Goal: Task Accomplishment & Management: Complete application form

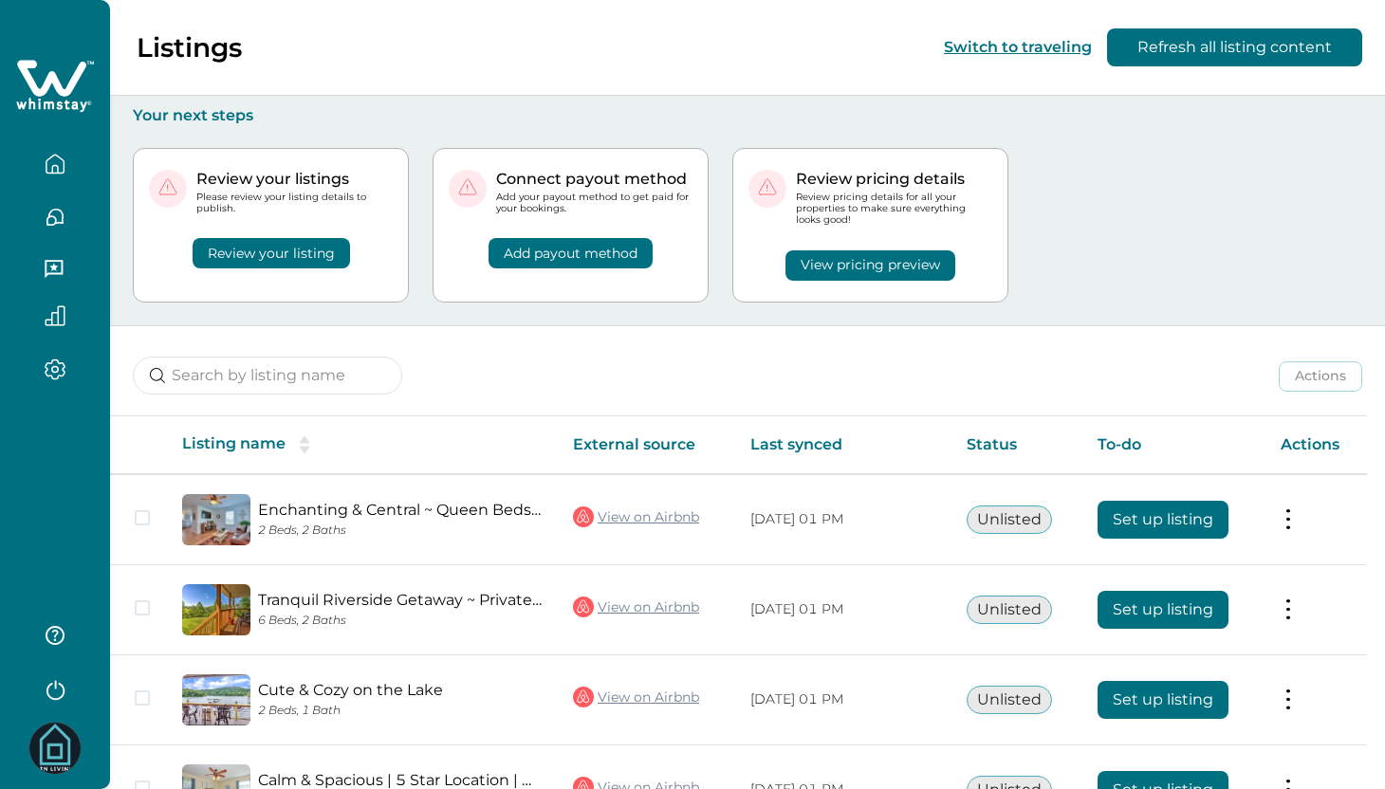
scroll to position [4, 0]
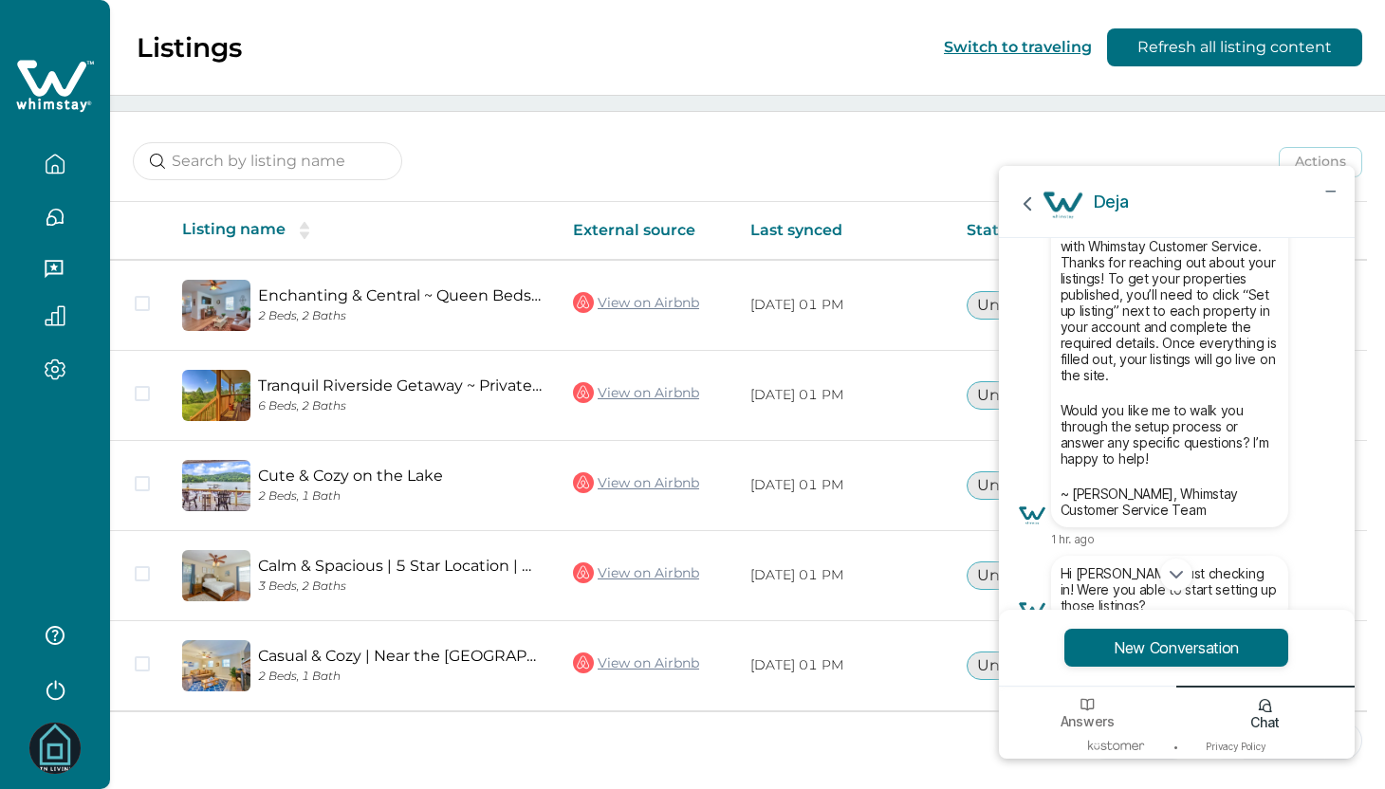
scroll to position [-215, 0]
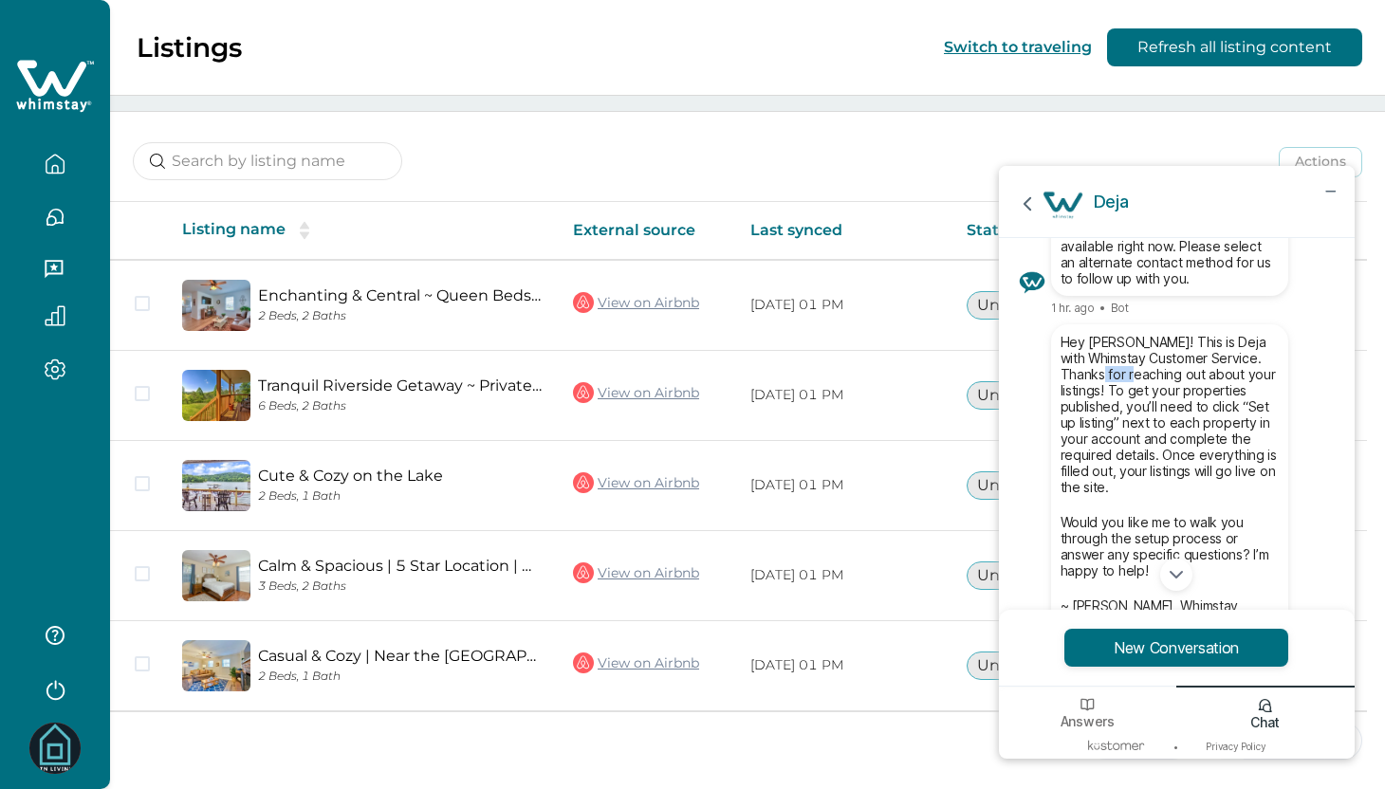
drag, startPoint x: 1148, startPoint y: 366, endPoint x: 1205, endPoint y: 388, distance: 61.0
click at [1185, 370] on p "Hey Nathan! This is Deja with Whimstay Customer Service. Thanks for reaching ou…" at bounding box center [1170, 414] width 218 height 161
click at [1208, 401] on p "Hey [PERSON_NAME]! This is Deja with Whimstay Customer Service. Thanks for reac…" at bounding box center [1170, 414] width 218 height 161
drag, startPoint x: 1140, startPoint y: 391, endPoint x: 1207, endPoint y: 394, distance: 66.5
click at [1186, 387] on p "Hey Nathan! This is Deja with Whimstay Customer Service. Thanks for reaching ou…" at bounding box center [1170, 414] width 218 height 161
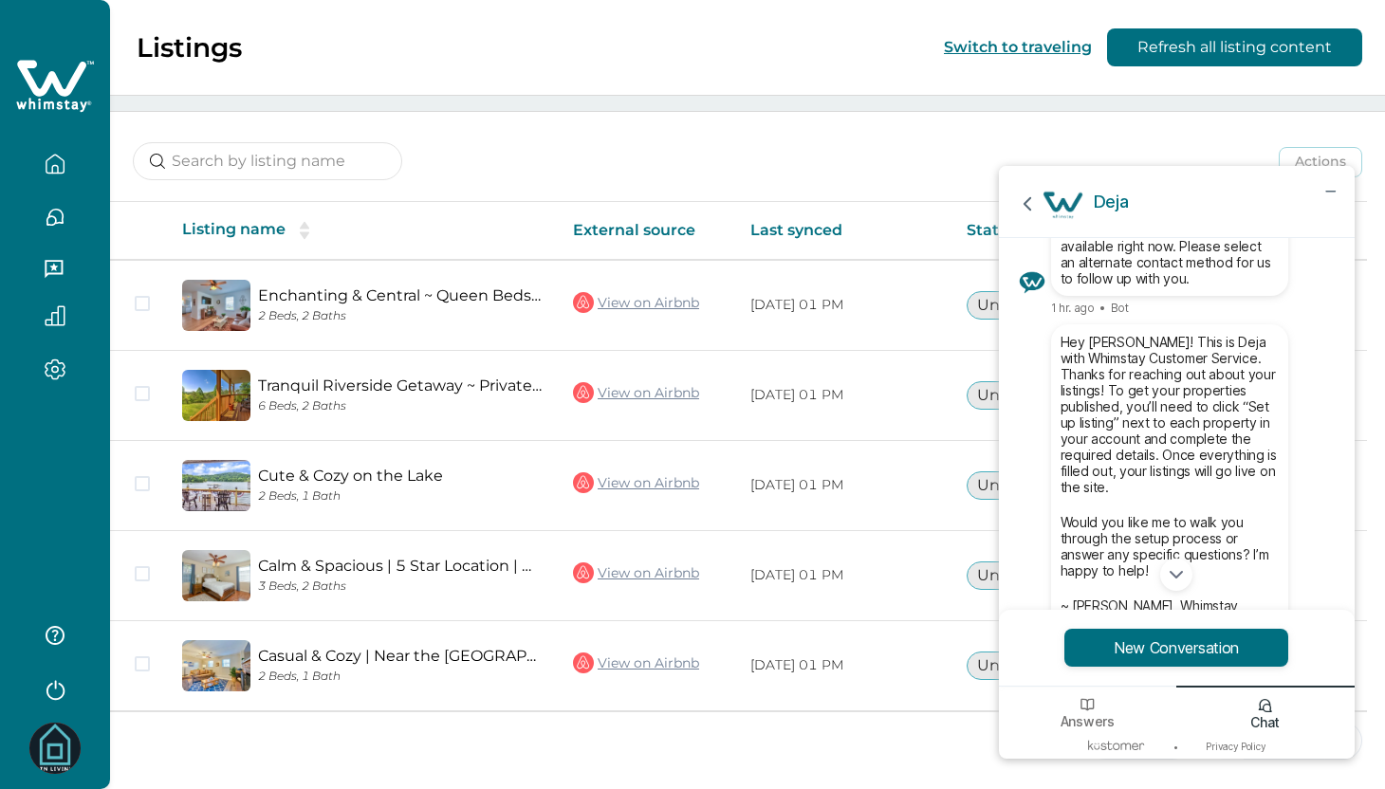
drag, startPoint x: 1219, startPoint y: 402, endPoint x: 1220, endPoint y: 412, distance: 9.5
click at [1219, 402] on p "Hey Nathan! This is Deja with Whimstay Customer Service. Thanks for reaching ou…" at bounding box center [1170, 414] width 218 height 161
drag, startPoint x: 1138, startPoint y: 436, endPoint x: 1216, endPoint y: 425, distance: 78.6
click at [1197, 425] on p "Hey Nathan! This is Deja with Whimstay Customer Service. Thanks for reaching ou…" at bounding box center [1170, 414] width 218 height 161
click at [1217, 448] on p "Hey Nathan! This is Deja with Whimstay Customer Service. Thanks for reaching ou…" at bounding box center [1170, 414] width 218 height 161
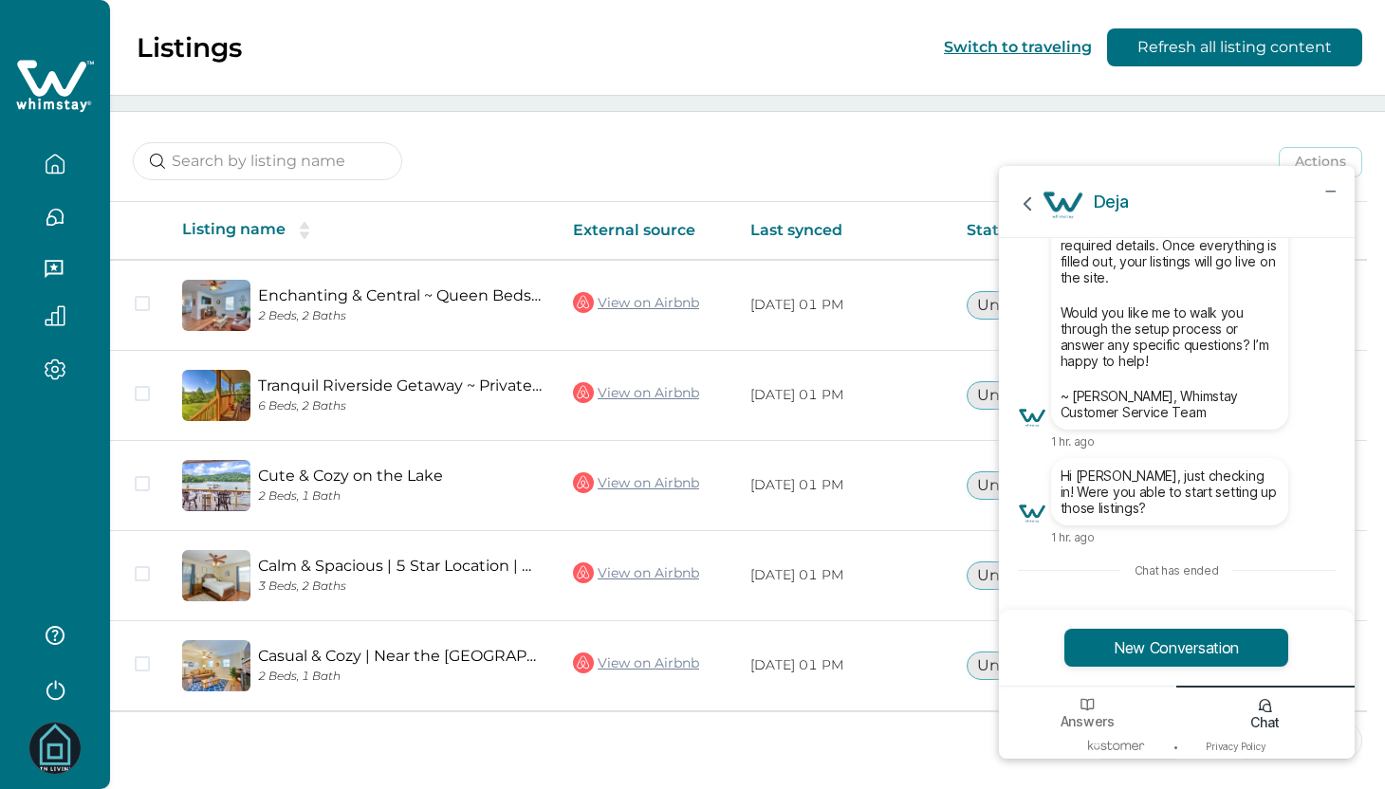
scroll to position [0, 0]
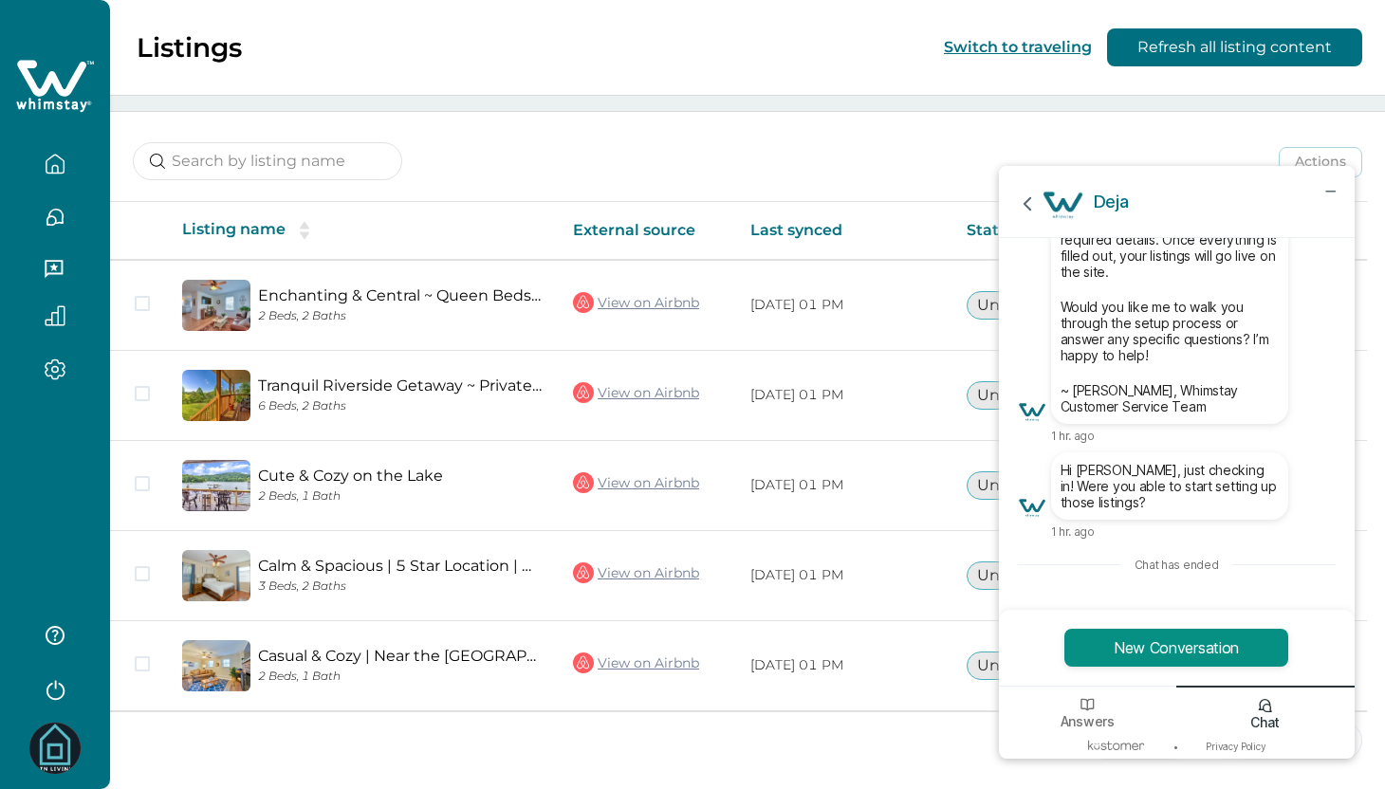
click at [1228, 654] on button "New Conversation" at bounding box center [1176, 648] width 224 height 38
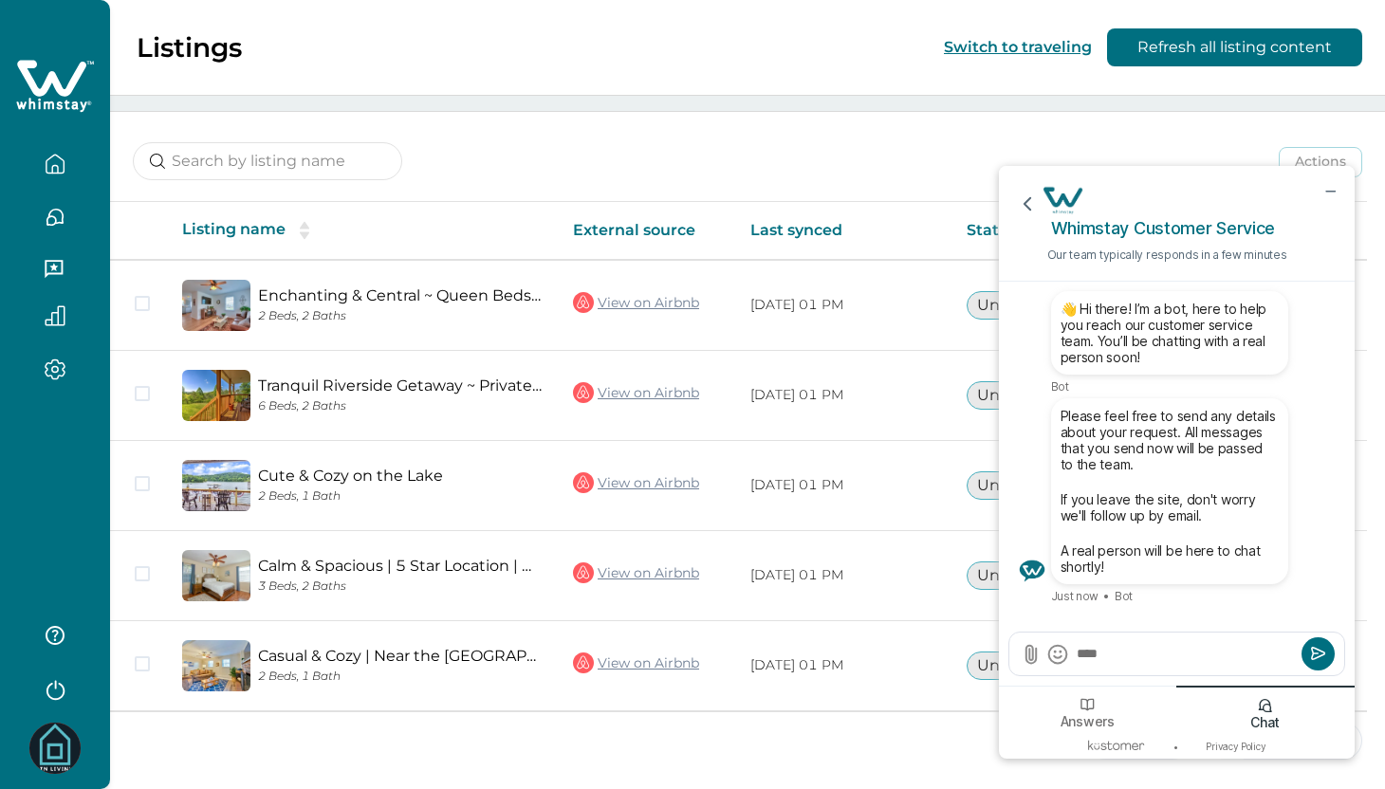
type textarea "***"
click at [1098, 703] on div "Answers" at bounding box center [1088, 710] width 178 height 48
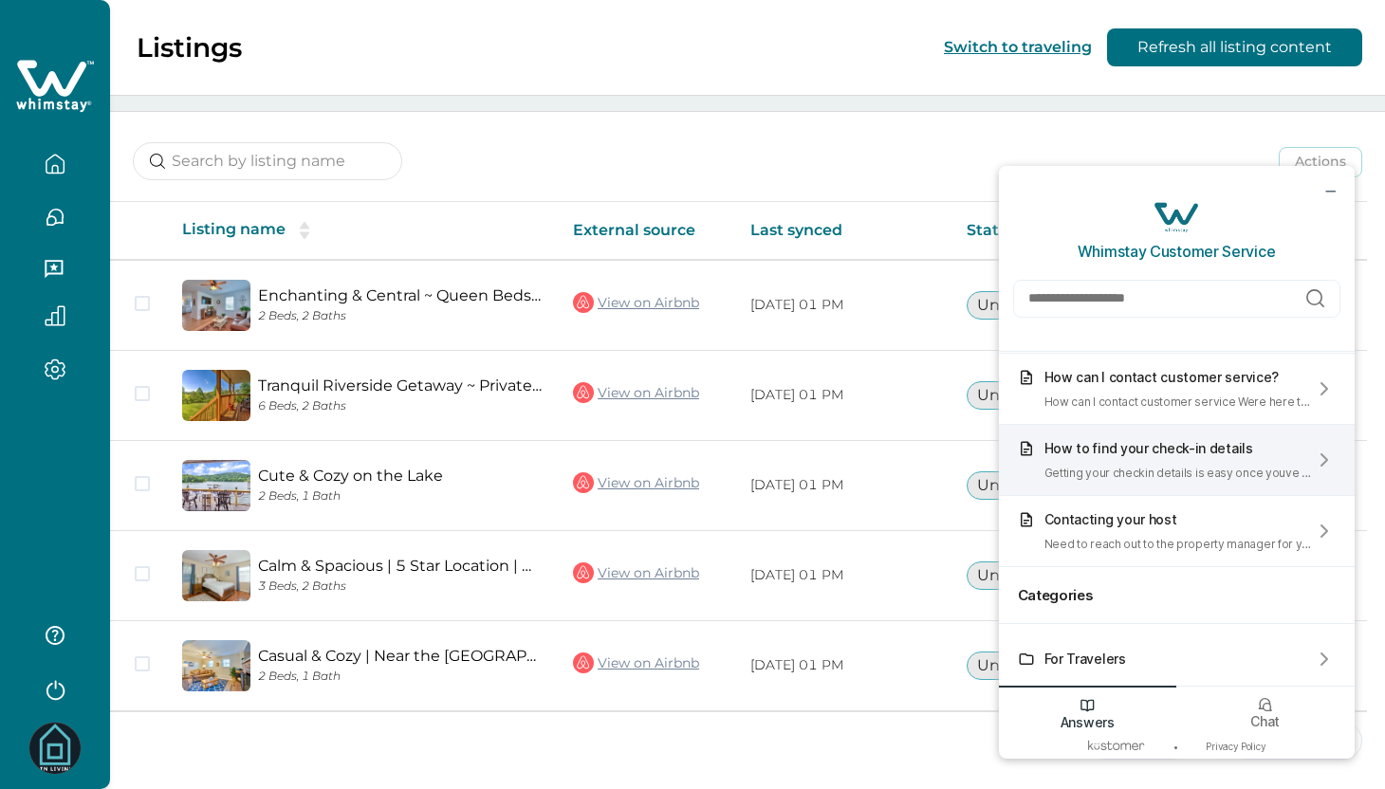
scroll to position [133, 0]
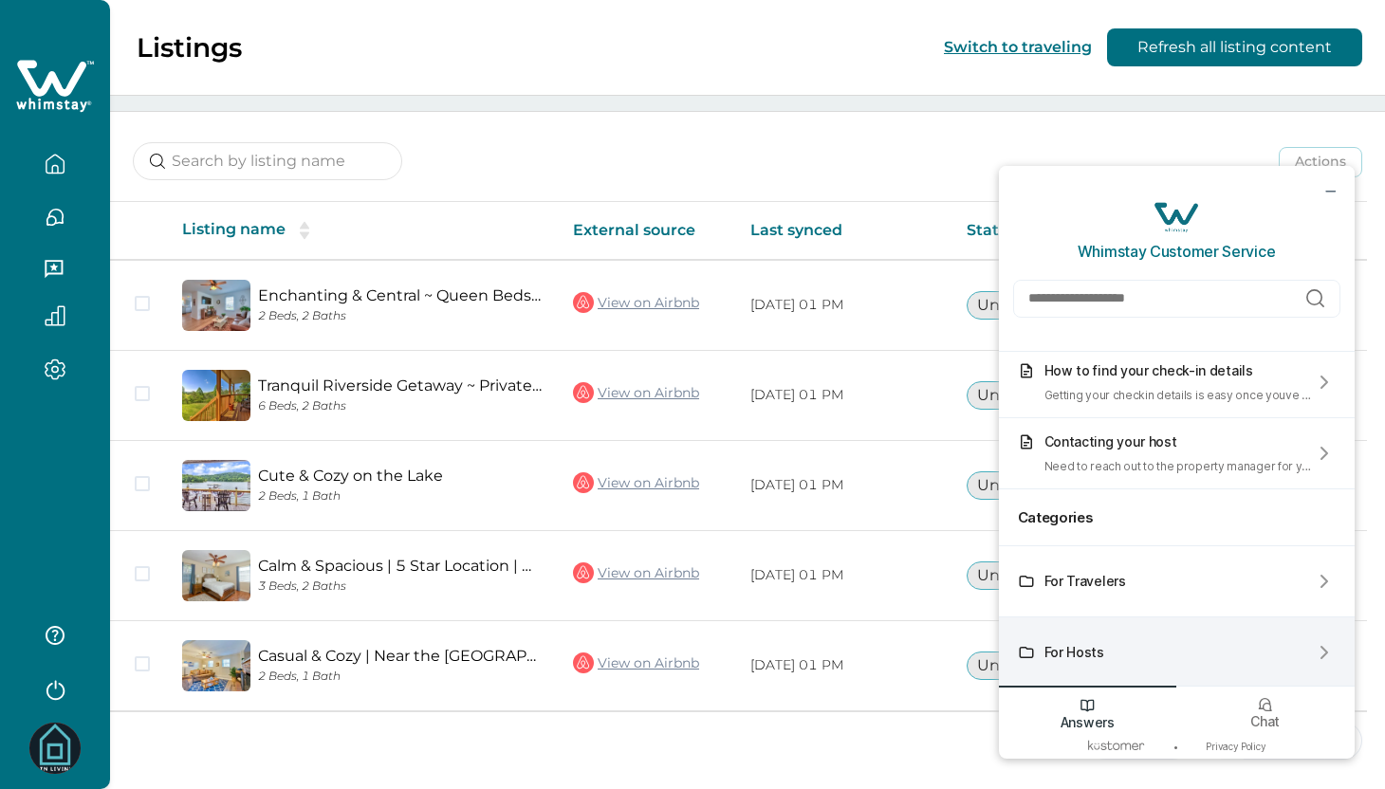
click at [1118, 662] on div "For Hosts" at bounding box center [1177, 653] width 356 height 71
click at [1248, 645] on div "For Hosts" at bounding box center [1177, 653] width 356 height 71
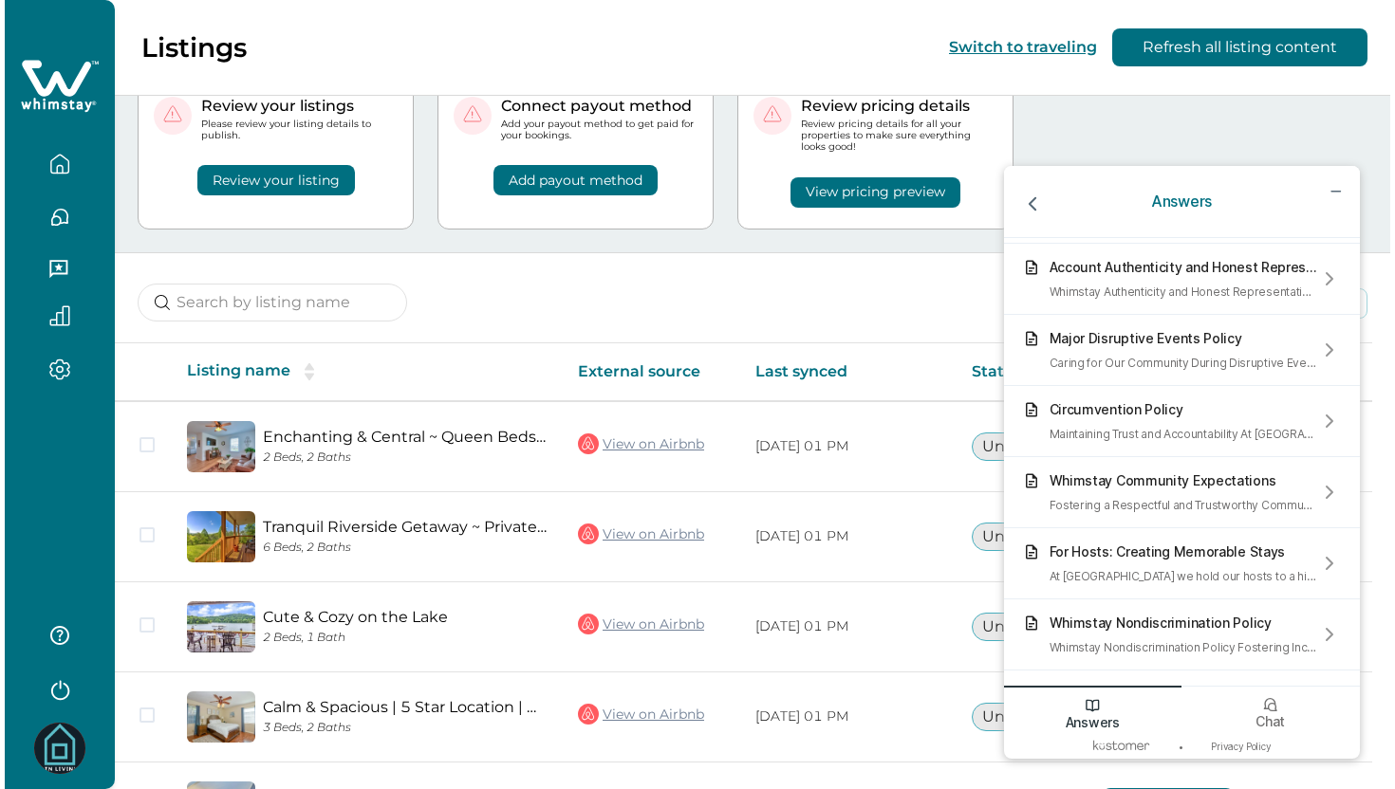
scroll to position [0, 0]
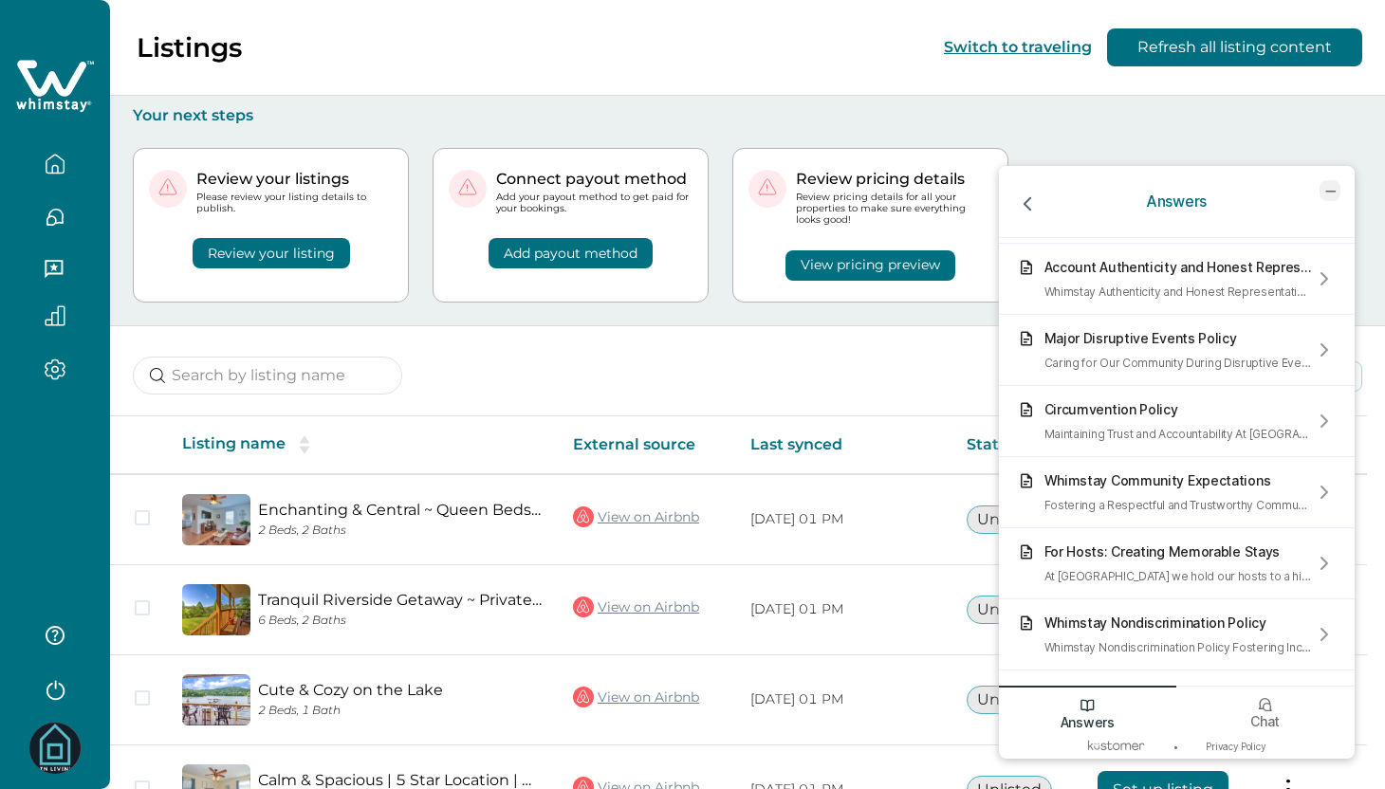
click at [1331, 196] on icon "minimize chat widget" at bounding box center [1329, 190] width 17 height 17
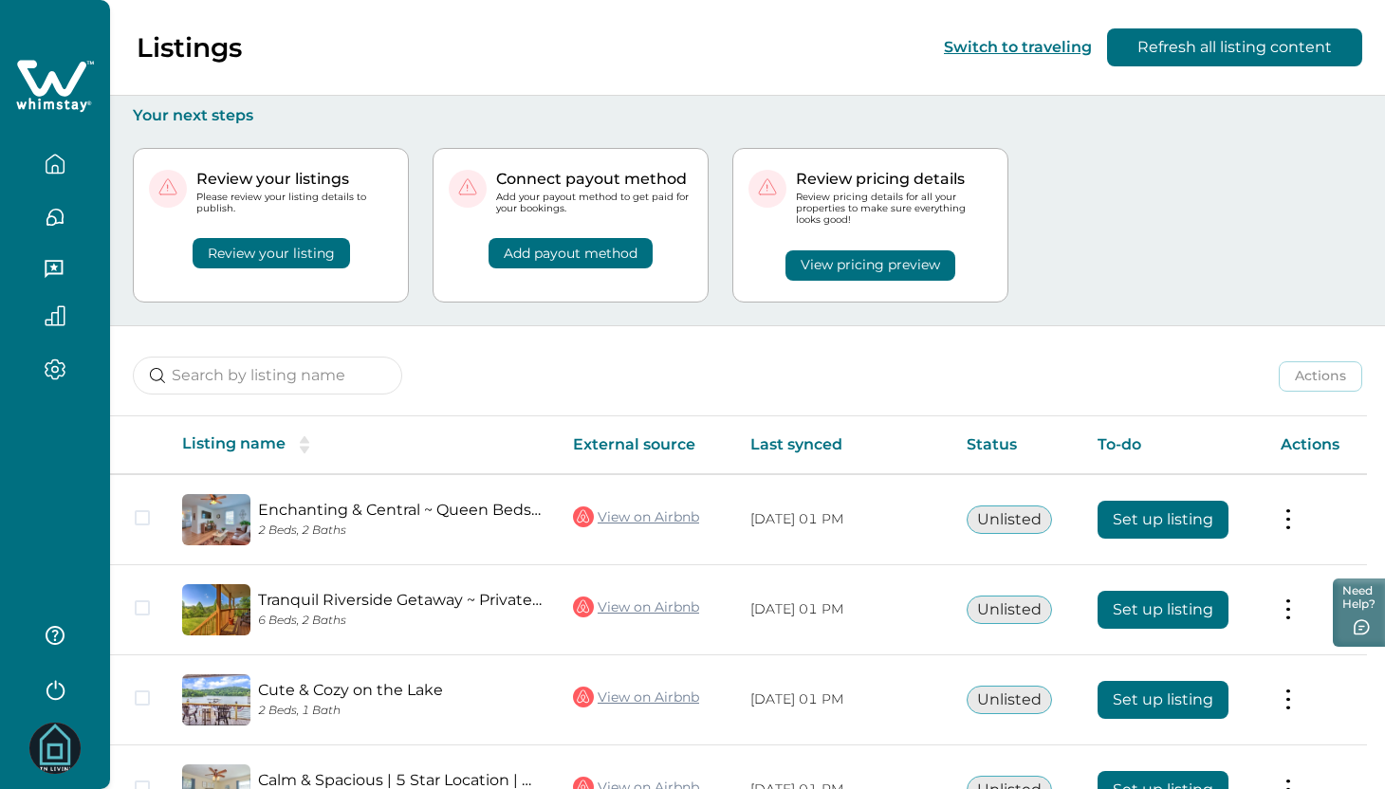
click at [328, 261] on button "Review your listing" at bounding box center [271, 253] width 157 height 30
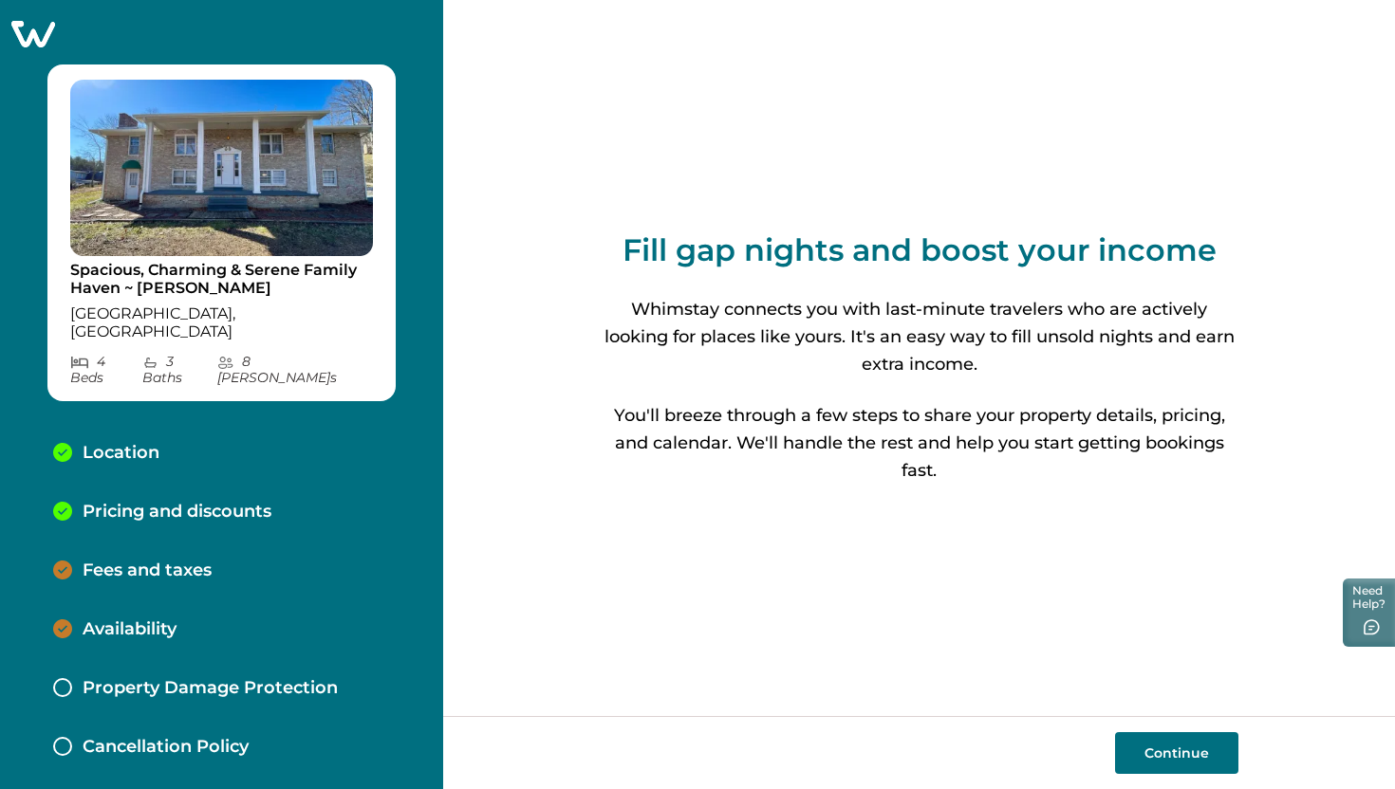
click at [175, 561] on p "Fees and taxes" at bounding box center [147, 571] width 129 height 21
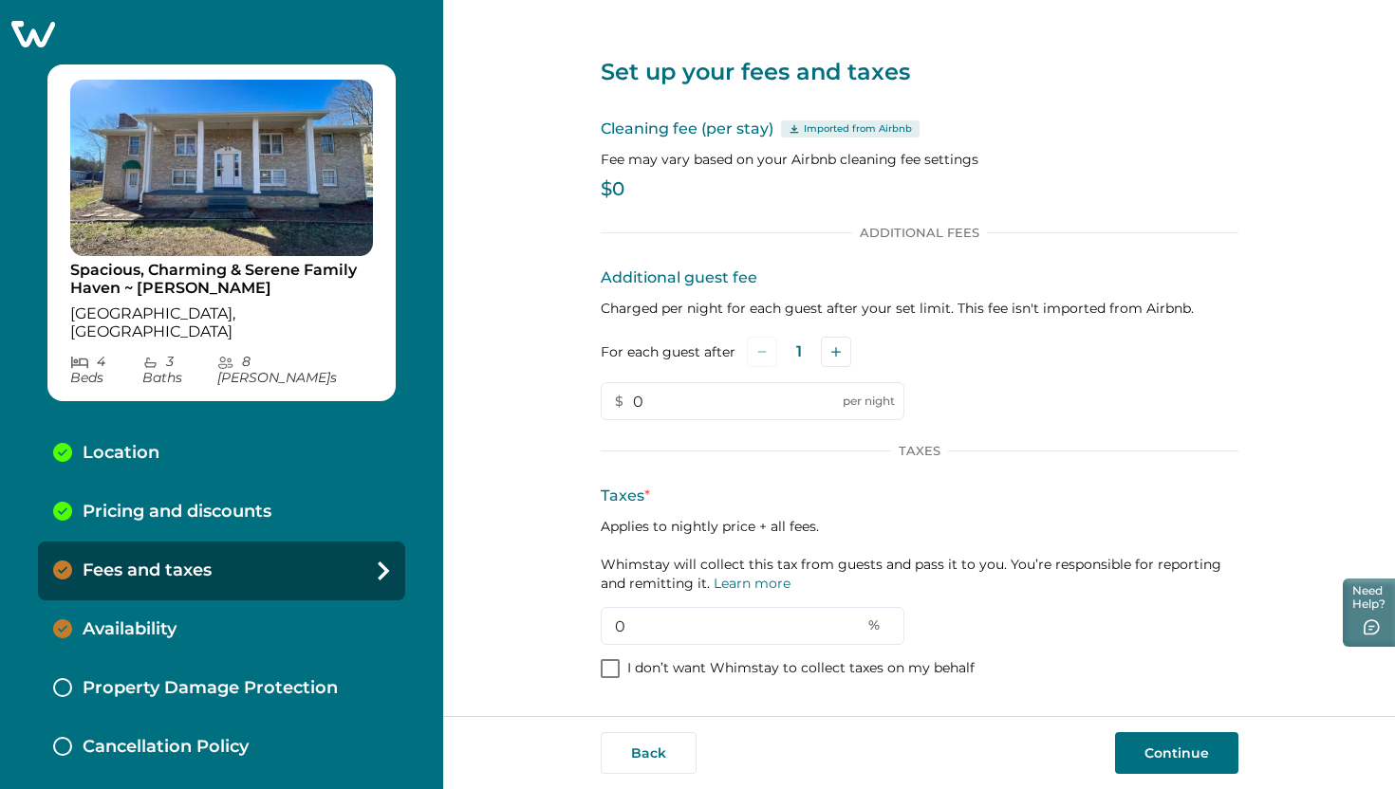
click at [217, 678] on p "Property Damage Protection" at bounding box center [210, 688] width 255 height 21
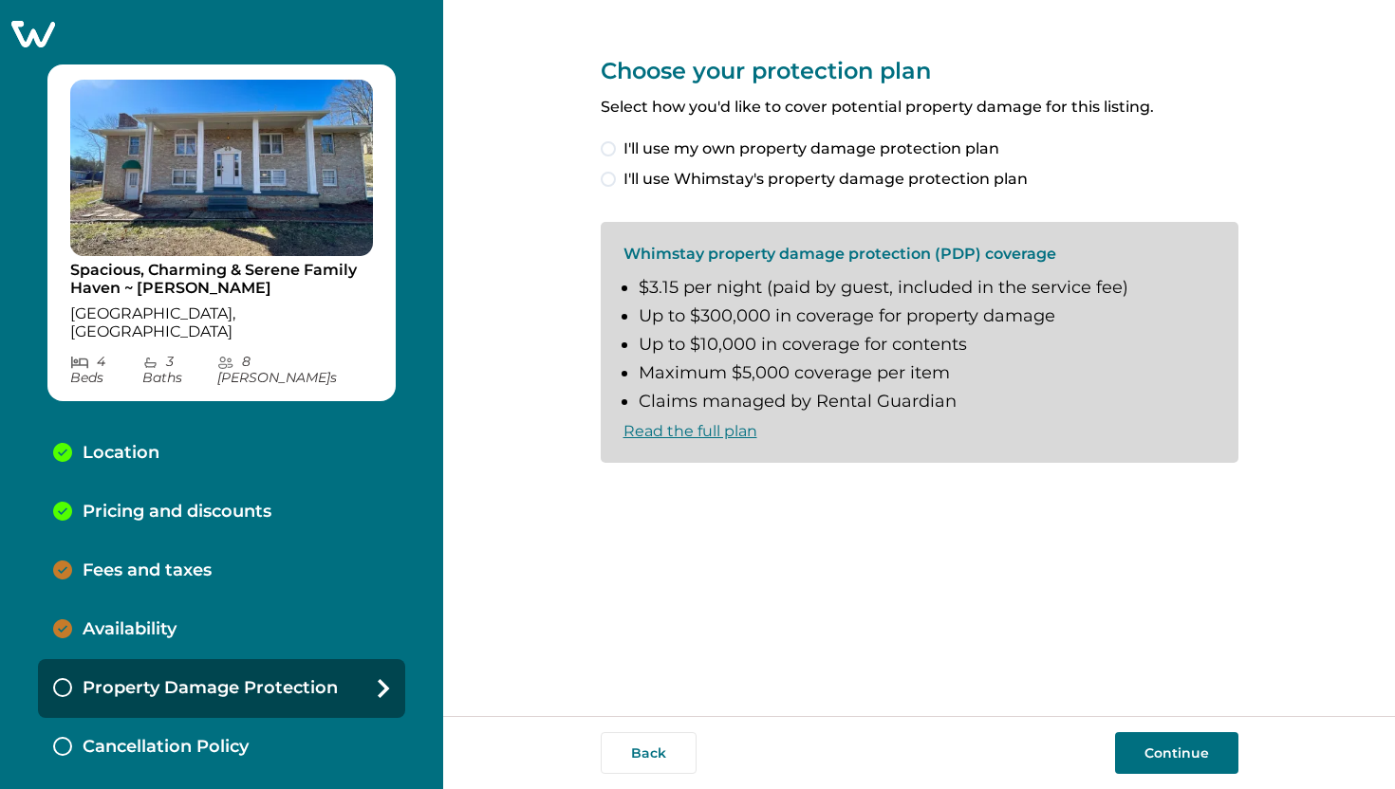
click at [153, 561] on p "Fees and taxes" at bounding box center [147, 571] width 129 height 21
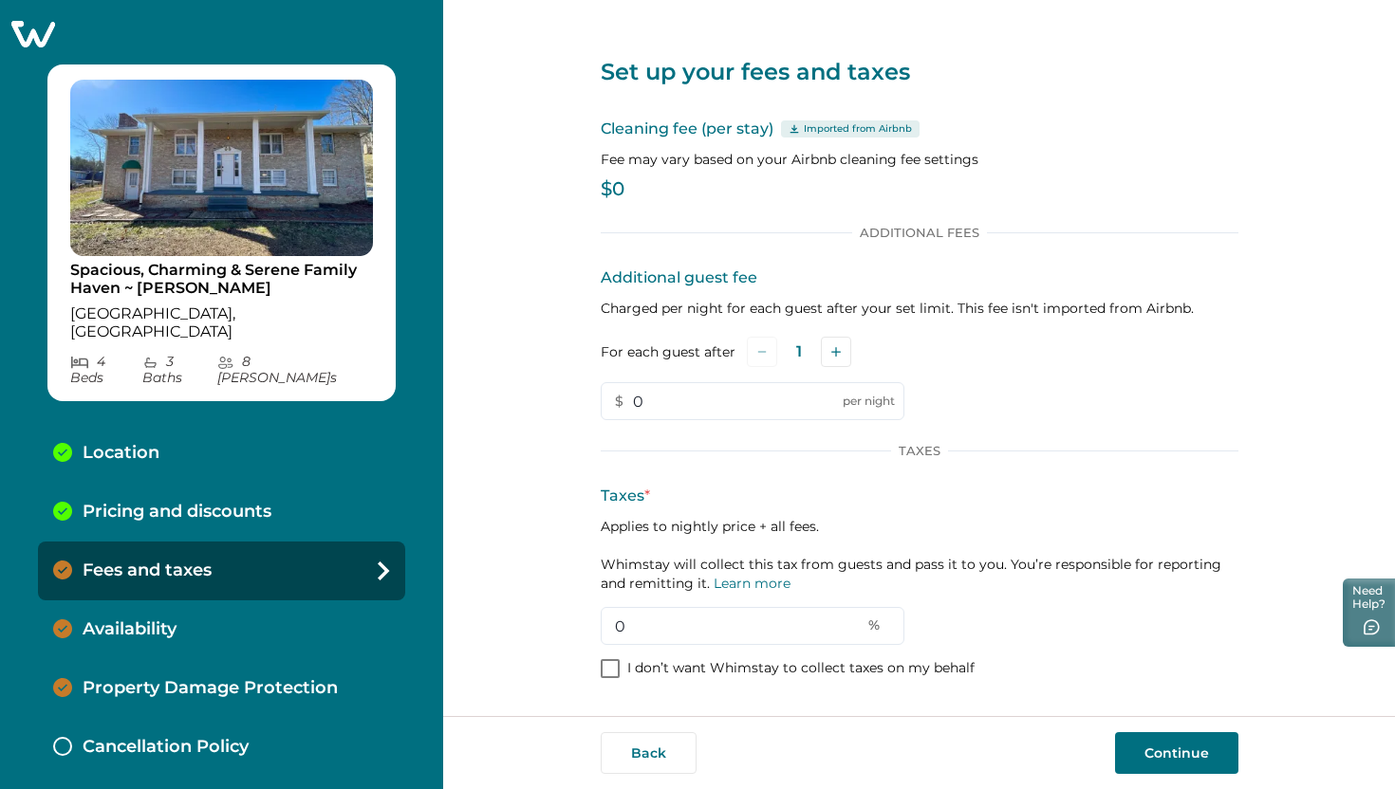
click at [154, 619] on p "Availability" at bounding box center [130, 629] width 94 height 21
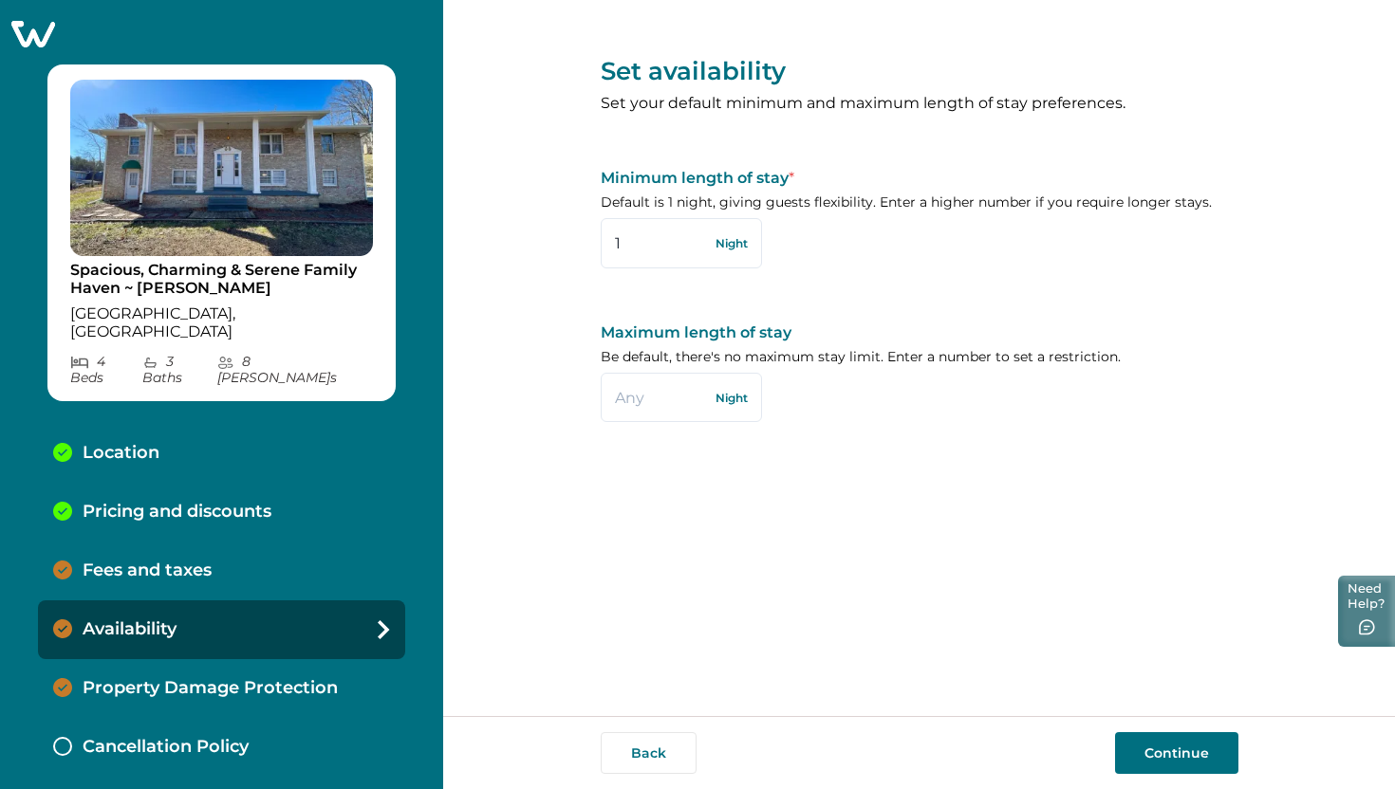
click at [1357, 598] on button "Need Help?" at bounding box center [1366, 611] width 57 height 71
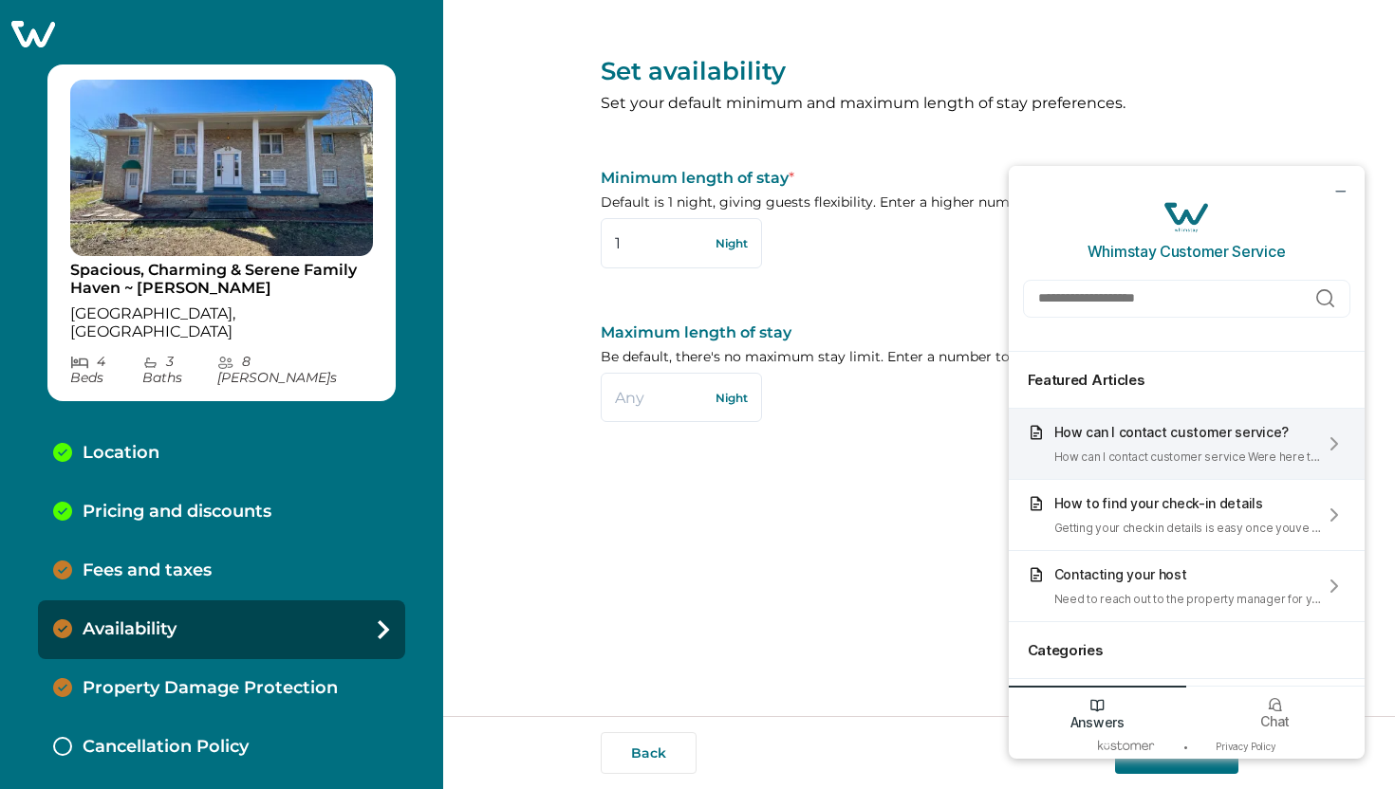
click at [1233, 468] on div "How can I contact customer service? How can I contact customer service Were her…" at bounding box center [1186, 444] width 356 height 71
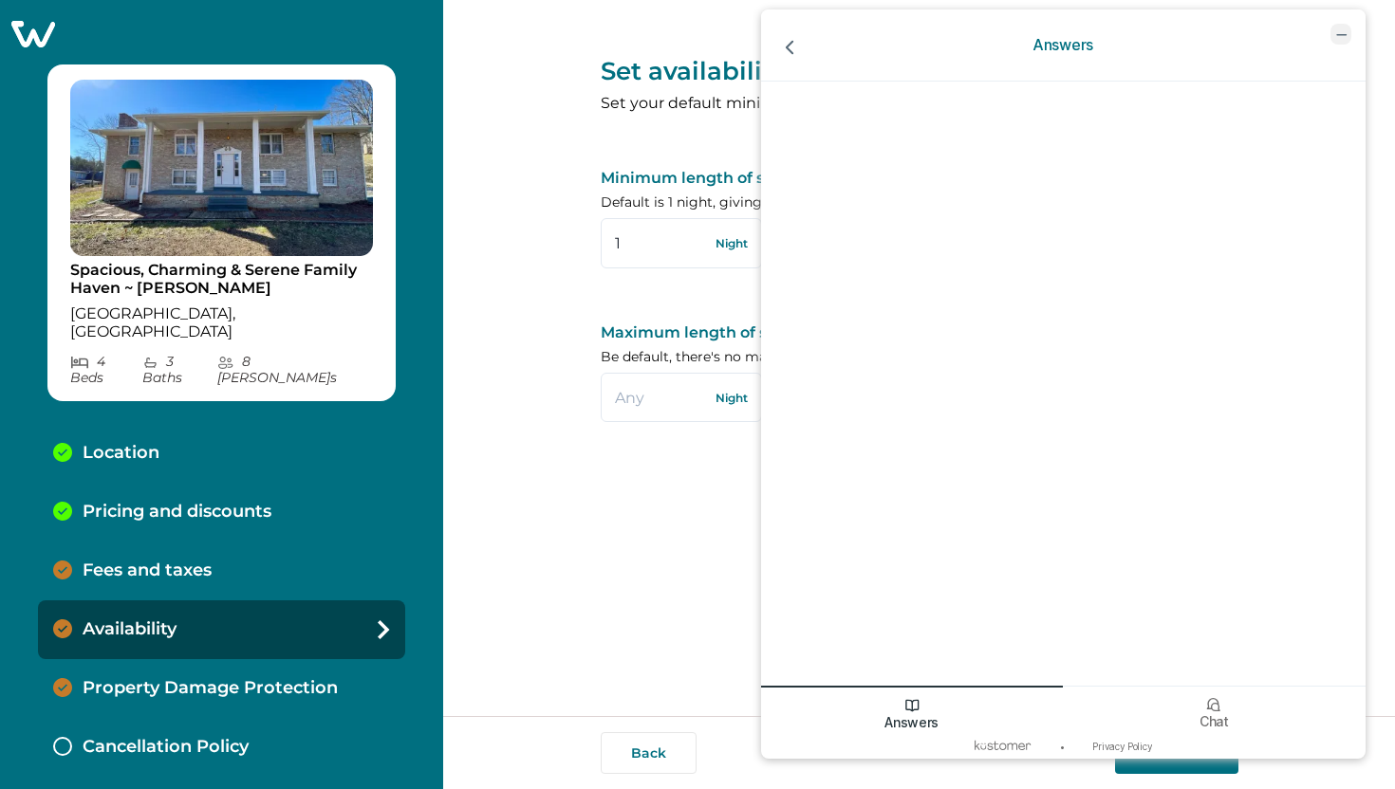
click at [1344, 31] on icon "minimize chat widget" at bounding box center [1339, 34] width 17 height 17
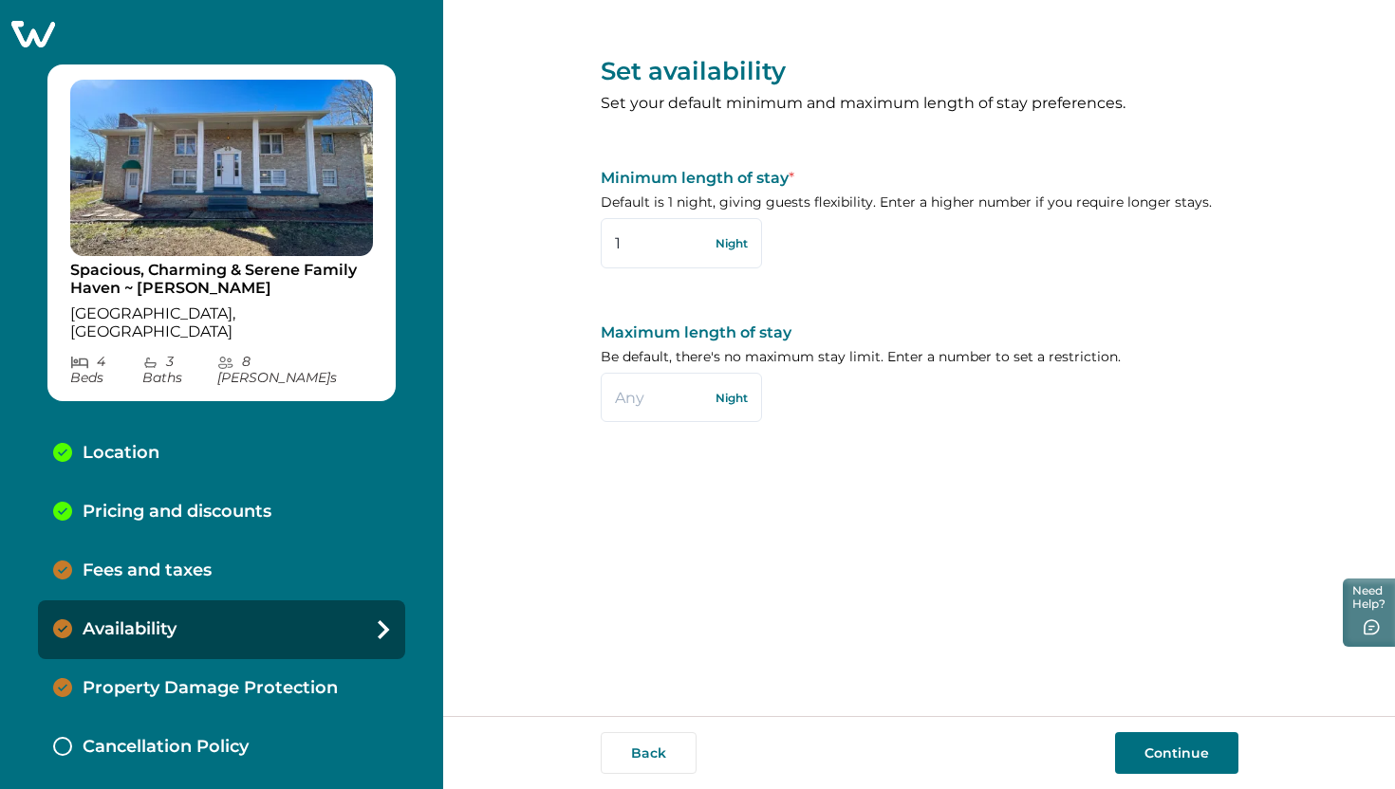
click at [223, 502] on p "Pricing and discounts" at bounding box center [177, 512] width 189 height 21
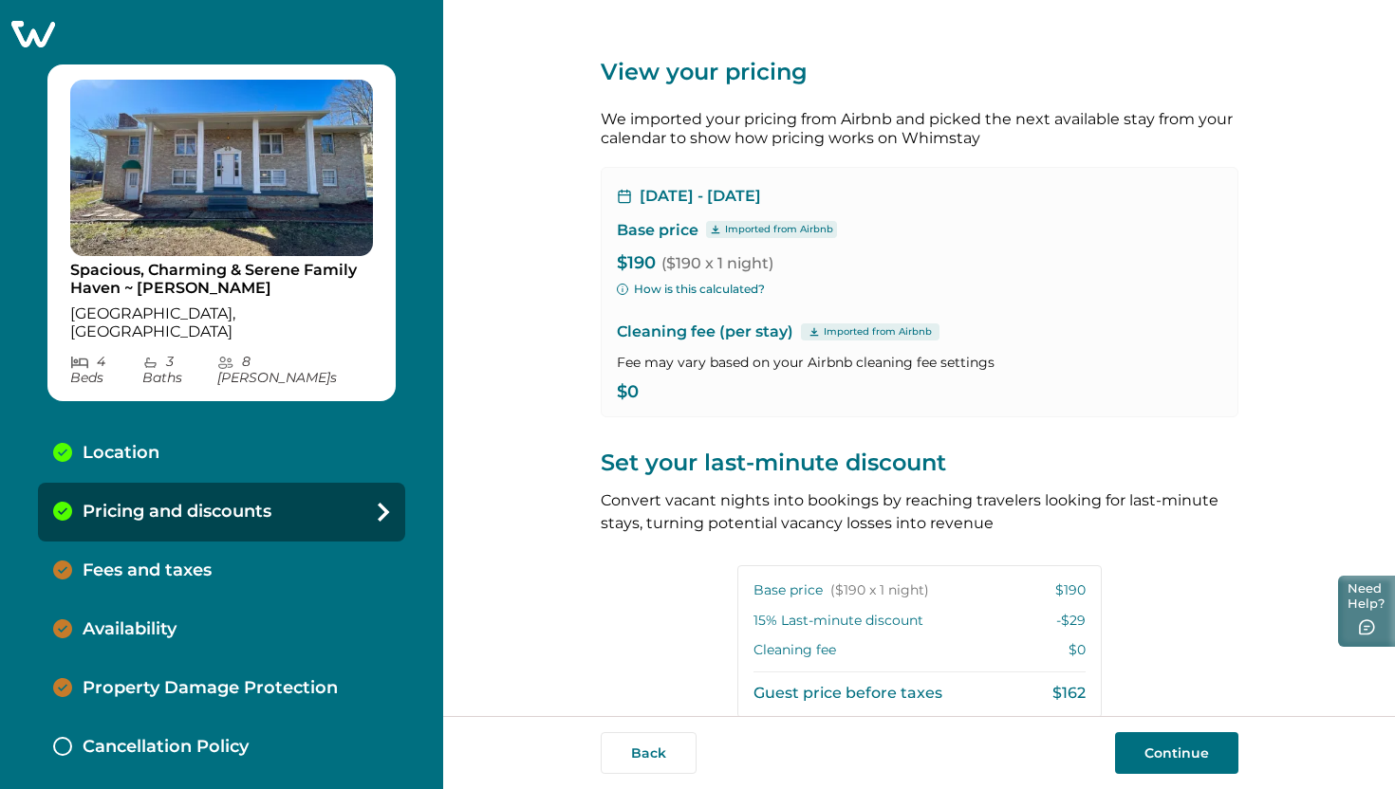
click at [1382, 612] on button "Need Help?" at bounding box center [1366, 611] width 57 height 71
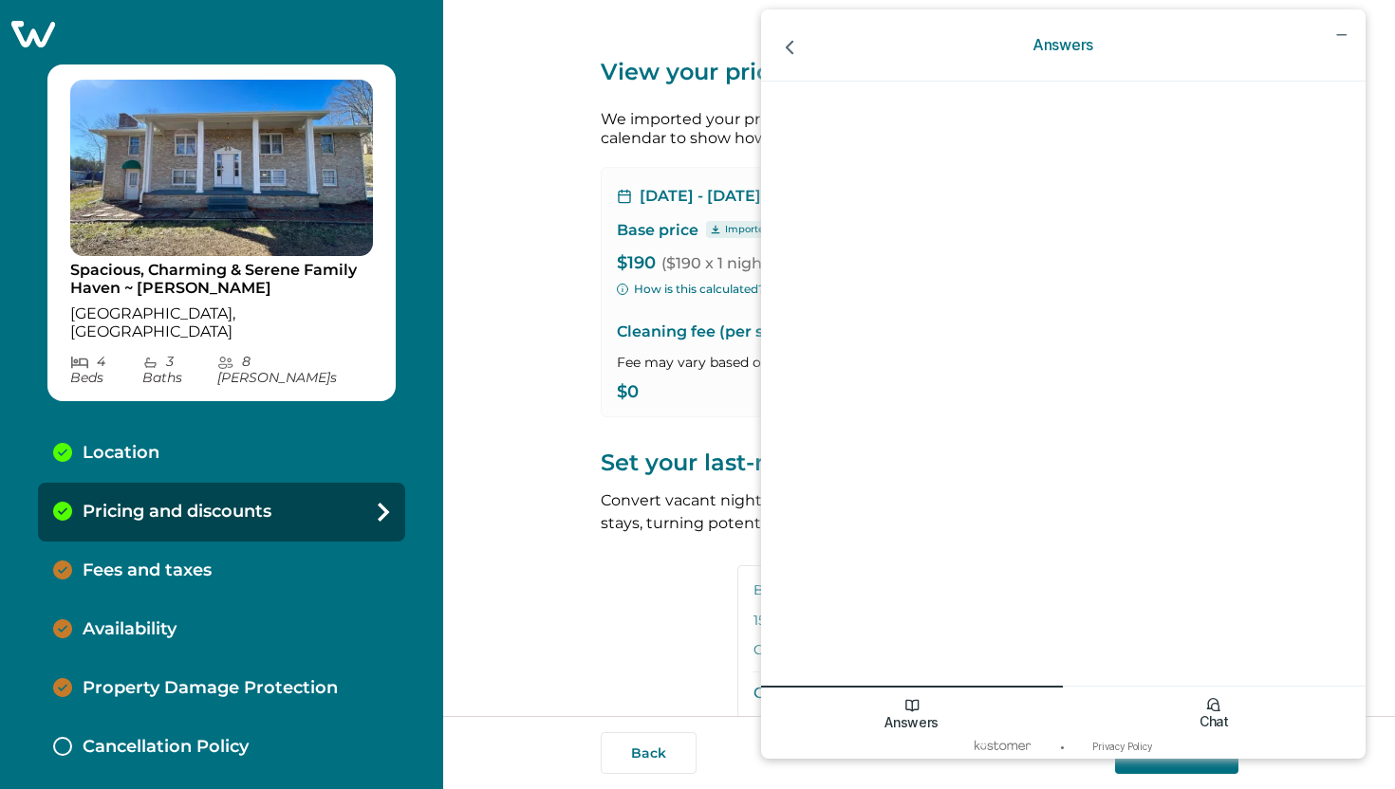
click at [1231, 697] on div "Chat" at bounding box center [1213, 710] width 303 height 48
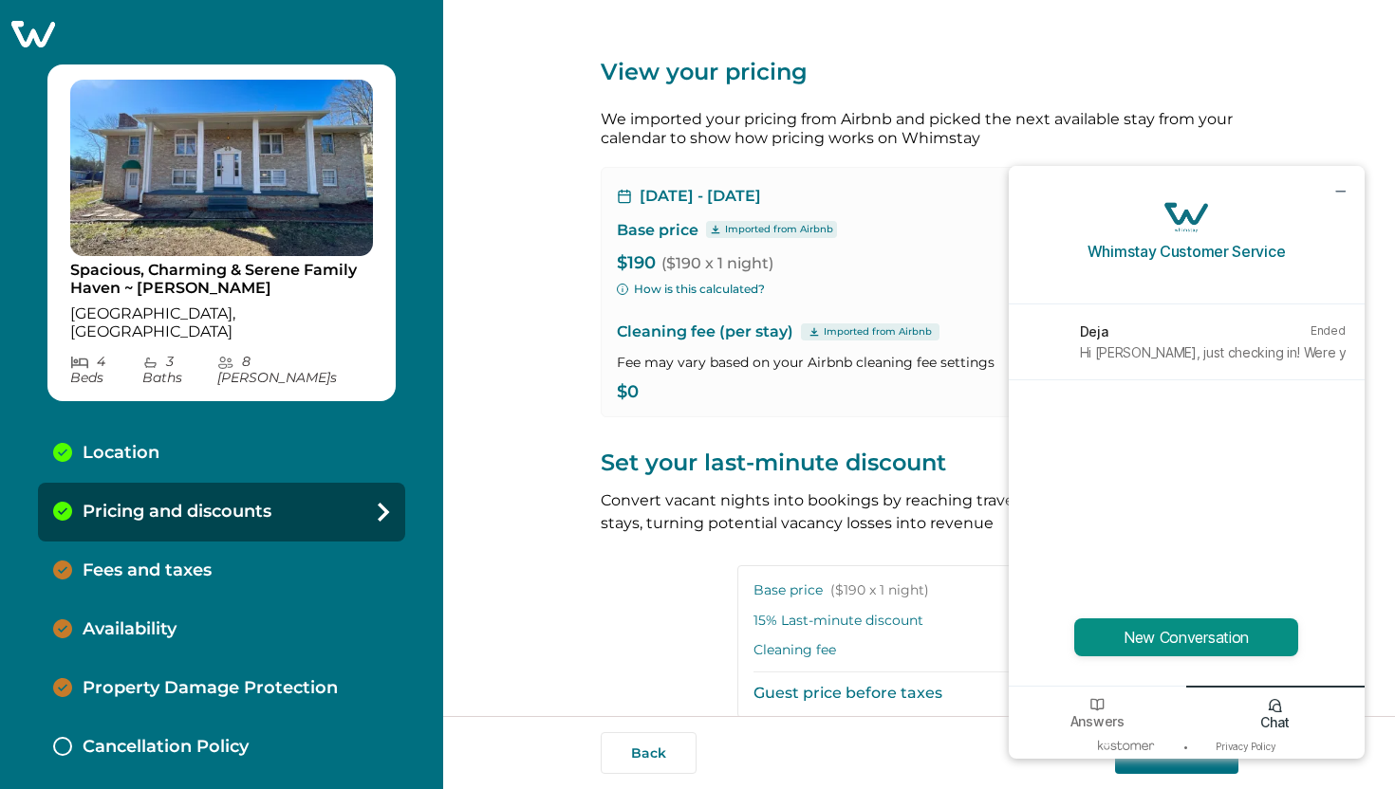
click at [1247, 625] on button "New Conversation" at bounding box center [1186, 638] width 224 height 38
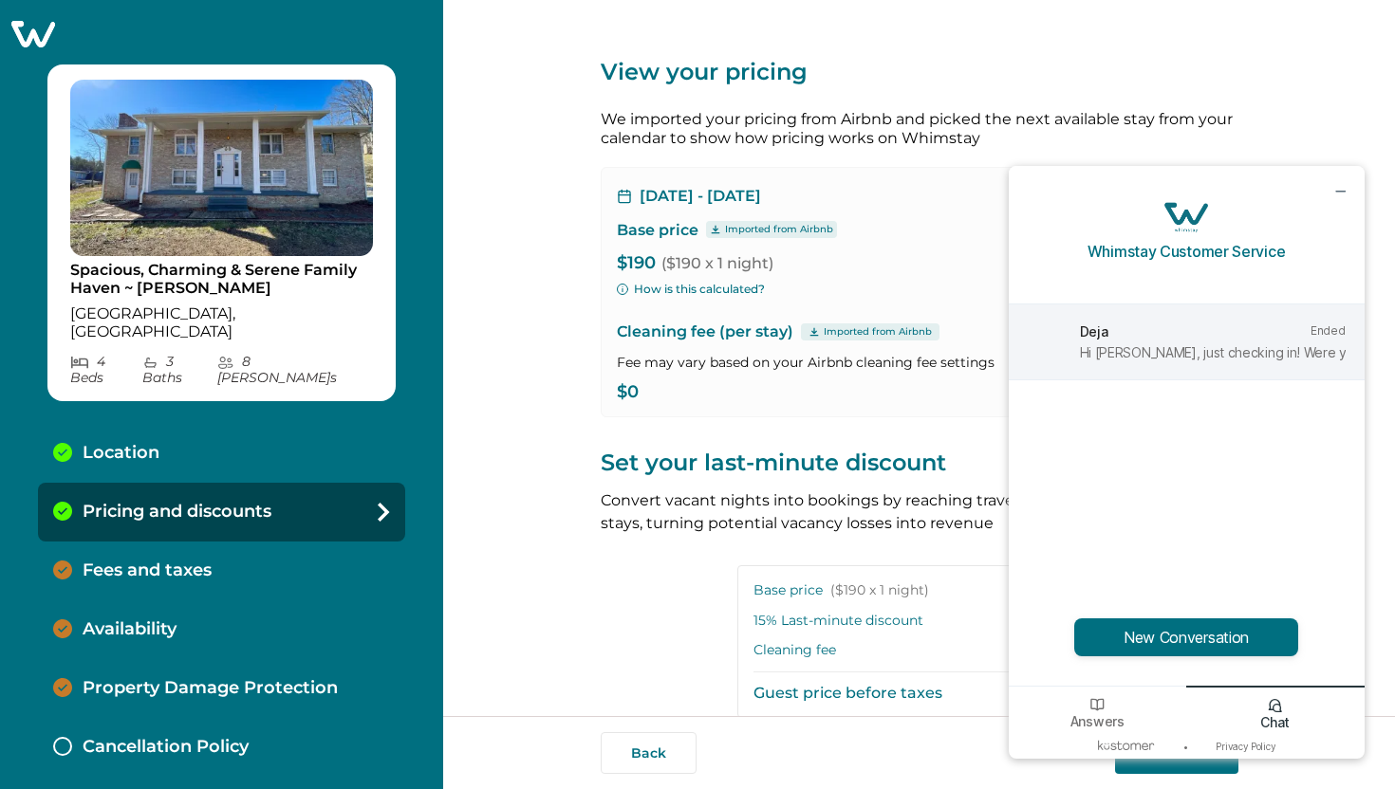
click at [1250, 340] on div "Deja Ended" at bounding box center [1213, 333] width 266 height 21
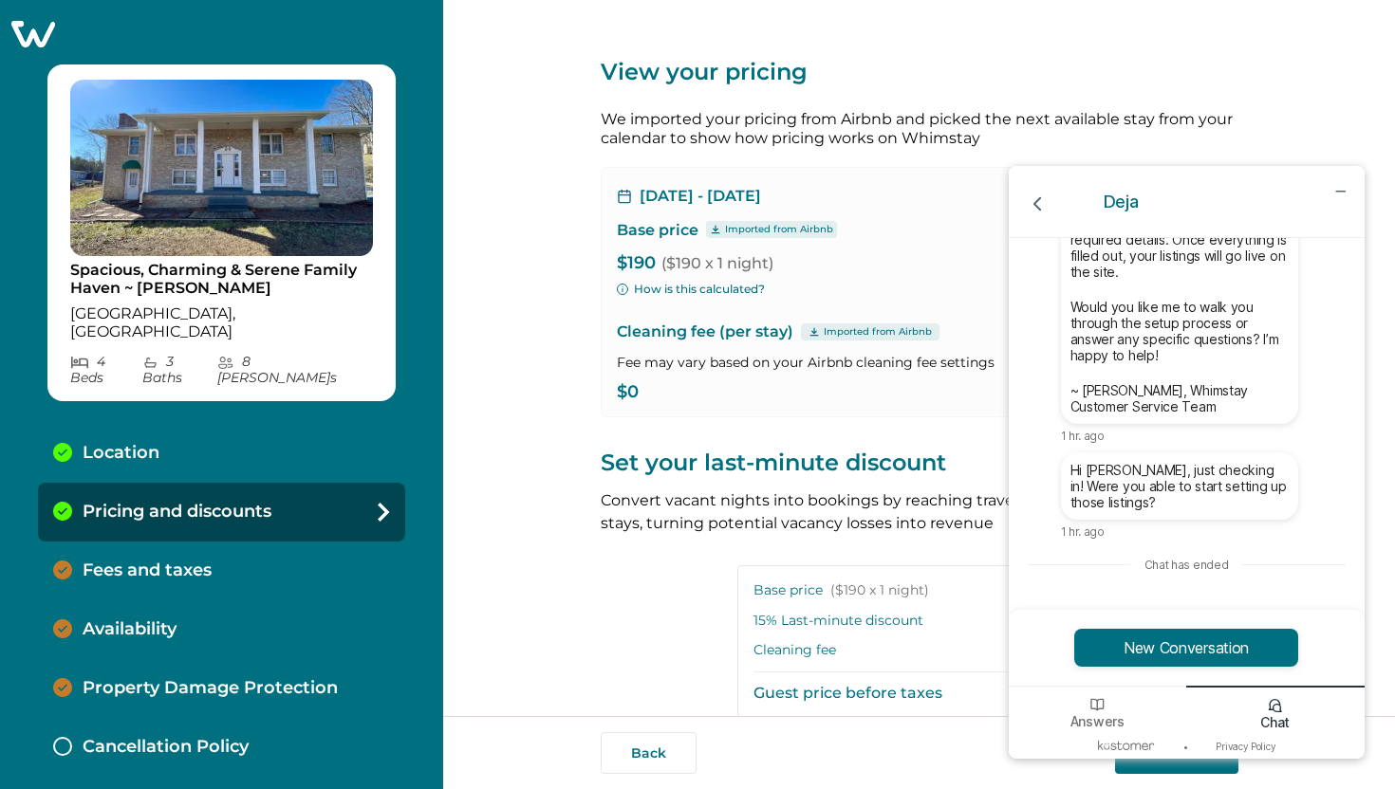
click at [1236, 571] on div "Chat has ended" at bounding box center [1186, 565] width 318 height 14
click at [1216, 635] on button "New Conversation" at bounding box center [1186, 648] width 224 height 38
click at [1219, 653] on button "New Conversation" at bounding box center [1186, 648] width 224 height 38
click at [1191, 649] on button "New Conversation" at bounding box center [1186, 648] width 224 height 38
click at [1202, 647] on button "New Conversation" at bounding box center [1186, 648] width 224 height 38
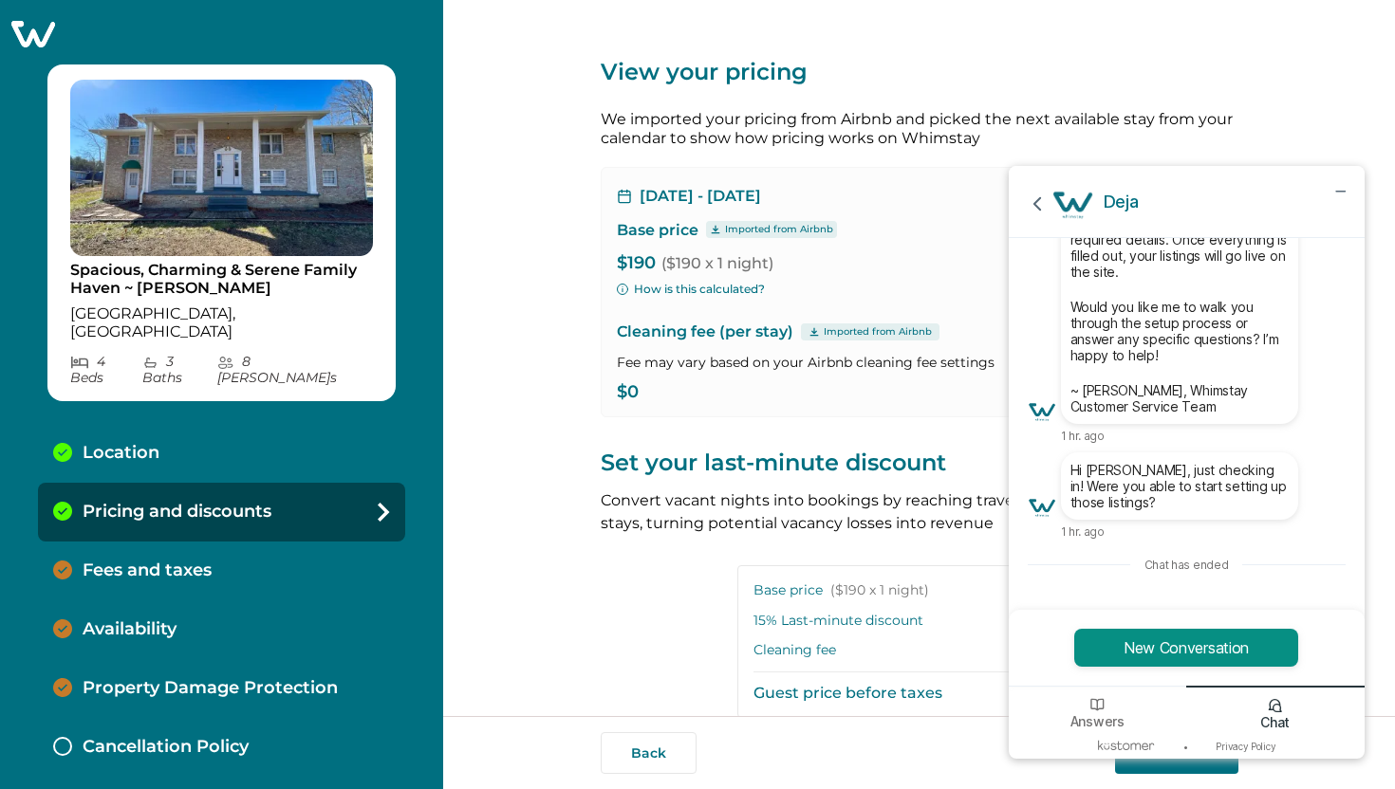
click at [1167, 655] on button "New Conversation" at bounding box center [1186, 648] width 224 height 38
click at [1168, 655] on button "New Conversation" at bounding box center [1186, 648] width 224 height 38
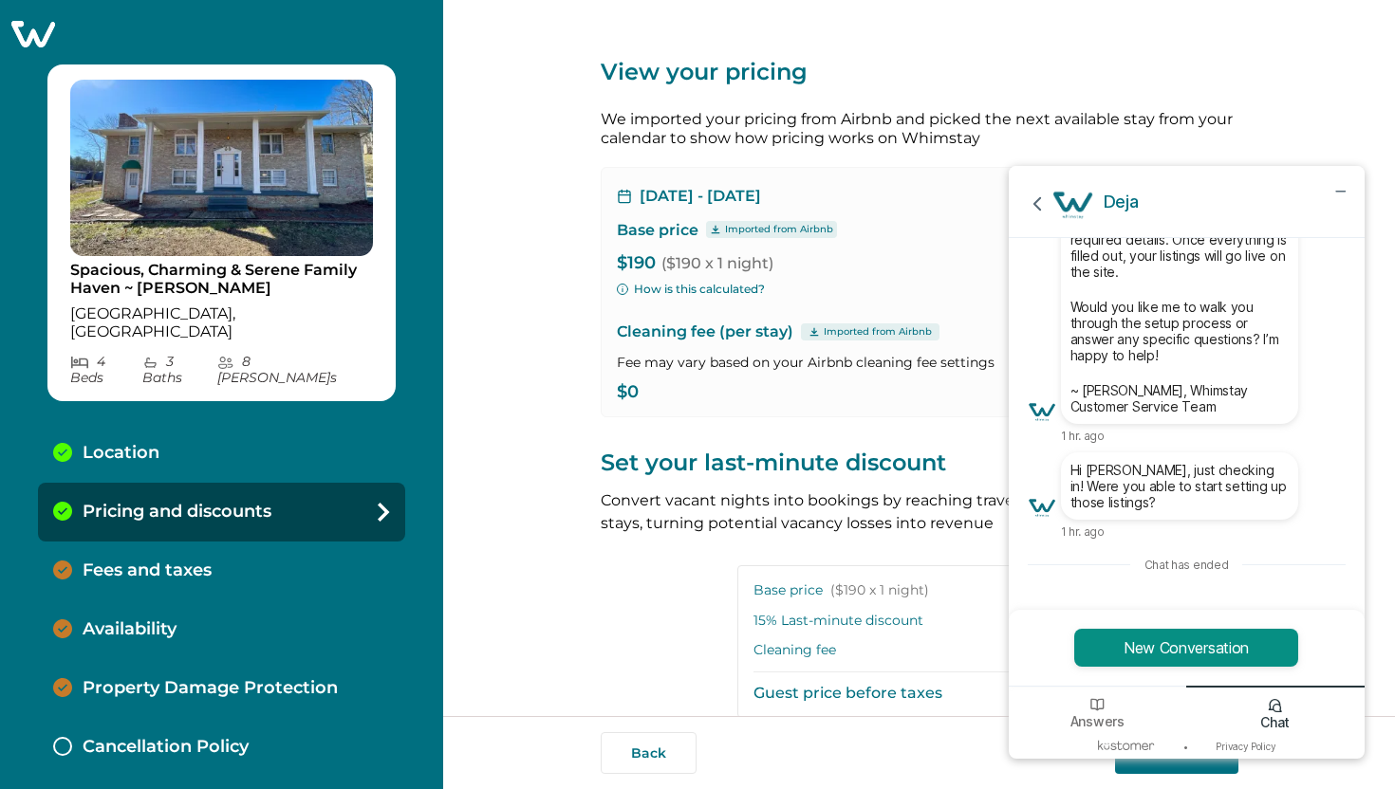
click at [1168, 655] on button "New Conversation" at bounding box center [1186, 648] width 224 height 38
click at [1041, 202] on icon "go back" at bounding box center [1037, 204] width 25 height 25
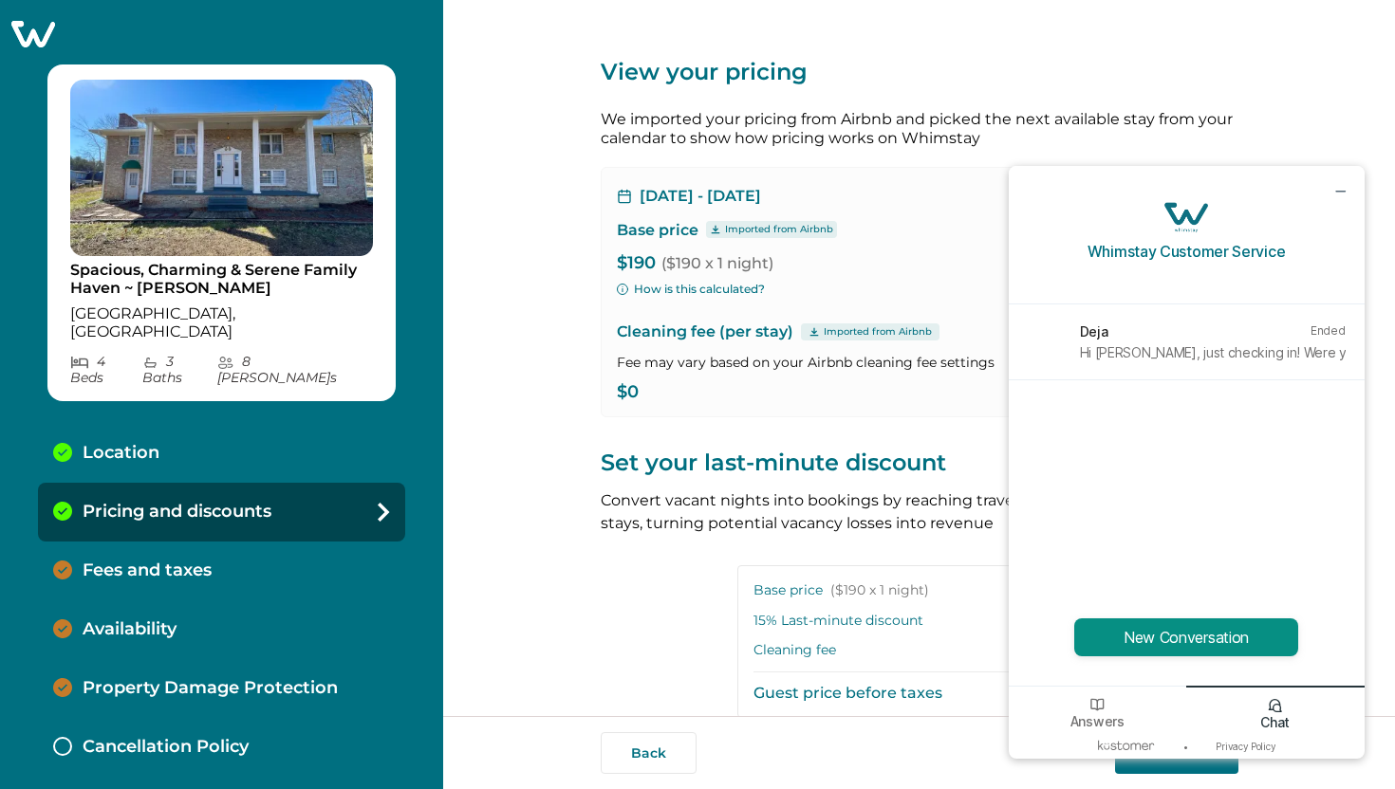
click at [1211, 638] on button "New Conversation" at bounding box center [1186, 638] width 224 height 38
click at [1211, 631] on button "New Conversation" at bounding box center [1186, 638] width 224 height 38
click at [1213, 629] on button "New Conversation" at bounding box center [1186, 638] width 224 height 38
click at [1217, 629] on button "New Conversation" at bounding box center [1186, 638] width 224 height 38
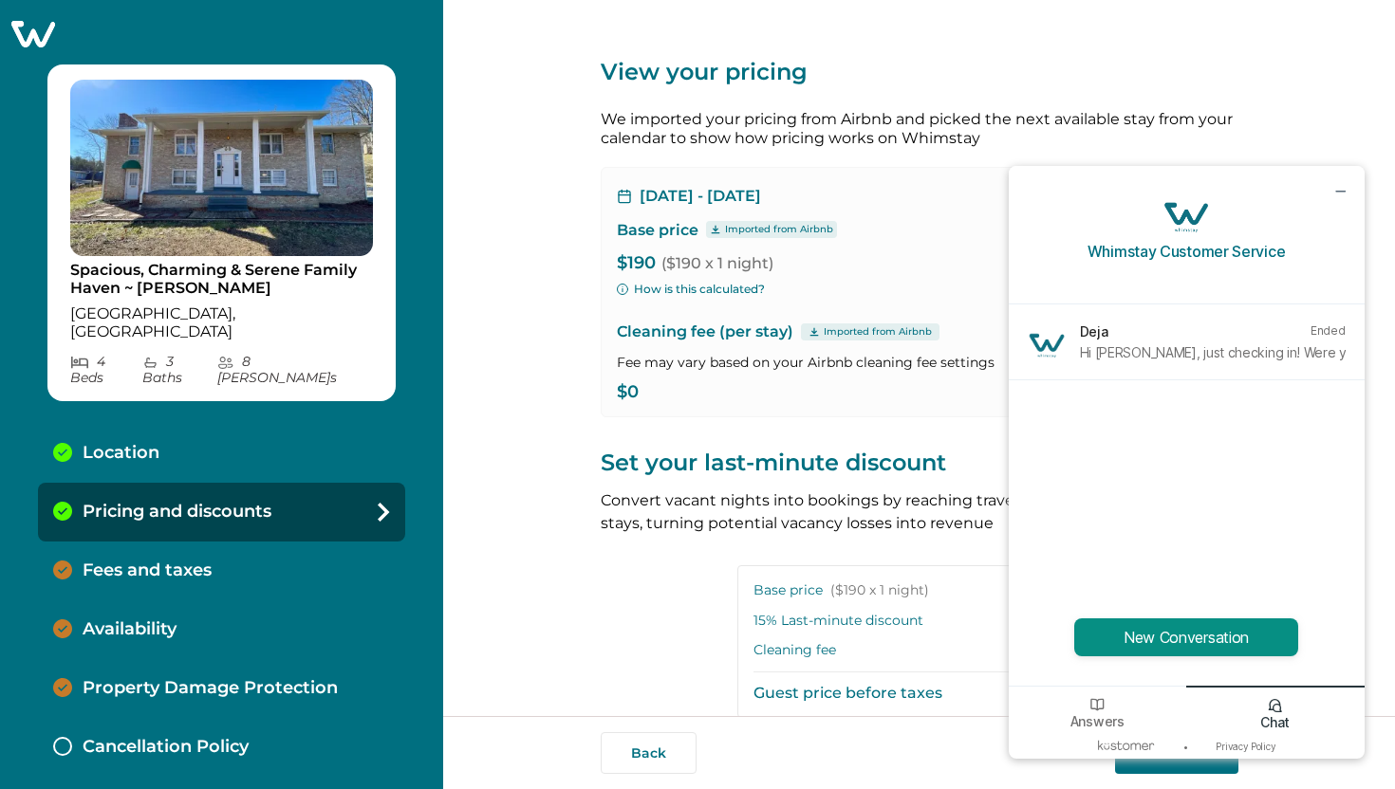
click at [1217, 634] on button "New Conversation" at bounding box center [1186, 638] width 224 height 38
click at [1098, 694] on div "Answers" at bounding box center [1097, 710] width 178 height 48
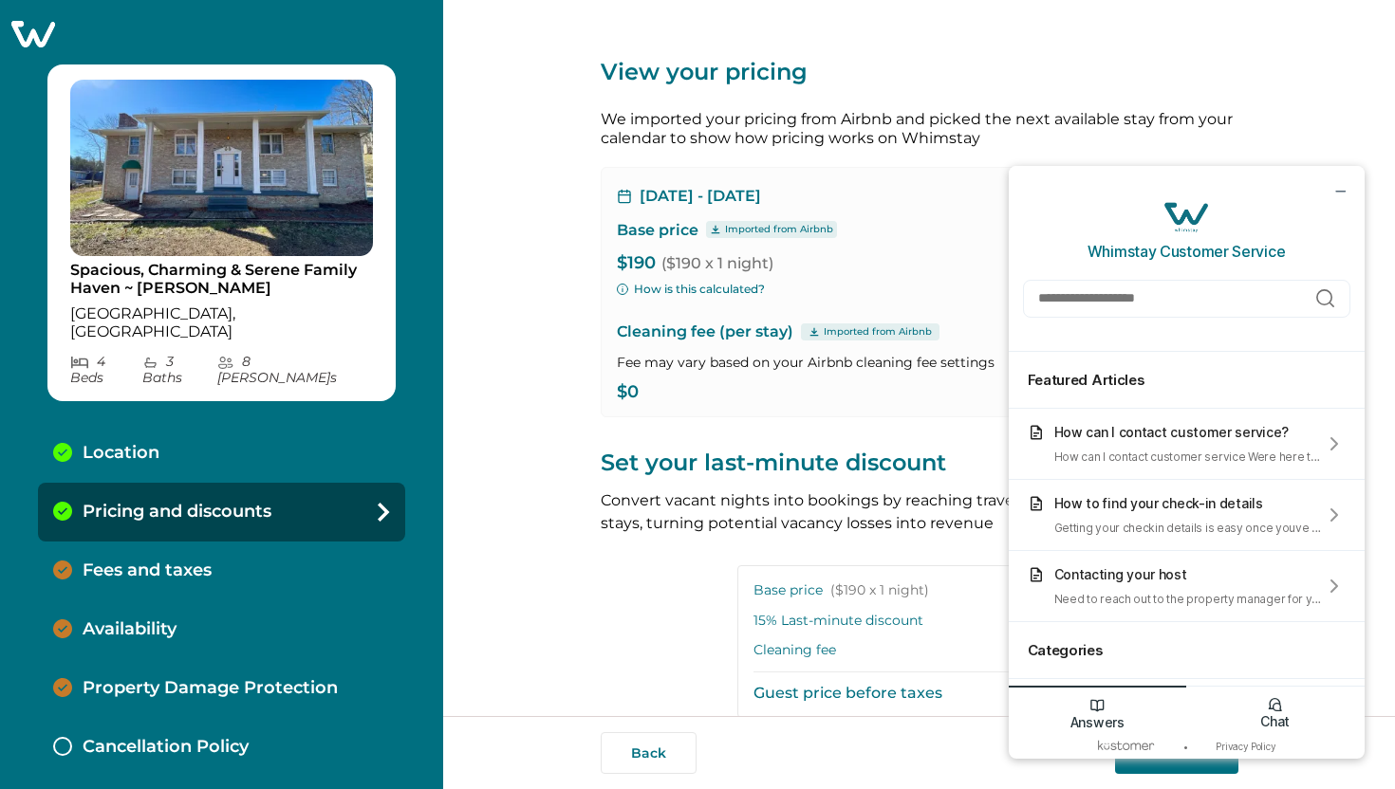
click at [1269, 701] on icon "Chat icon" at bounding box center [1274, 705] width 12 height 12
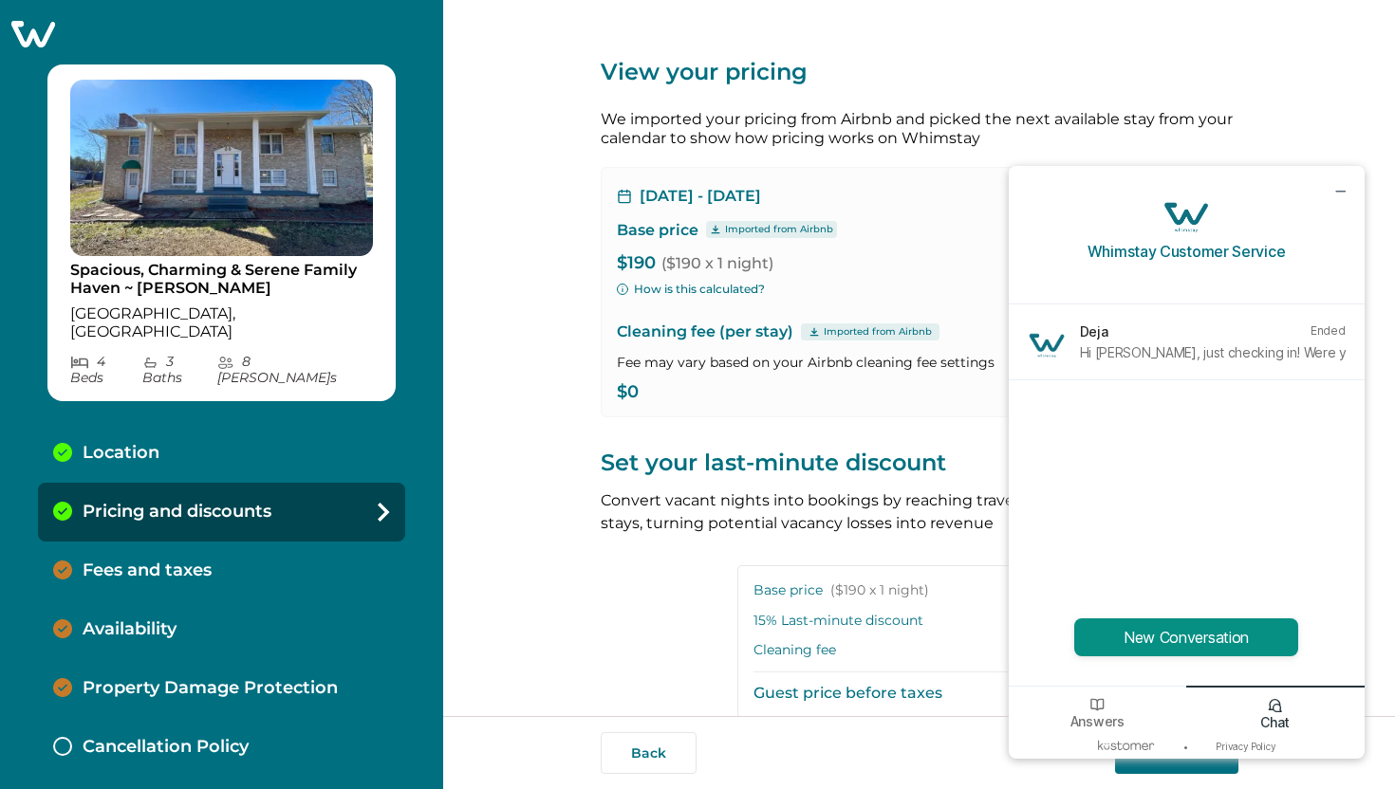
click at [1246, 629] on button "New Conversation" at bounding box center [1186, 638] width 224 height 38
click at [1245, 628] on button "New Conversation" at bounding box center [1186, 638] width 224 height 38
click at [1246, 629] on button "New Conversation" at bounding box center [1186, 638] width 224 height 38
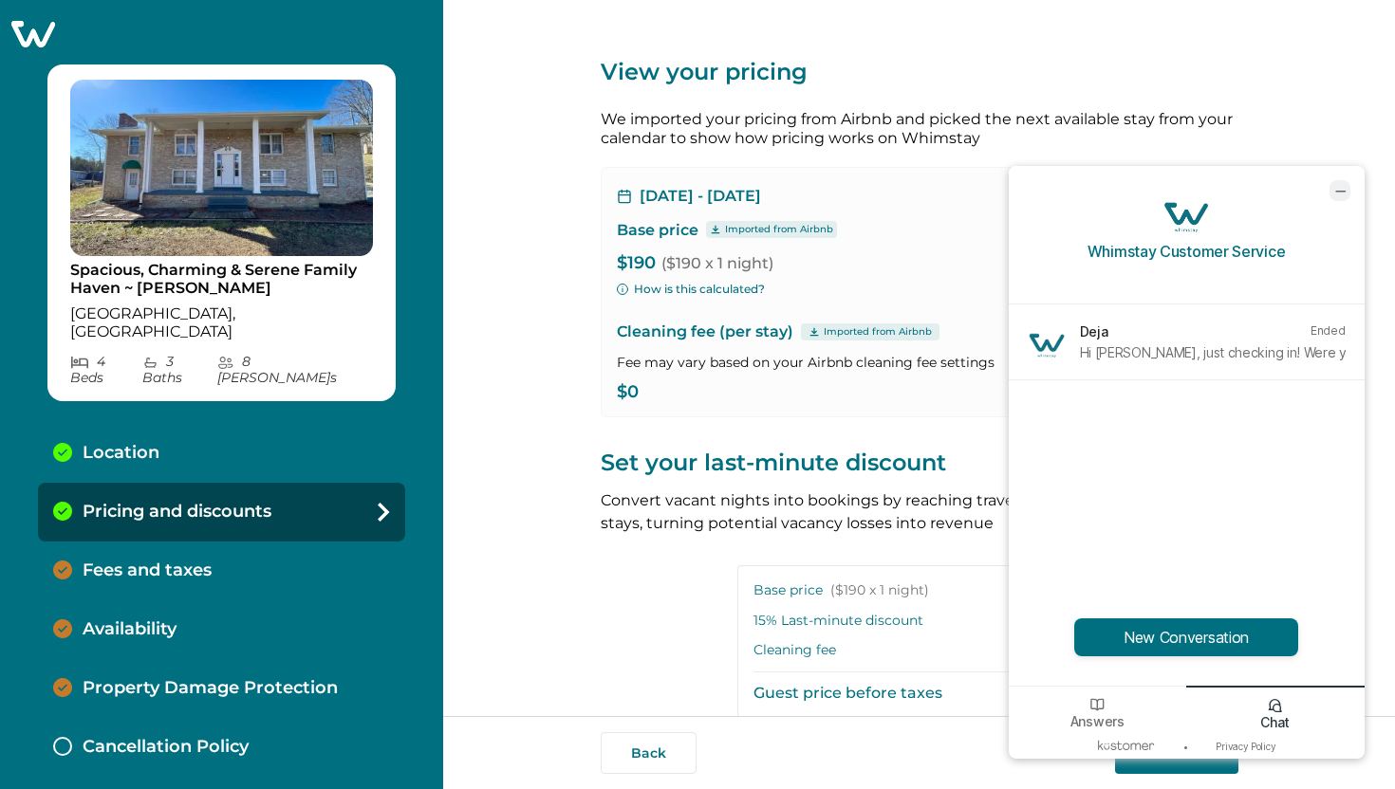
click at [1333, 180] on button "minimize chat widget" at bounding box center [1339, 190] width 21 height 21
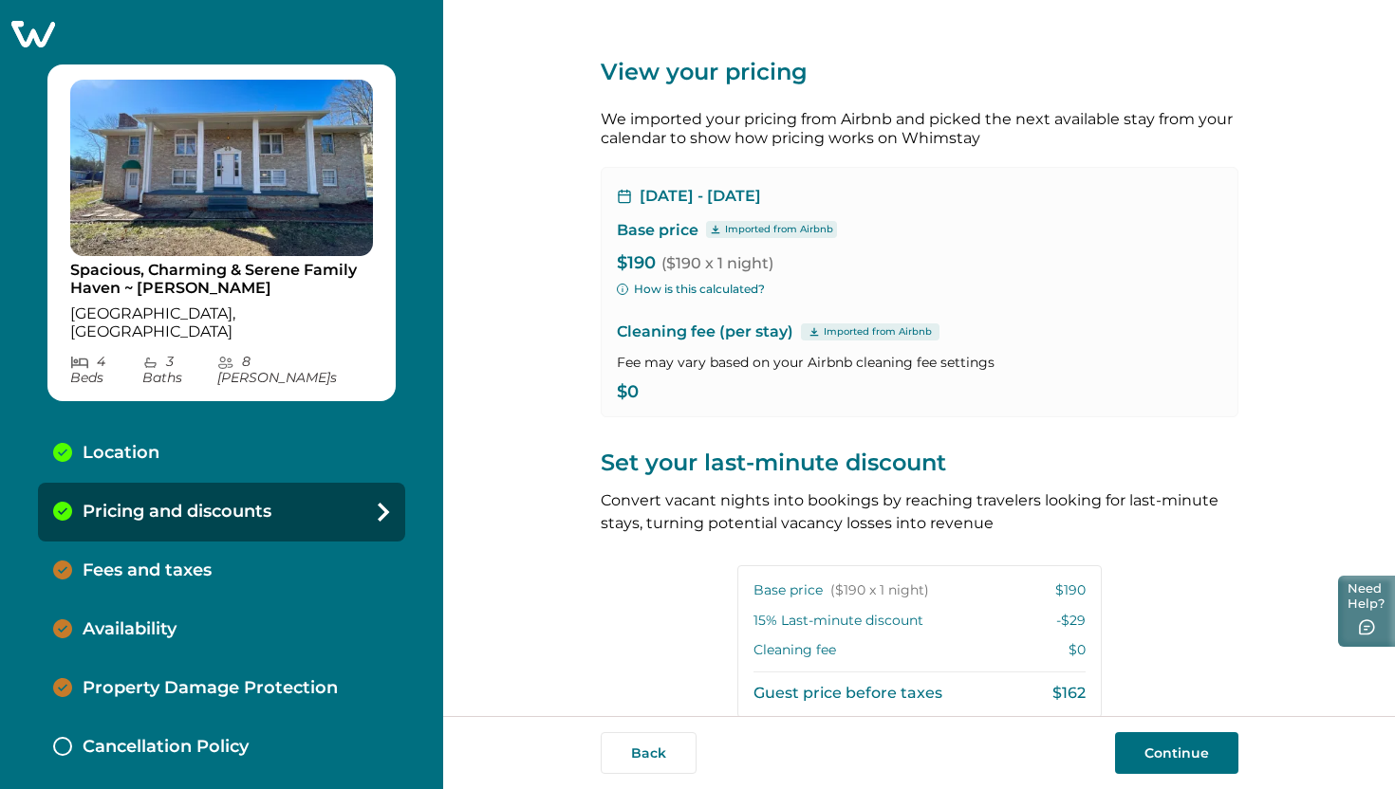
click at [1365, 622] on icon "button" at bounding box center [1367, 627] width 18 height 17
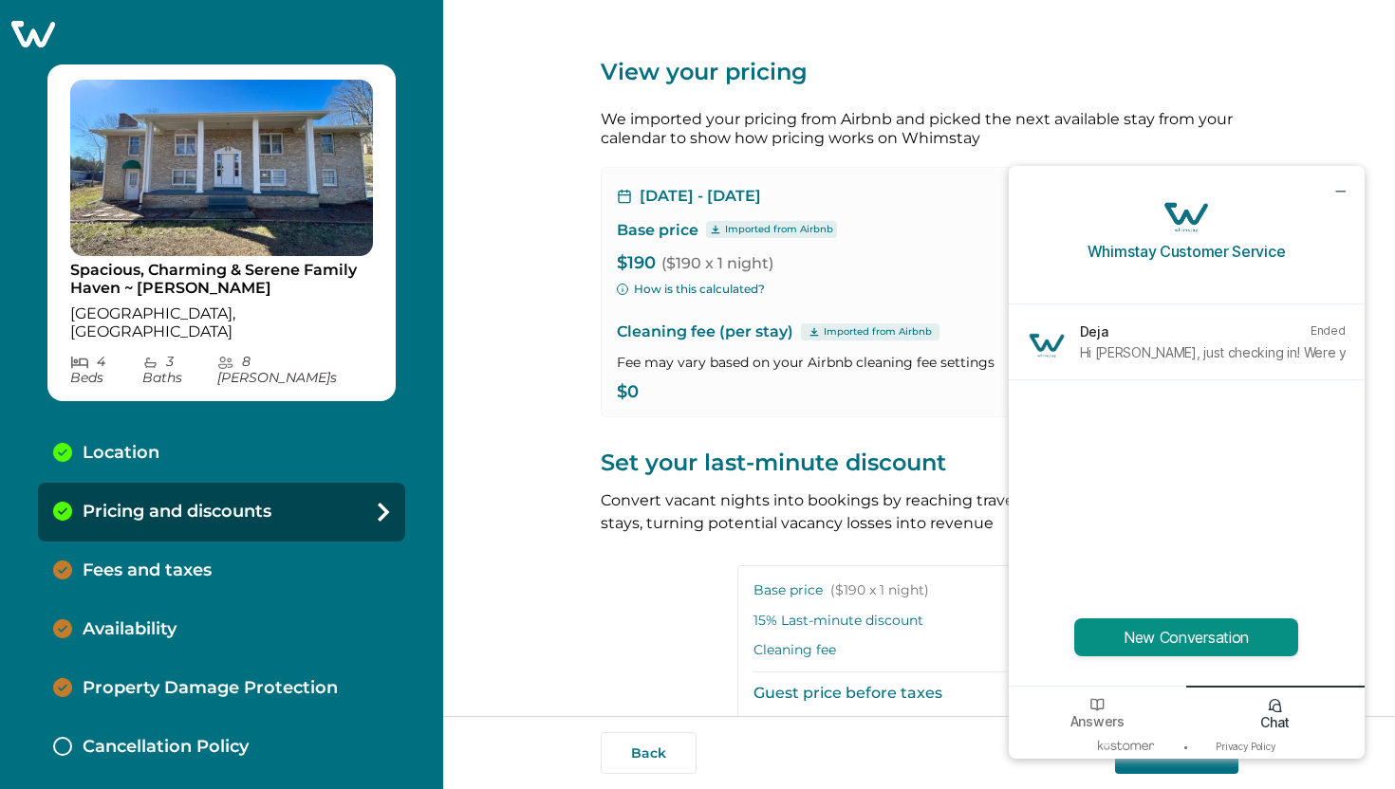
click at [1218, 637] on button "New Conversation" at bounding box center [1186, 638] width 224 height 38
click at [1220, 637] on button "New Conversation" at bounding box center [1186, 638] width 224 height 38
click at [1221, 633] on button "New Conversation" at bounding box center [1186, 638] width 224 height 38
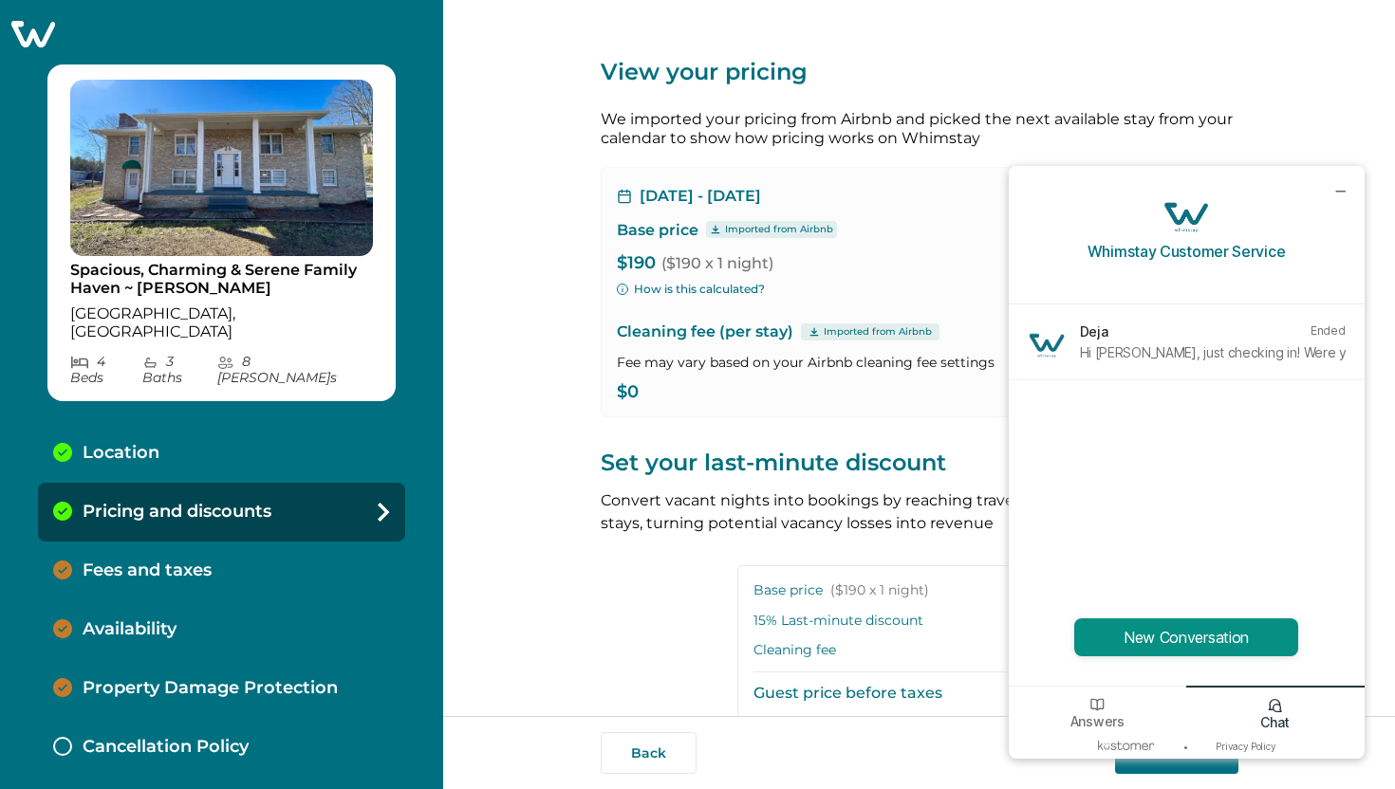
click at [1221, 633] on button "New Conversation" at bounding box center [1186, 638] width 224 height 38
click at [612, 644] on div "View your pricing We imported your pricing from Airbnb and picked the next avai…" at bounding box center [918, 506] width 637 height 1012
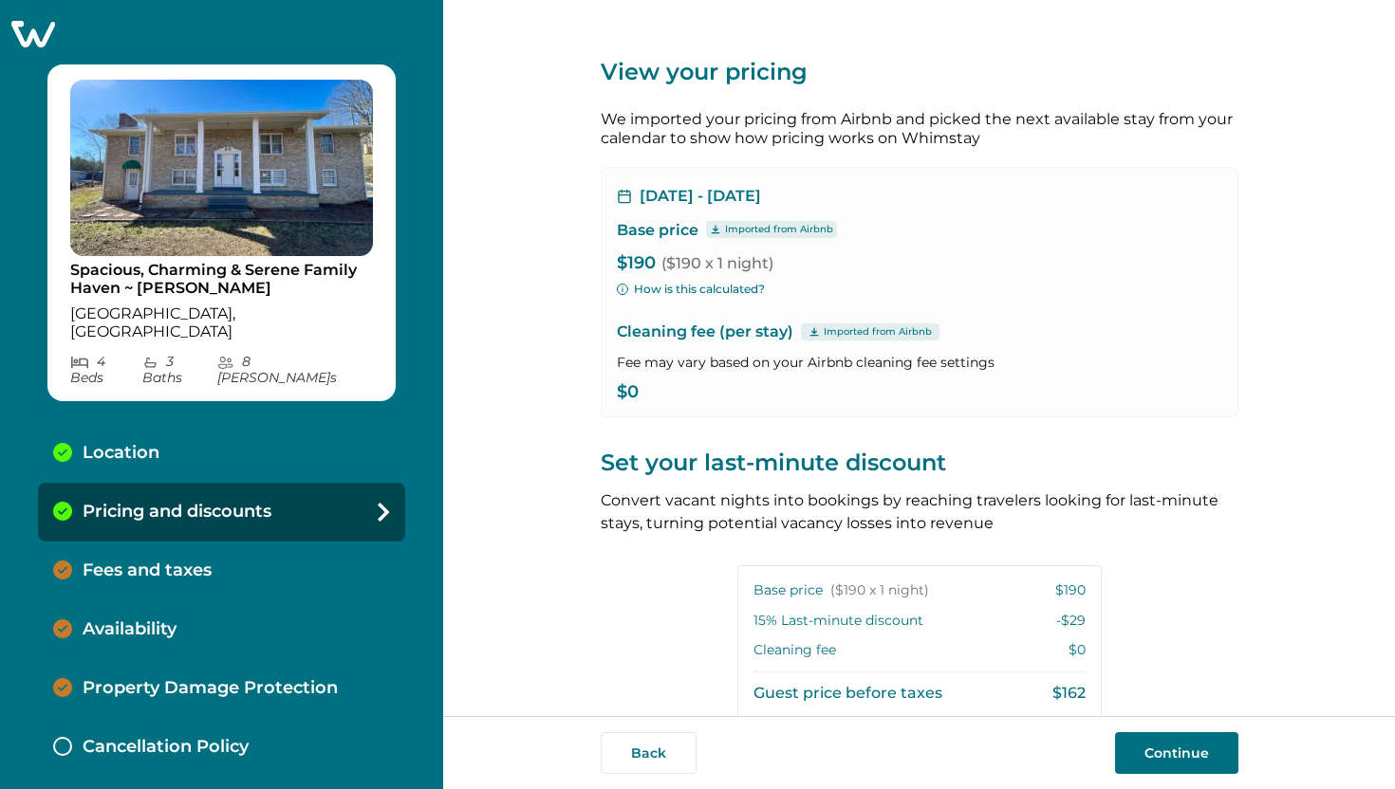
click at [238, 546] on div "Fees and taxes" at bounding box center [221, 571] width 367 height 59
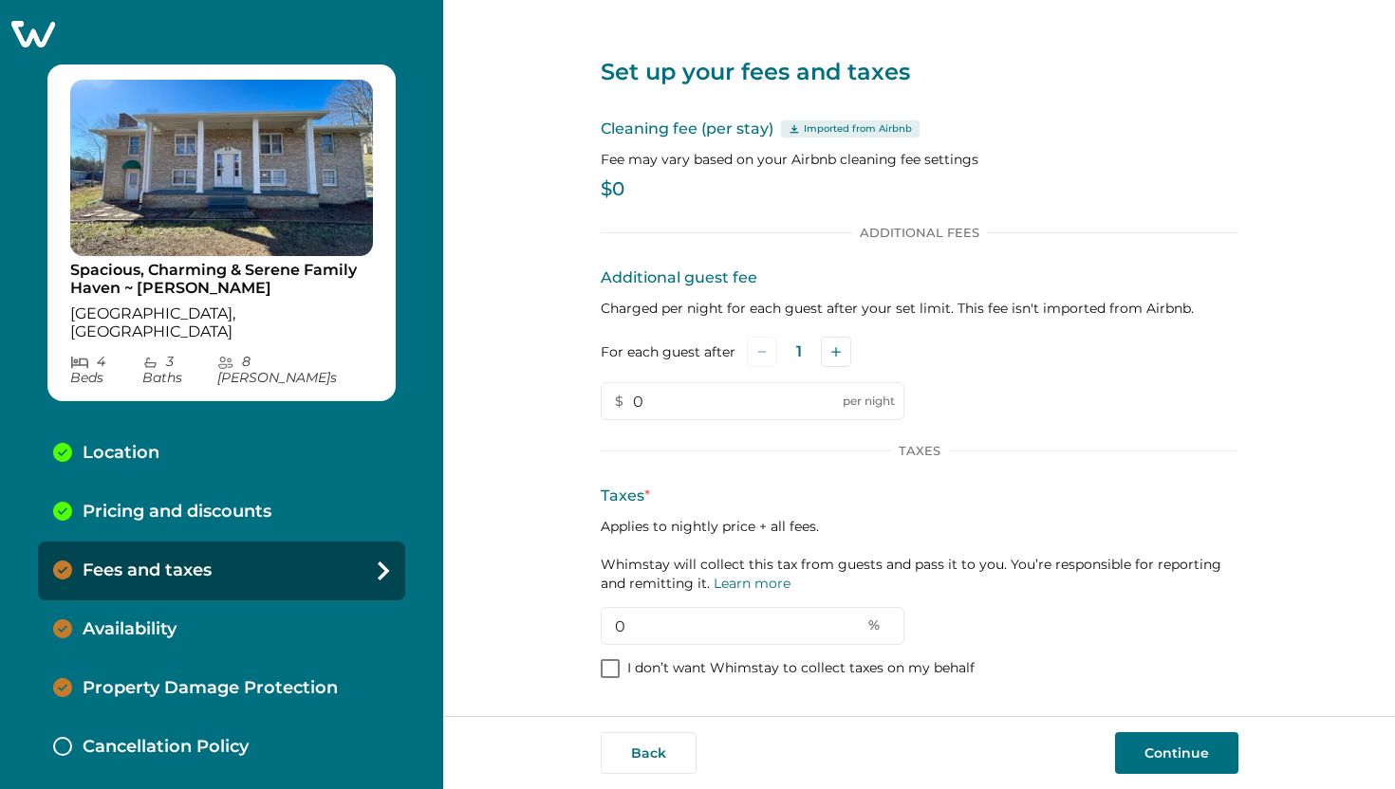
click at [45, 43] on icon at bounding box center [32, 33] width 46 height 29
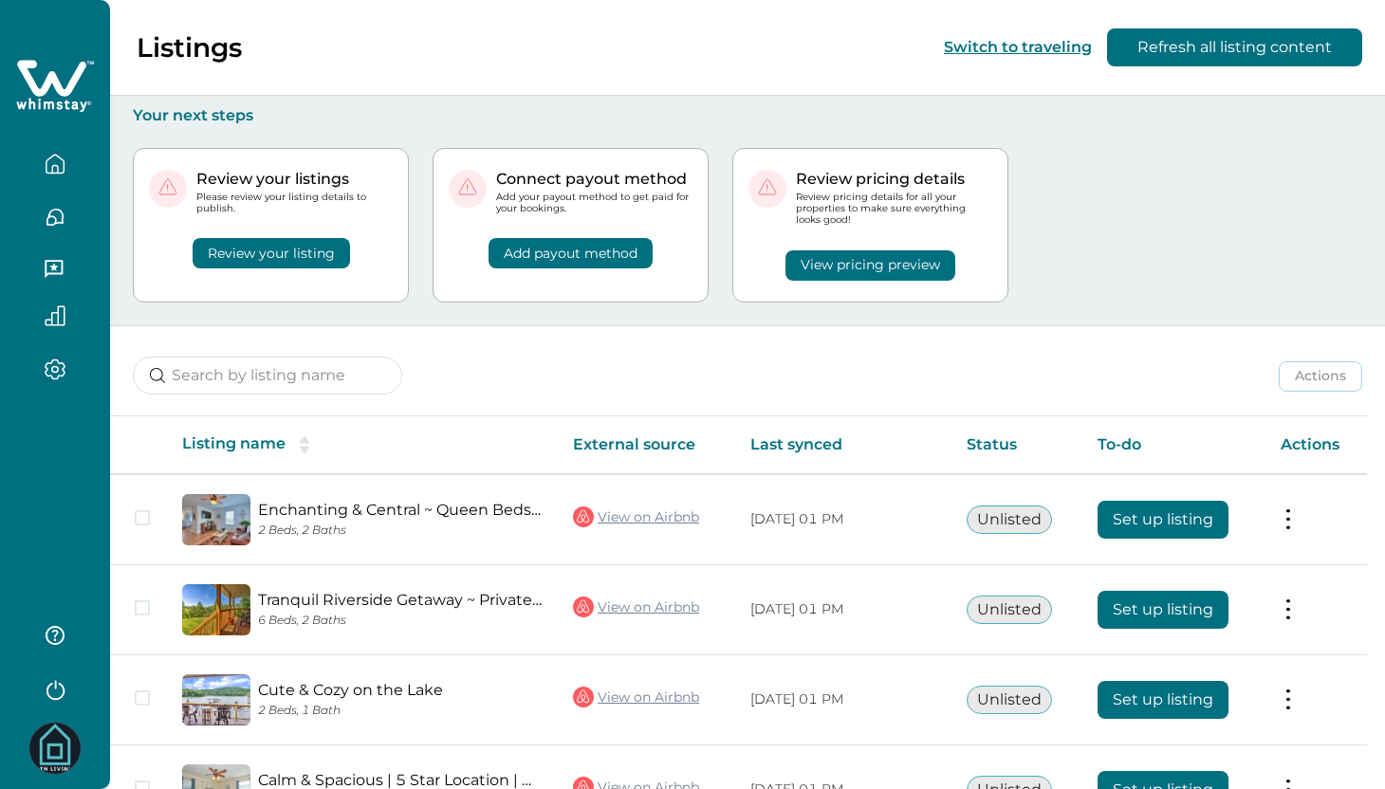
click at [54, 624] on button "button" at bounding box center [55, 636] width 76 height 38
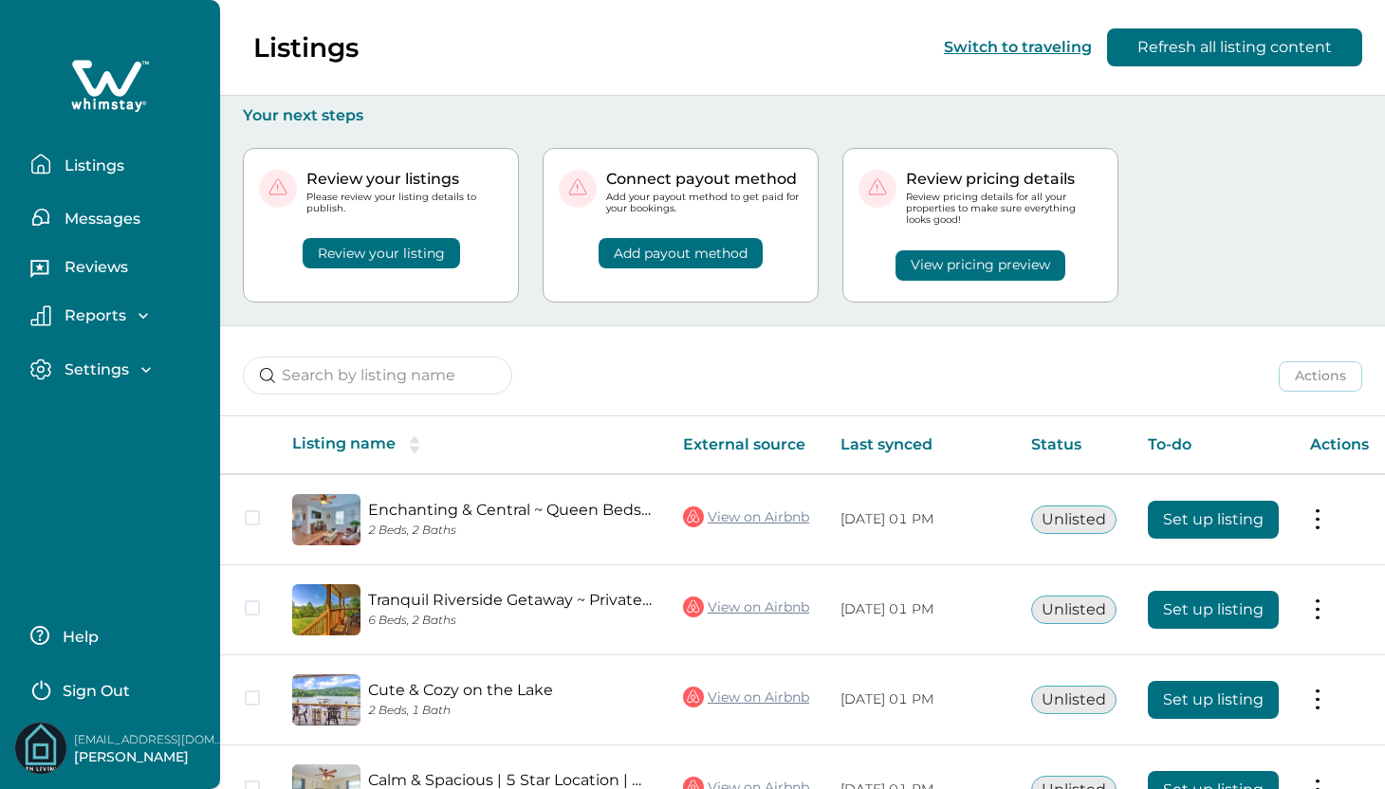
click at [84, 634] on p "Help" at bounding box center [78, 637] width 42 height 19
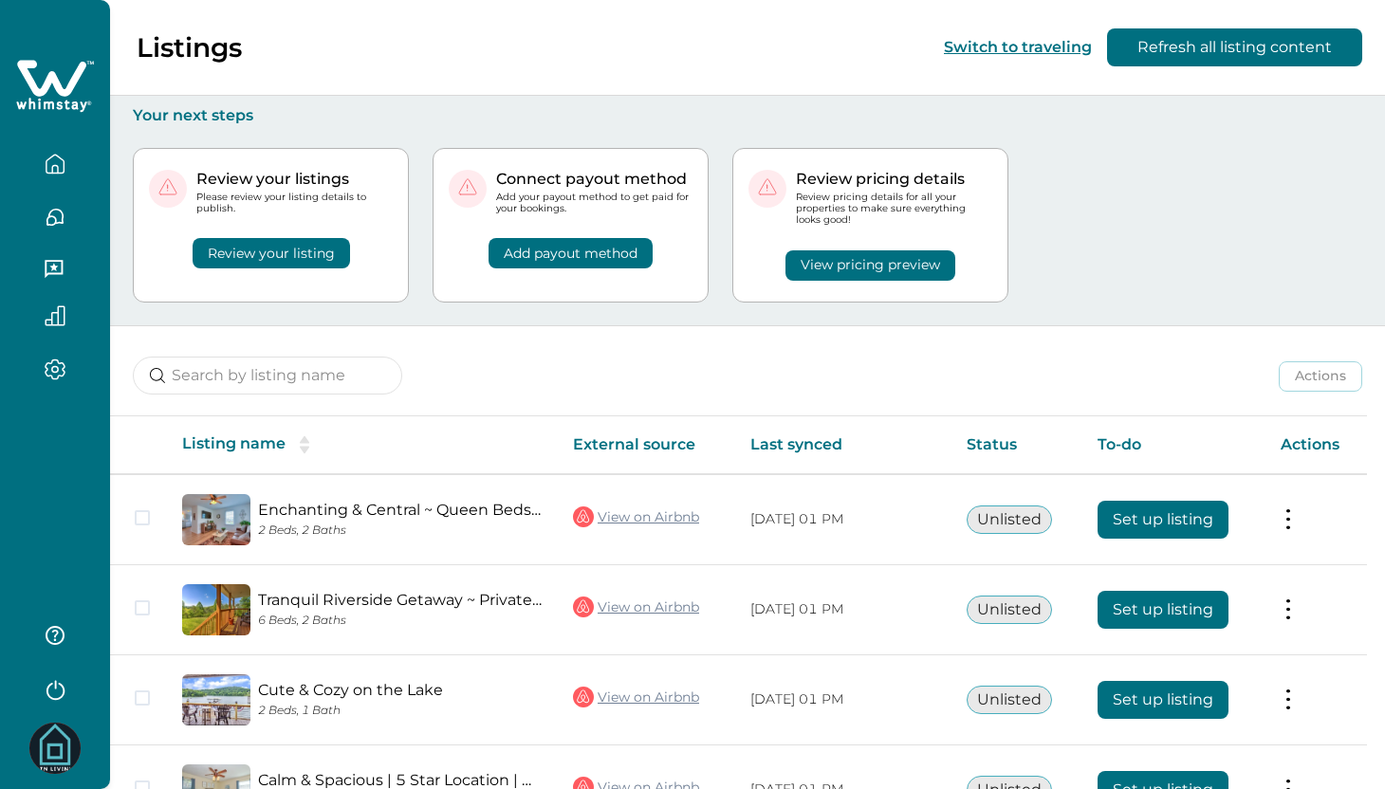
click at [393, 266] on div "Review your listing" at bounding box center [271, 241] width 244 height 54
click at [562, 249] on button "Add payout method" at bounding box center [571, 253] width 164 height 30
click at [333, 253] on button "Review your listing" at bounding box center [271, 253] width 157 height 30
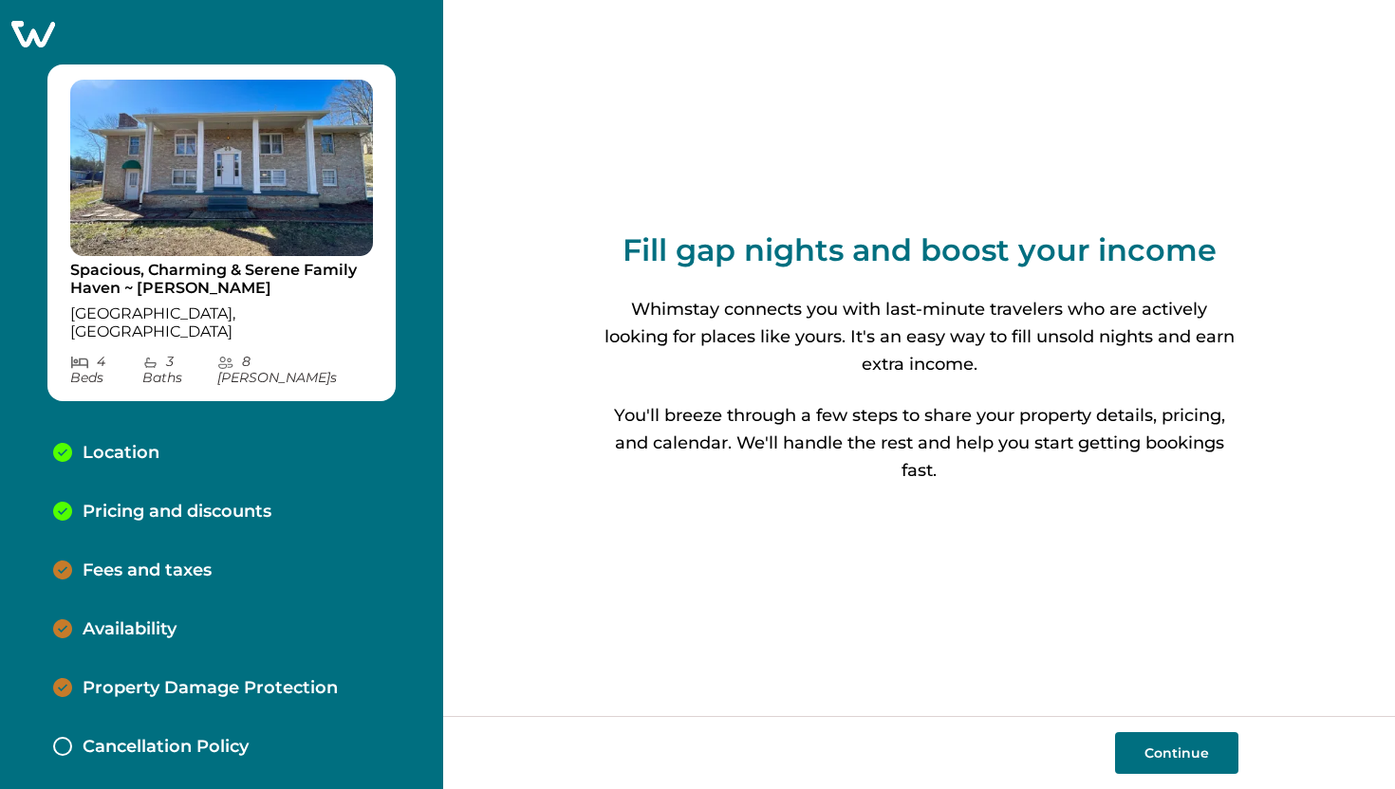
click at [126, 443] on p "Location" at bounding box center [121, 453] width 77 height 21
select select "TN"
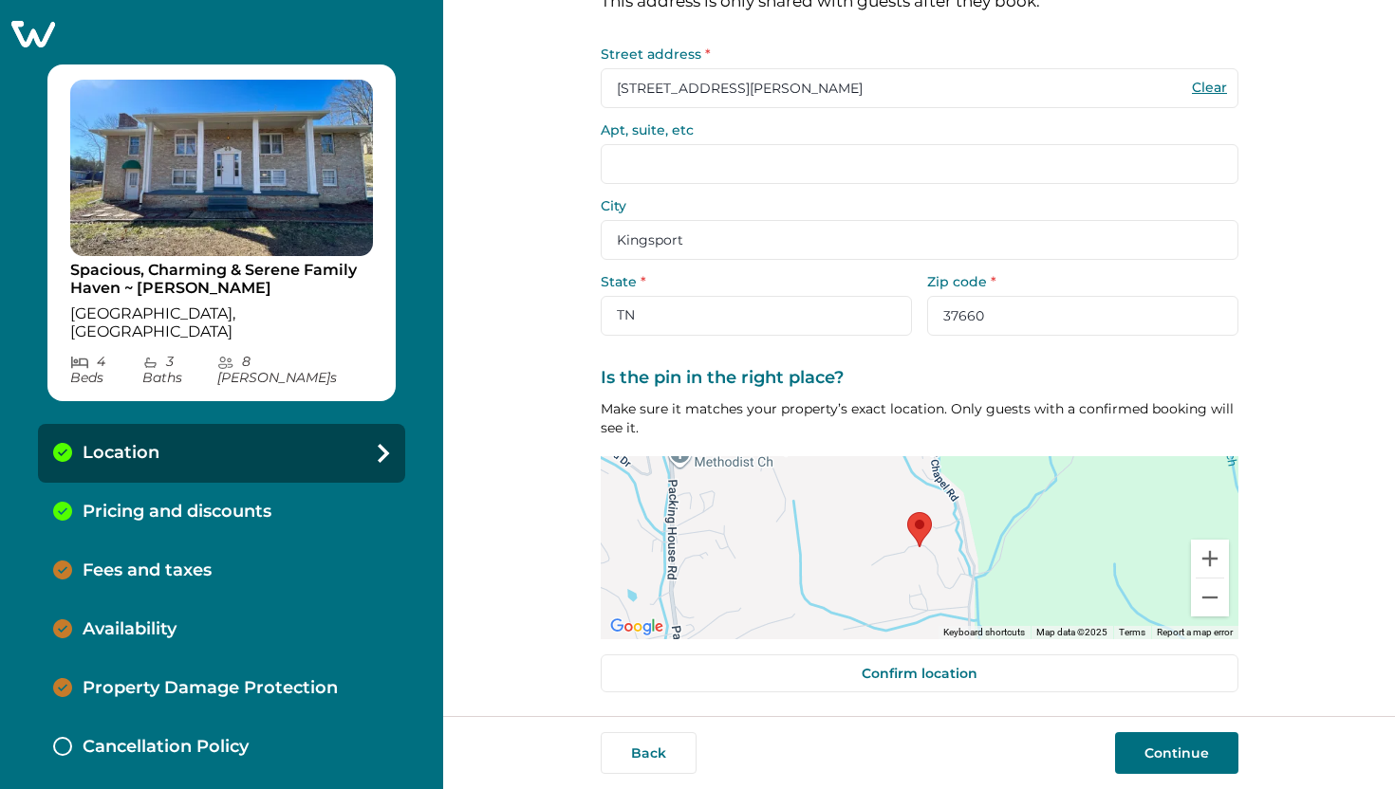
scroll to position [111, 0]
click at [230, 490] on div "Pricing and discounts" at bounding box center [221, 512] width 367 height 59
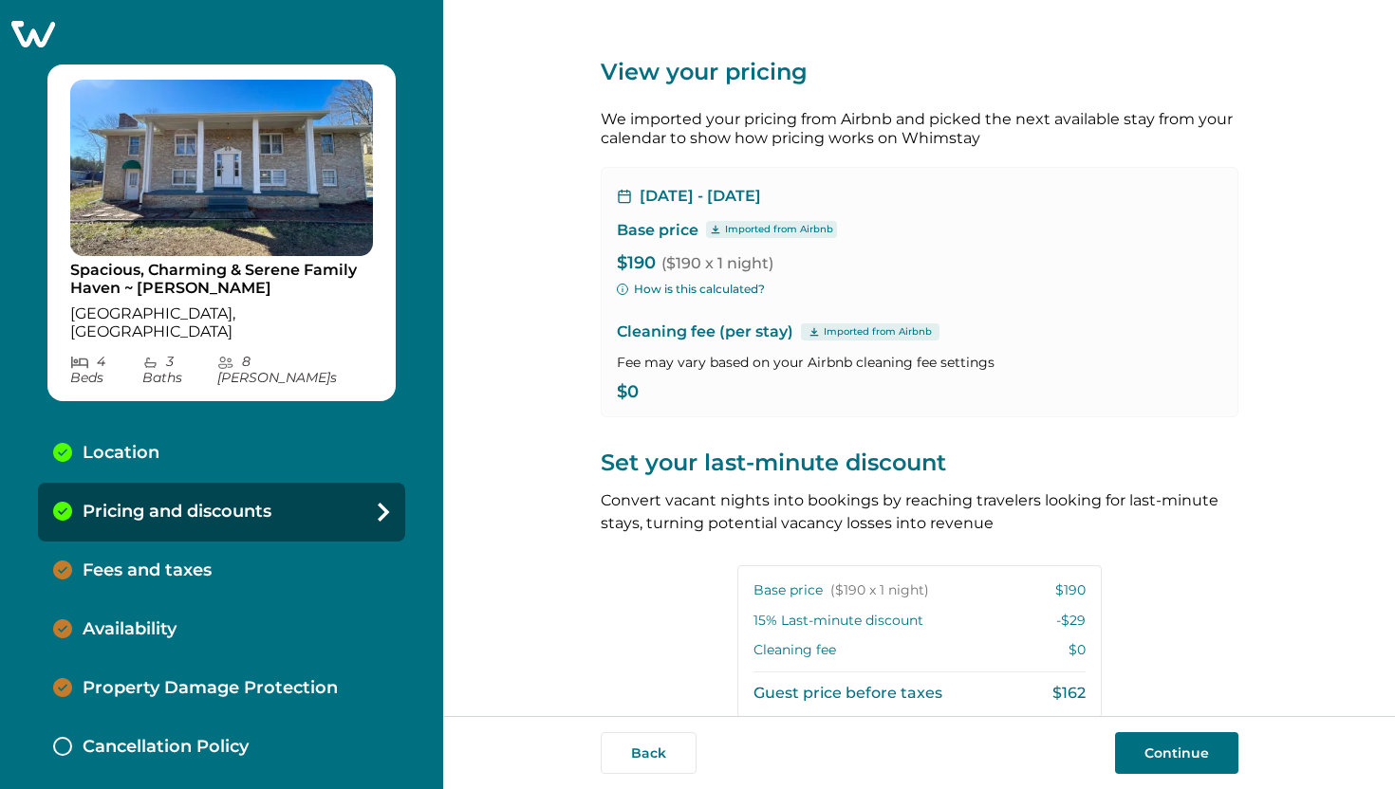
click at [39, 33] on icon at bounding box center [33, 34] width 44 height 27
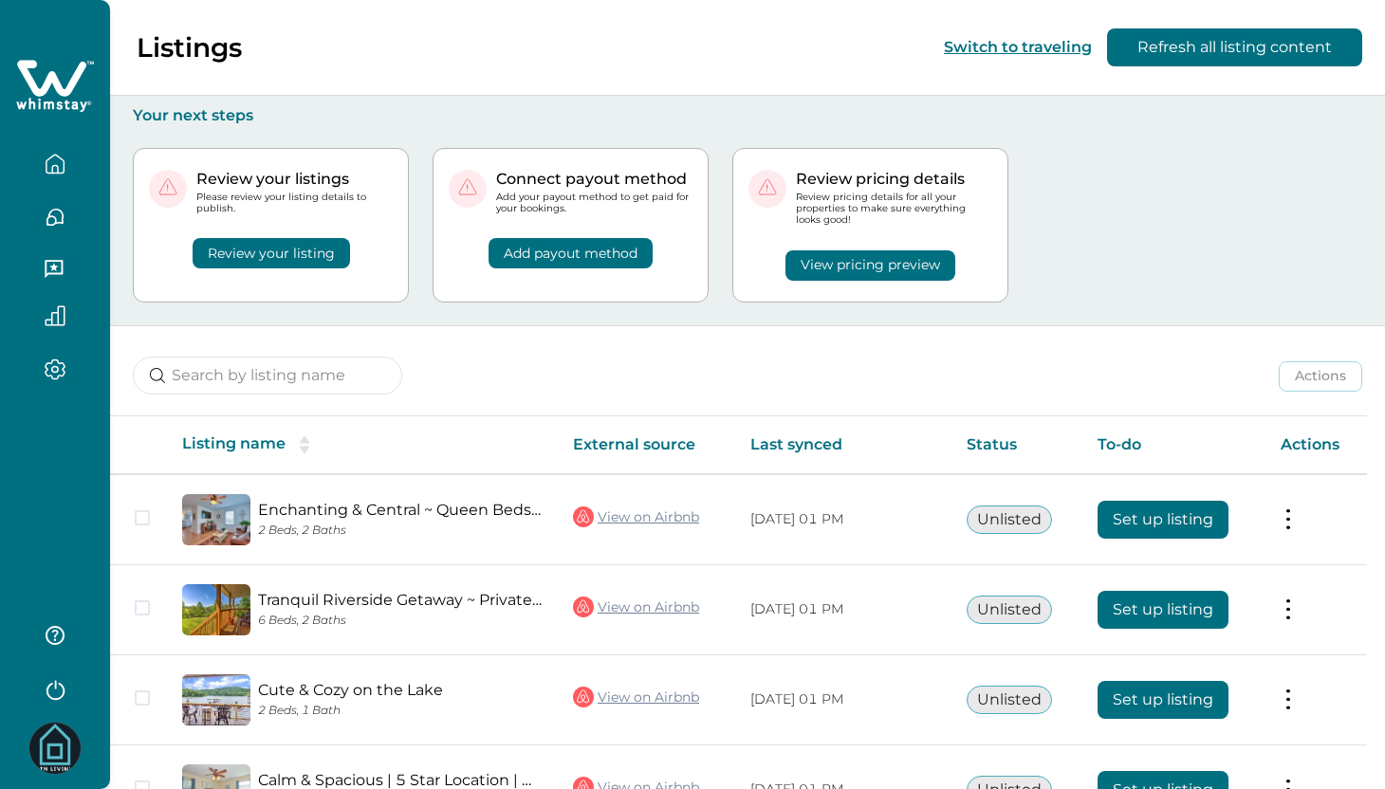
click at [51, 214] on icon "button" at bounding box center [55, 217] width 21 height 21
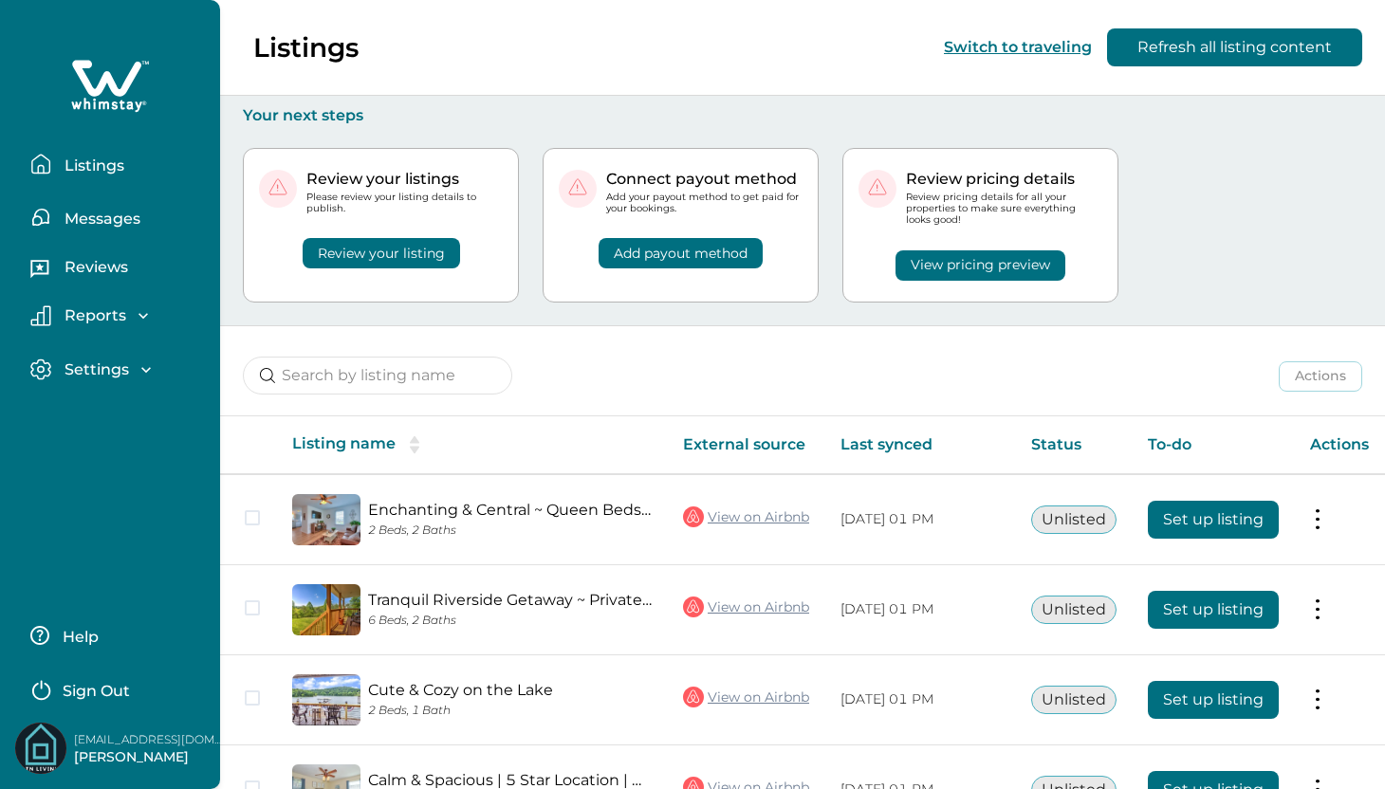
click at [84, 218] on p "Messages" at bounding box center [100, 219] width 82 height 19
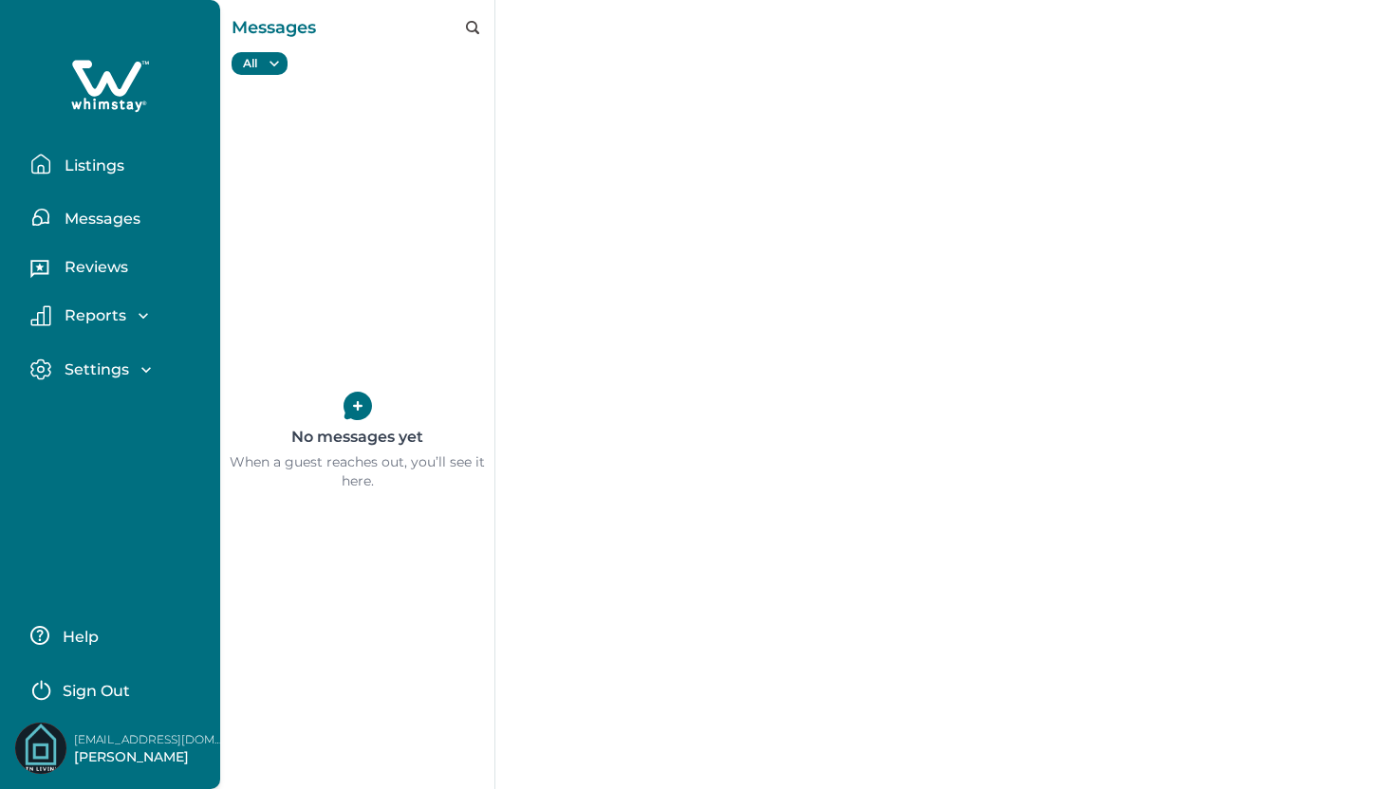
click at [93, 171] on p "Listings" at bounding box center [91, 166] width 65 height 19
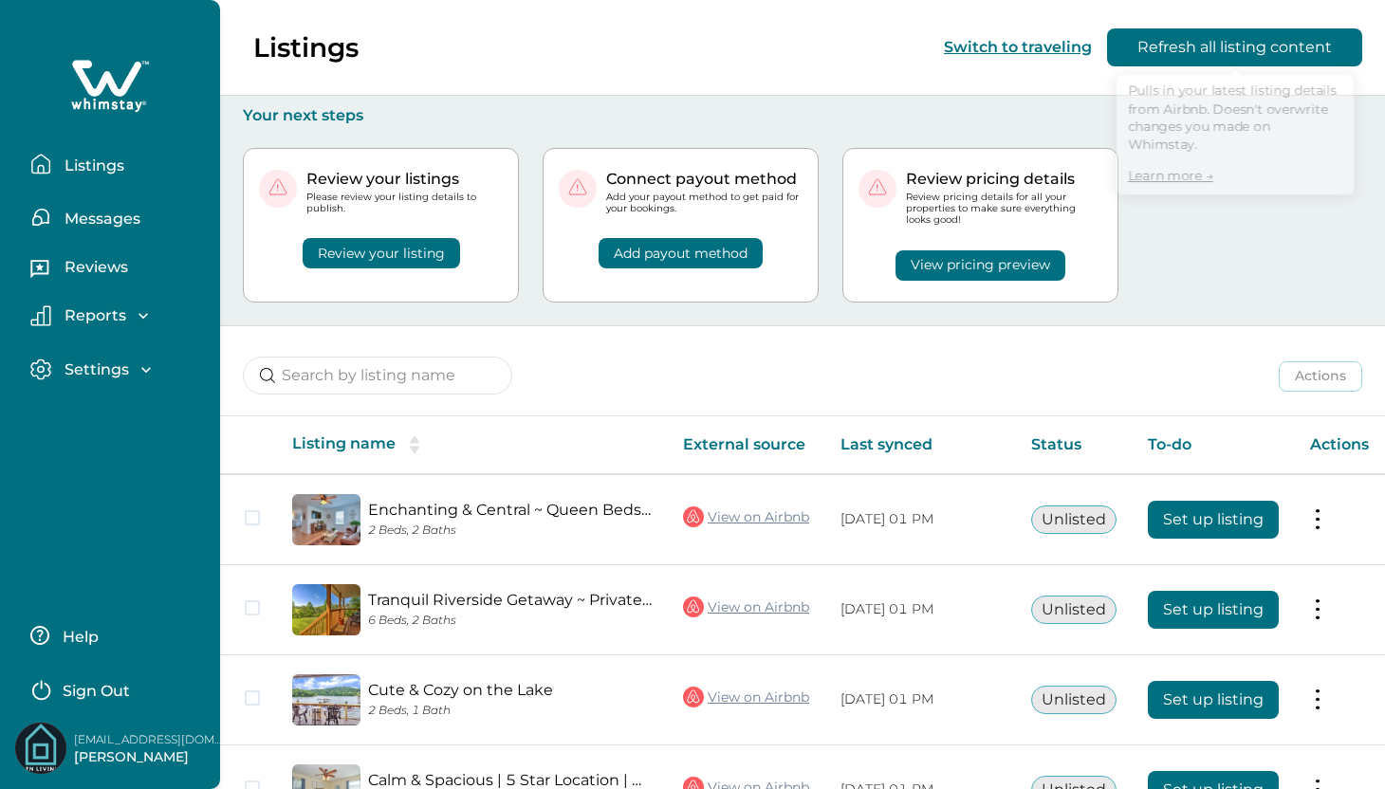
click at [1271, 56] on button "Refresh all listing content" at bounding box center [1234, 47] width 255 height 38
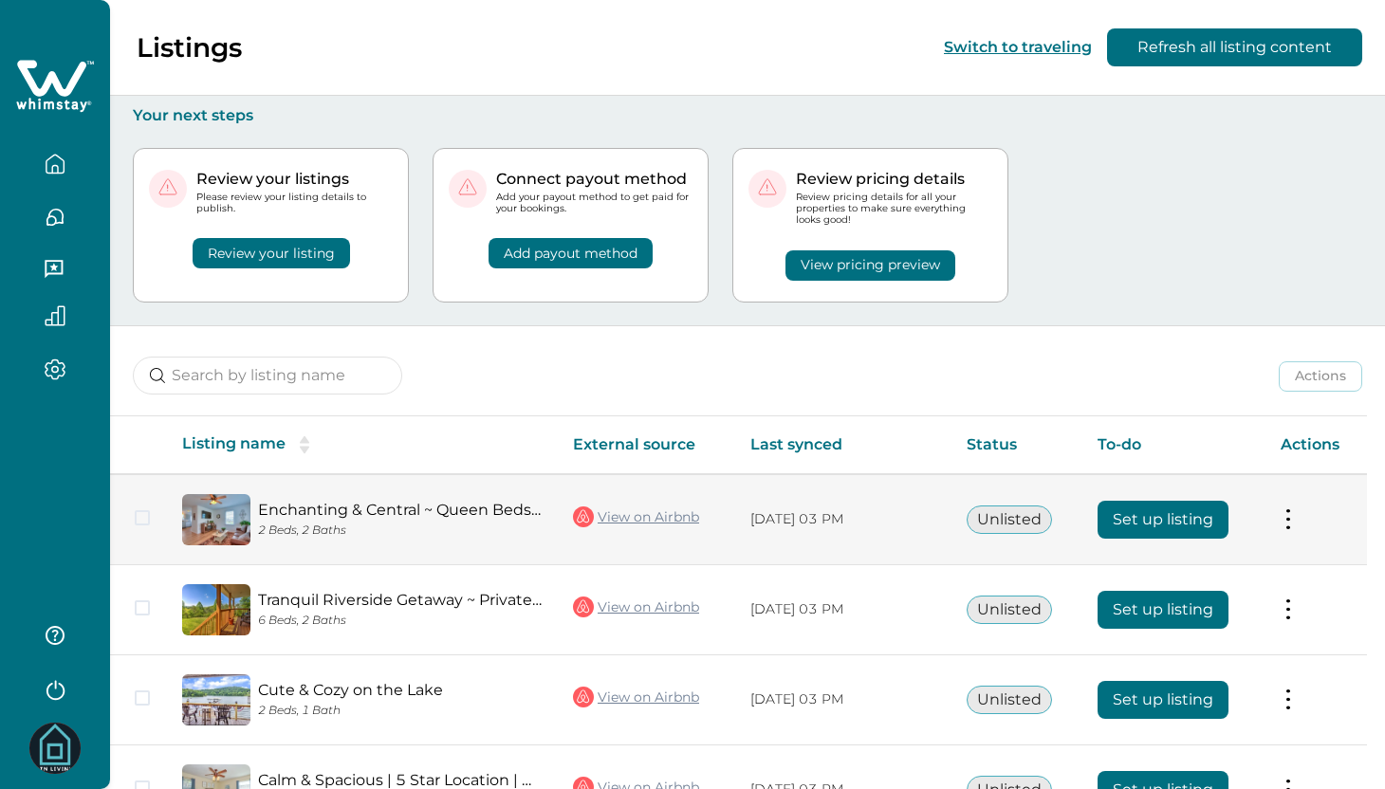
click at [1191, 525] on button "Set up listing" at bounding box center [1163, 520] width 131 height 38
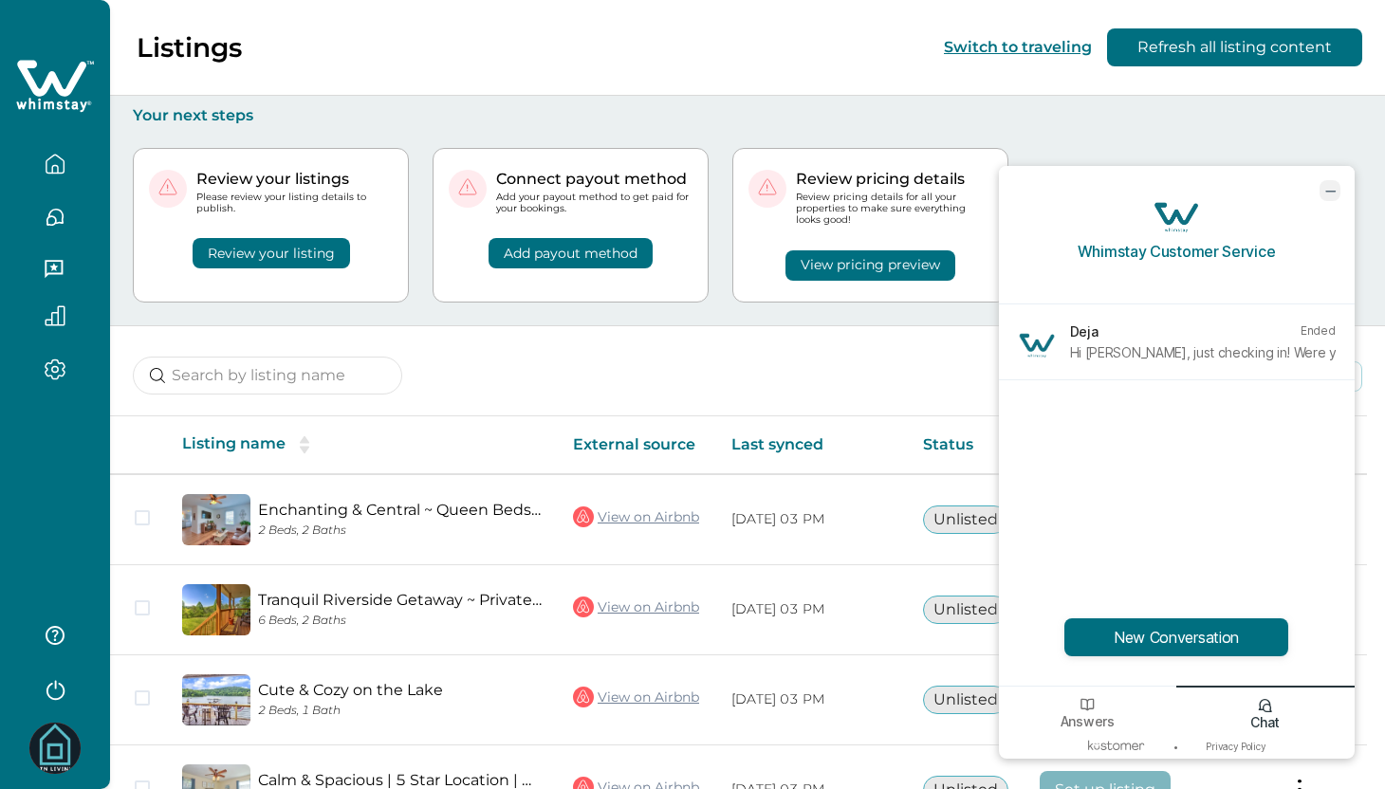
click at [1325, 196] on icon "minimize chat widget" at bounding box center [1329, 190] width 17 height 17
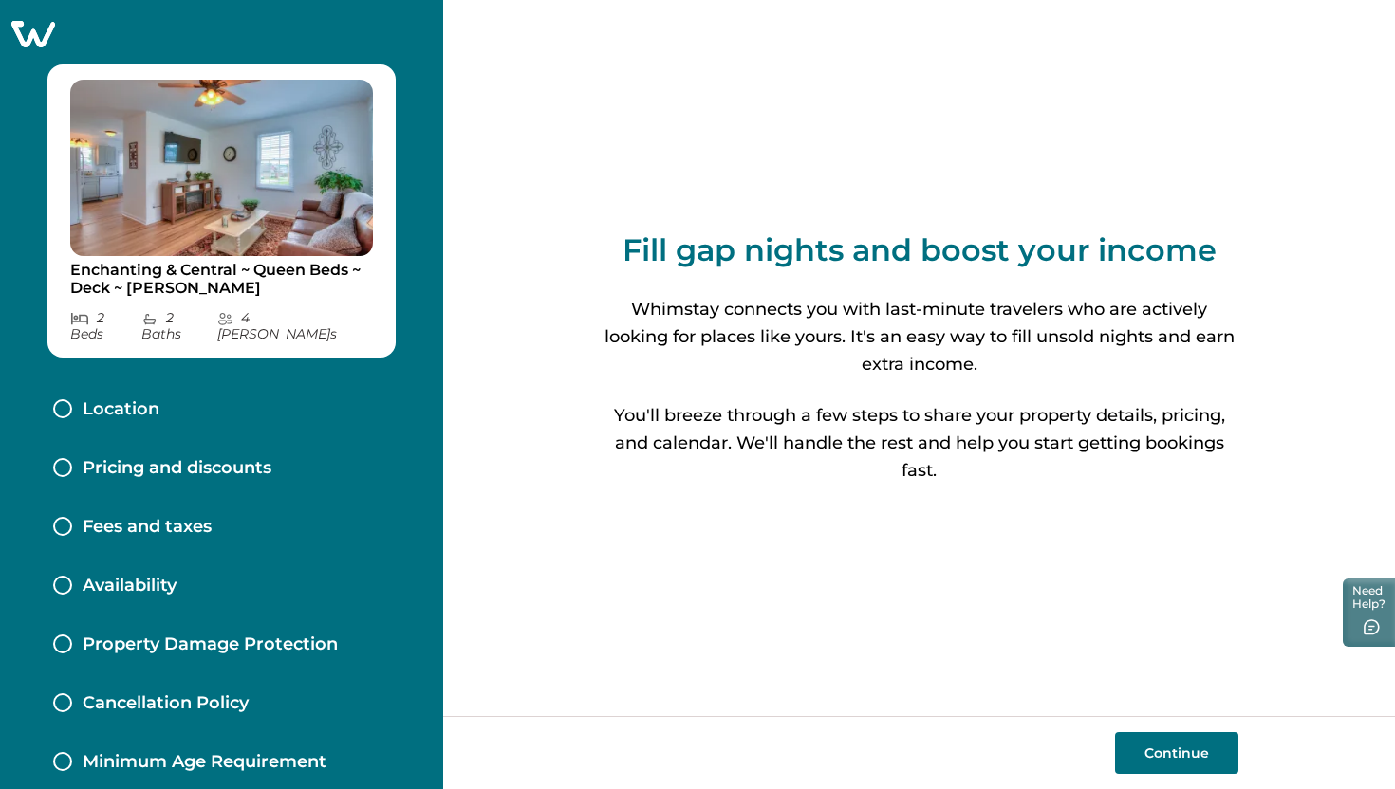
click at [123, 399] on p "Location" at bounding box center [121, 409] width 77 height 21
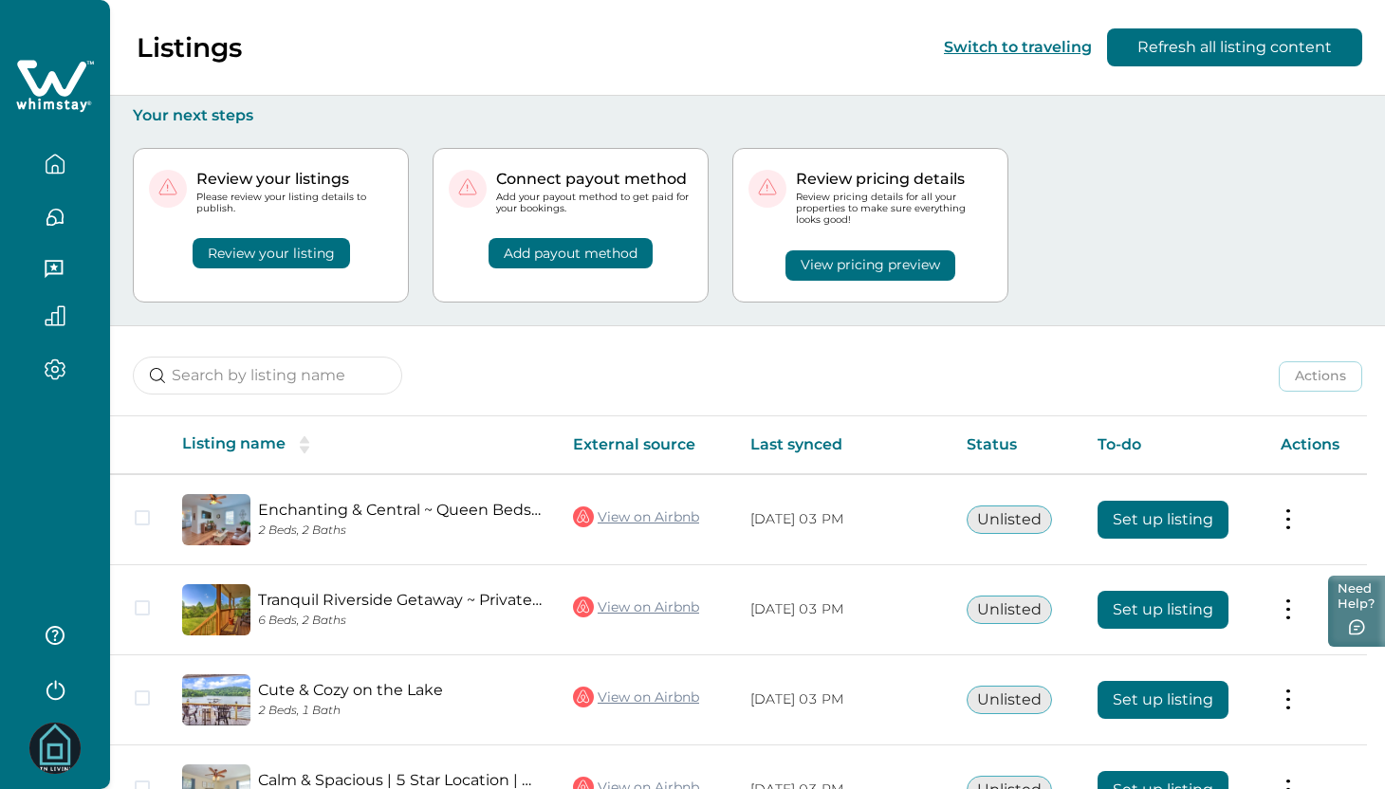
click at [1365, 626] on icon "button" at bounding box center [1357, 627] width 18 height 17
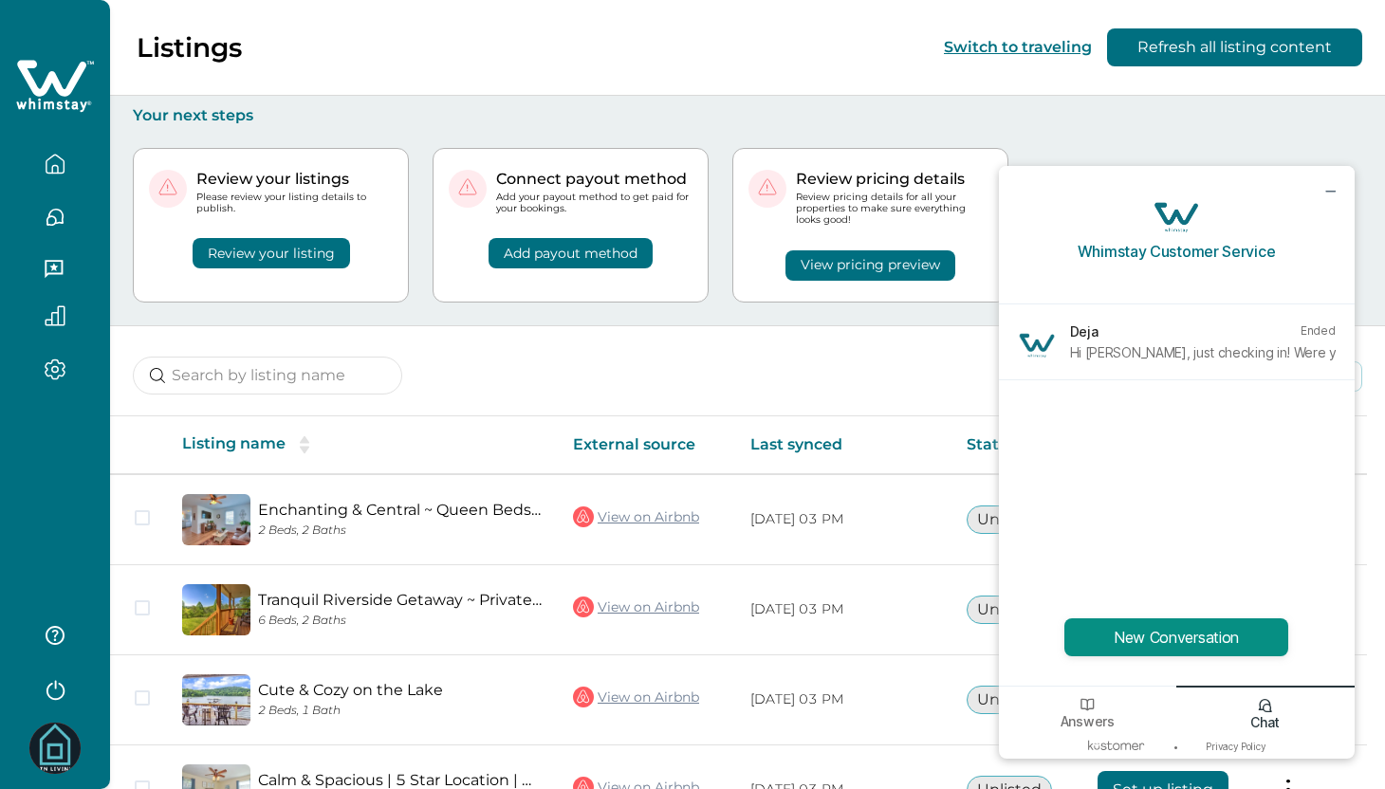
click at [1186, 637] on button "New Conversation" at bounding box center [1176, 638] width 224 height 38
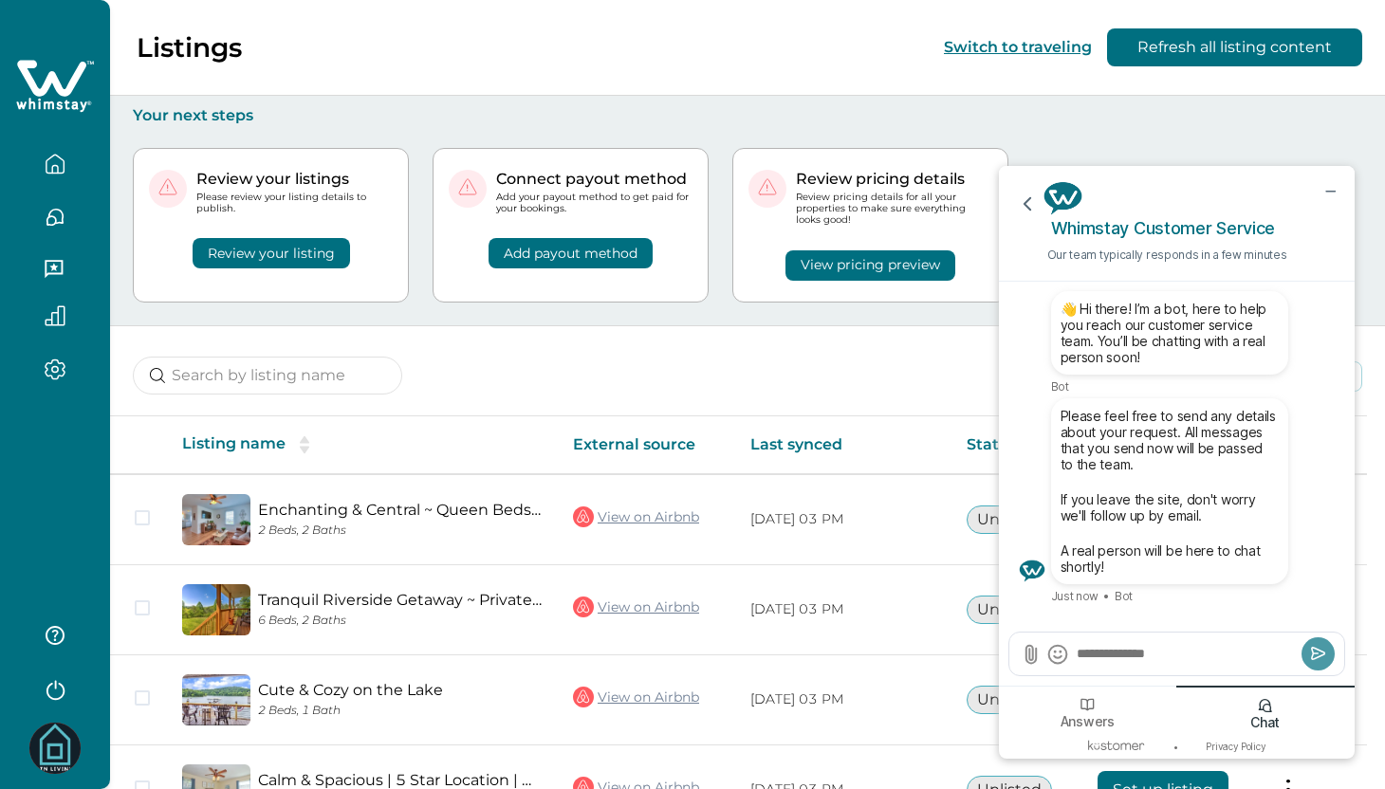
click at [1199, 656] on textarea "Send a message" at bounding box center [1186, 653] width 222 height 19
click at [1029, 657] on icon "Add Attachment" at bounding box center [1029, 655] width 9 height 18
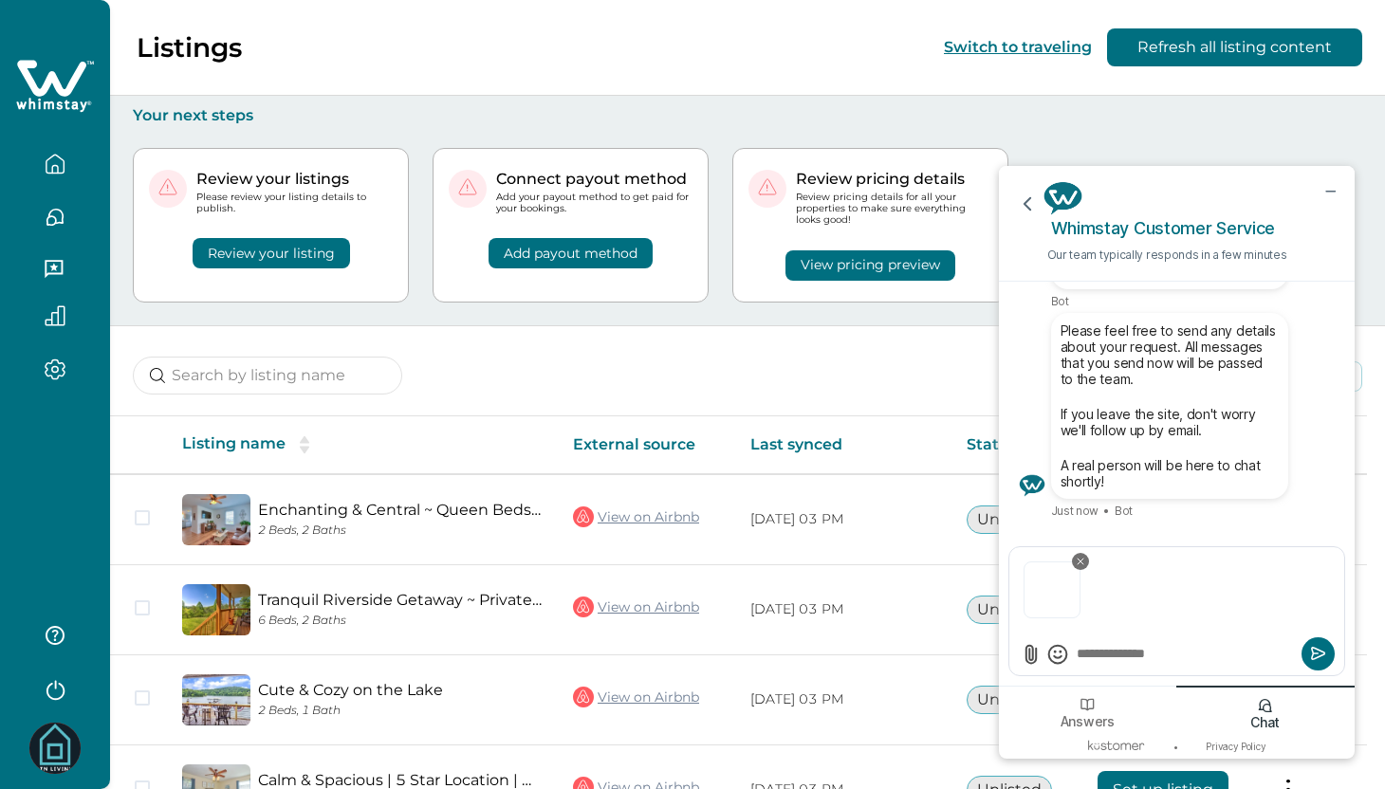
click at [1119, 660] on textarea "Send a message" at bounding box center [1186, 653] width 222 height 19
paste textarea "**********"
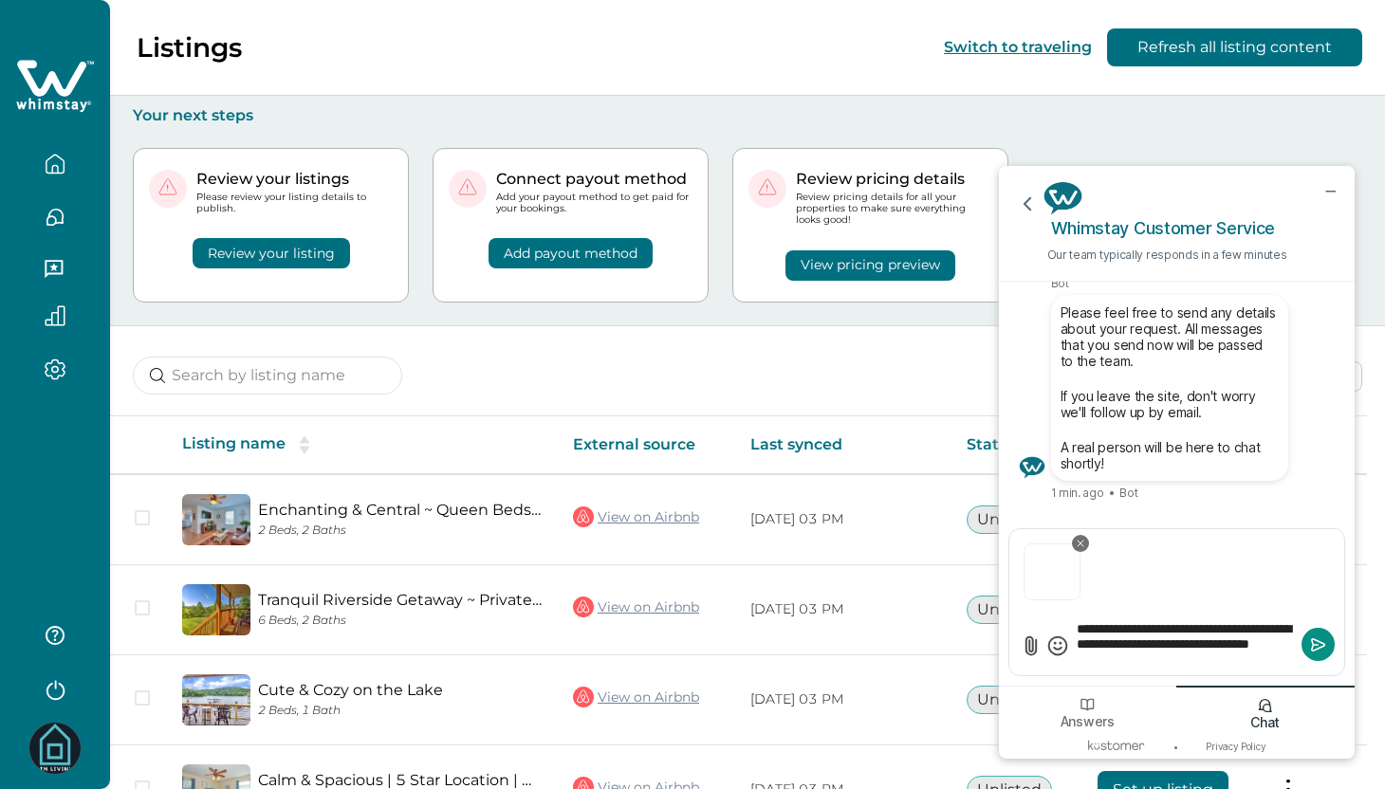
type textarea "**********"
click at [1314, 650] on icon "Submit" at bounding box center [1318, 643] width 12 height 11
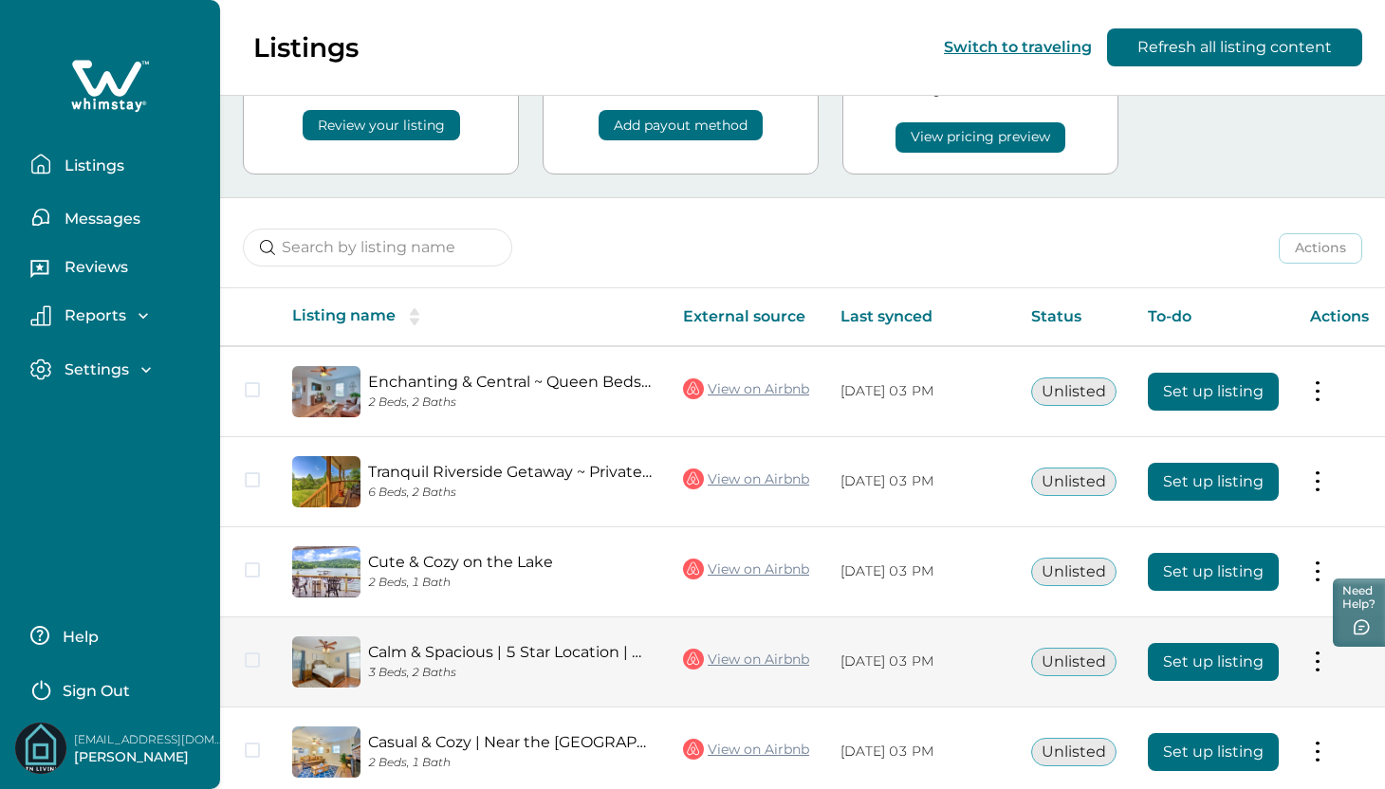
scroll to position [32, 0]
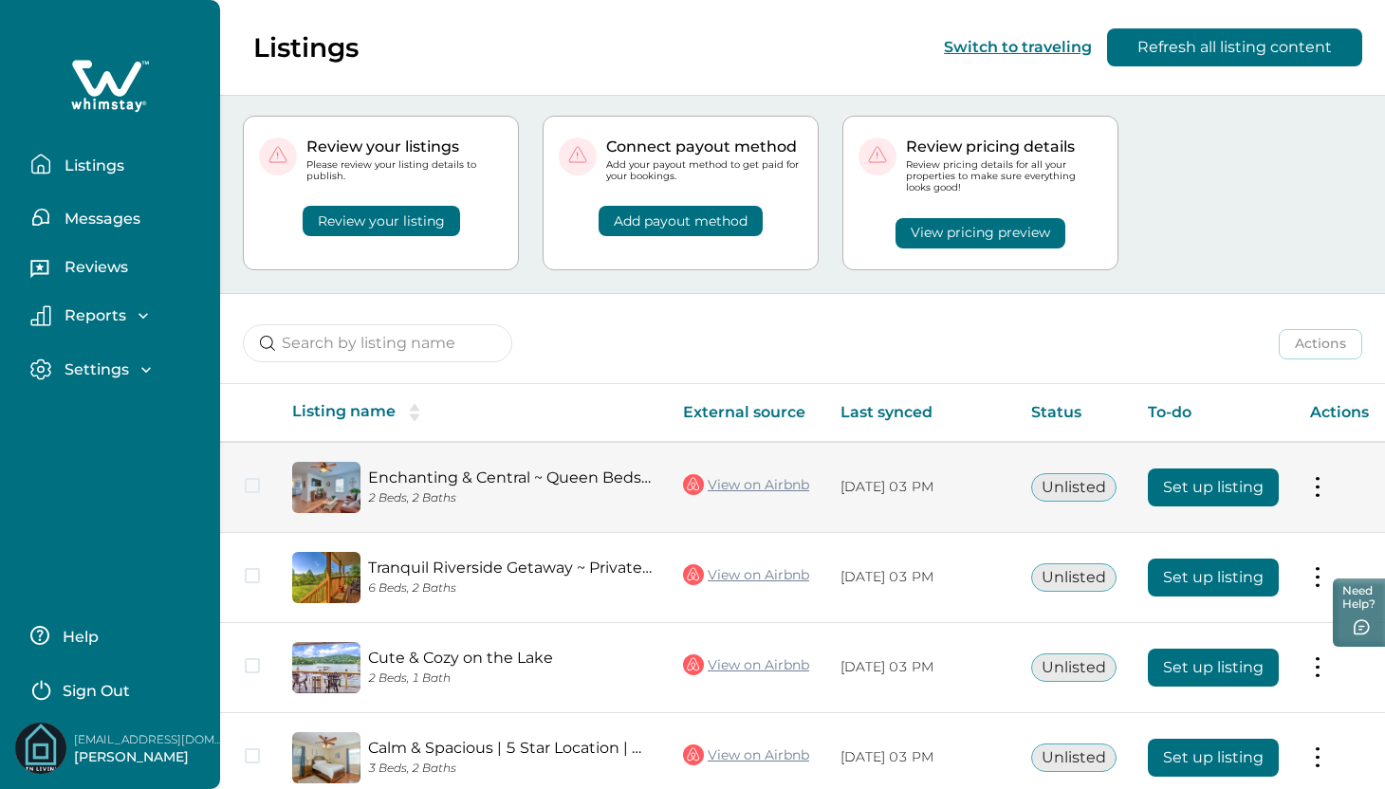
click at [1203, 489] on button "Set up listing" at bounding box center [1213, 488] width 131 height 38
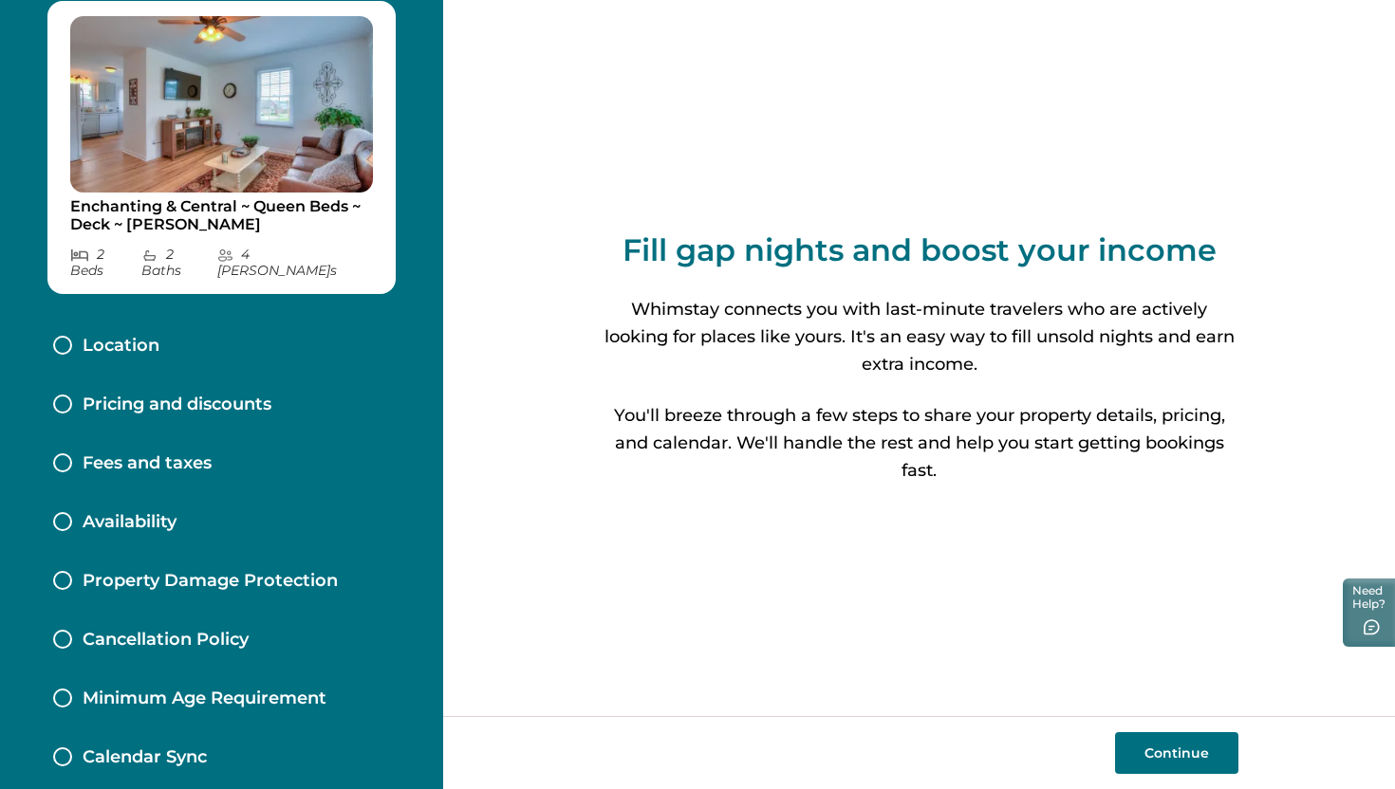
scroll to position [65, 0]
click at [239, 688] on p "Minimum Age Requirement" at bounding box center [205, 698] width 244 height 21
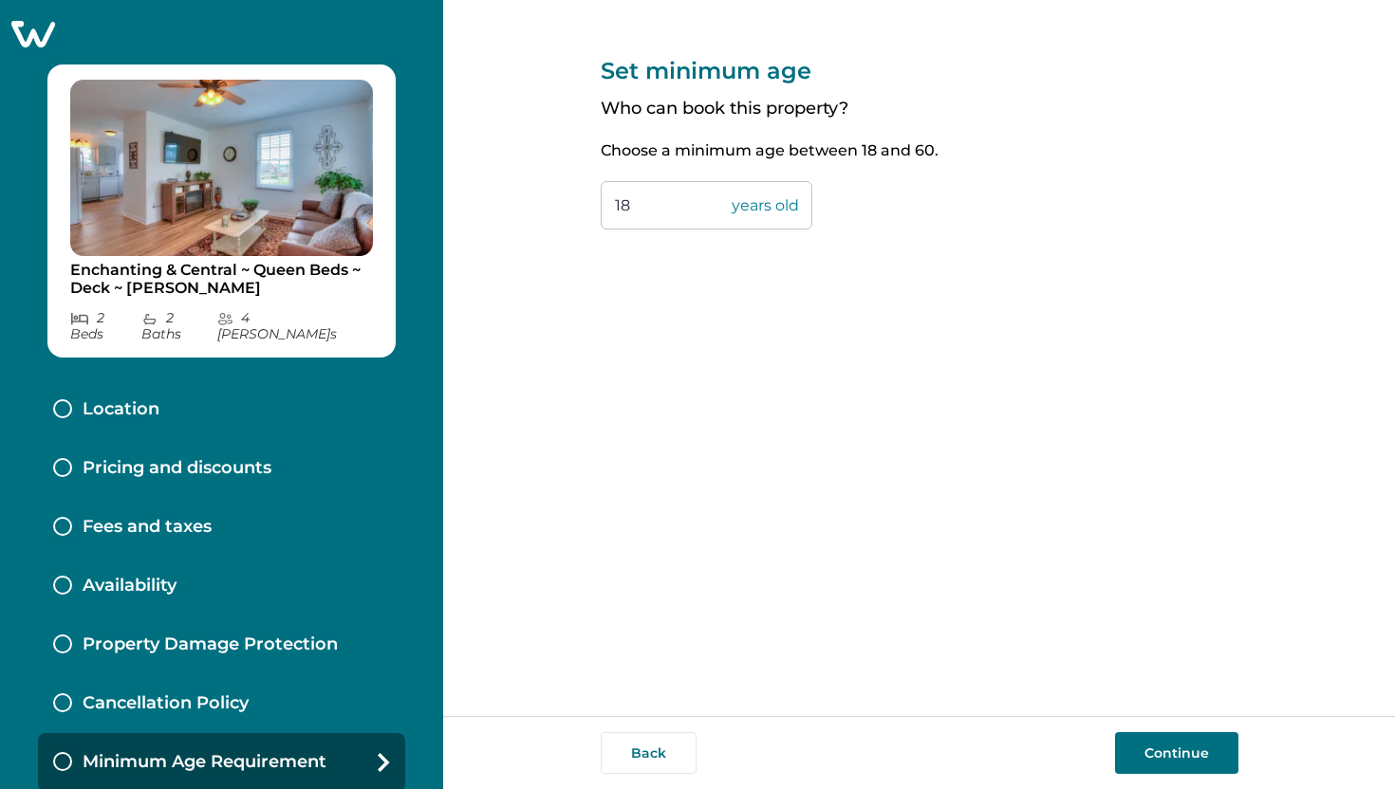
scroll to position [1, 0]
click at [642, 209] on input "18" at bounding box center [706, 205] width 212 height 48
click at [222, 418] on div "Location" at bounding box center [221, 408] width 367 height 59
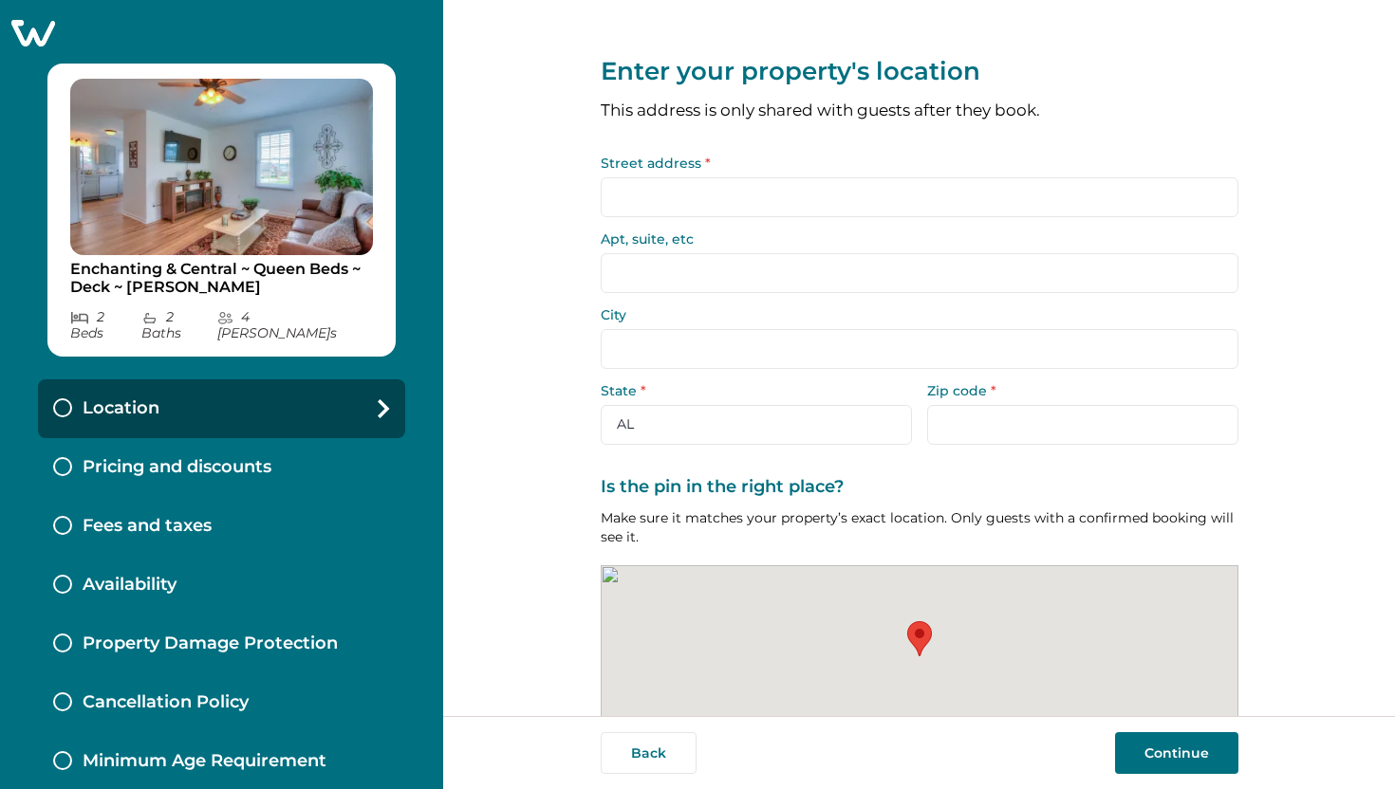
click at [247, 457] on p "Pricing and discounts" at bounding box center [177, 467] width 189 height 21
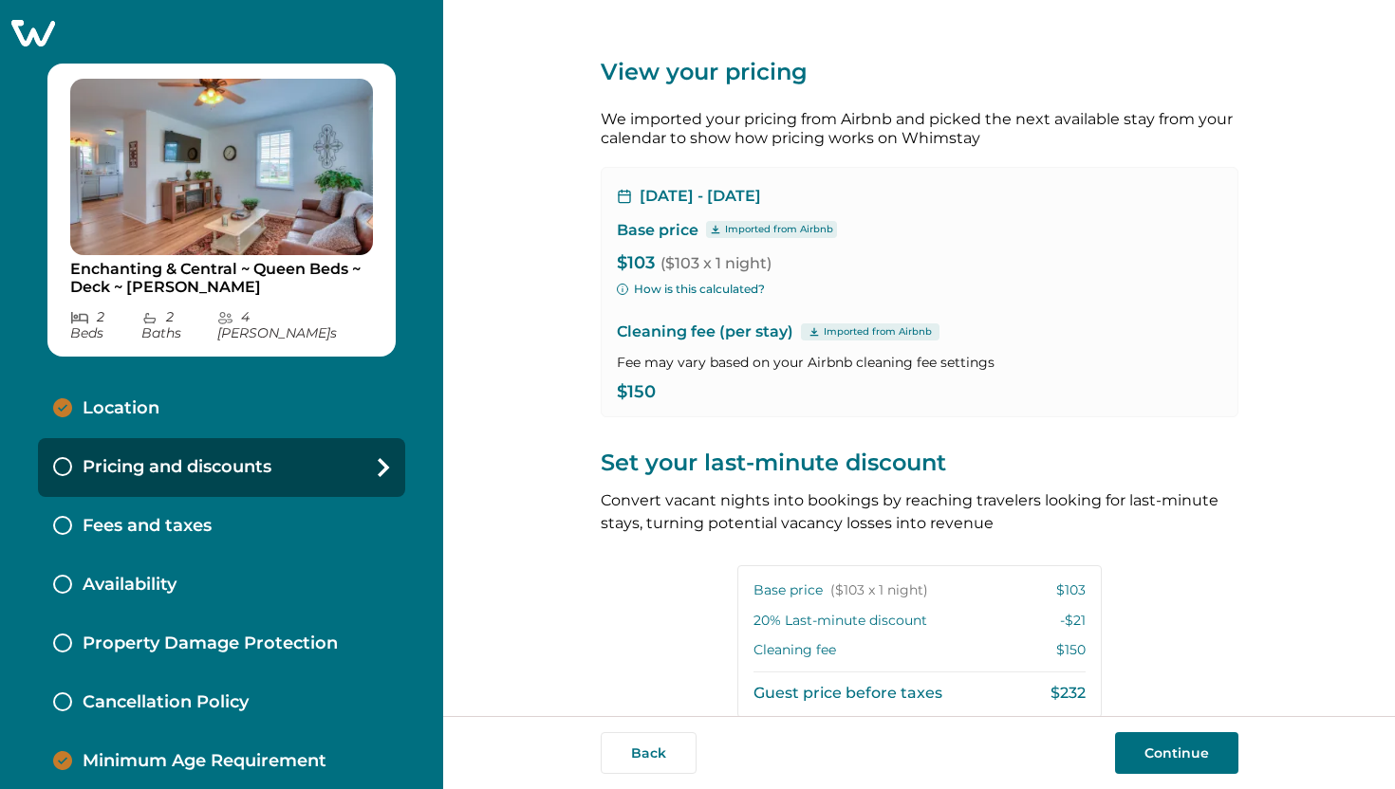
click at [183, 535] on div "Fees and taxes" at bounding box center [221, 526] width 367 height 59
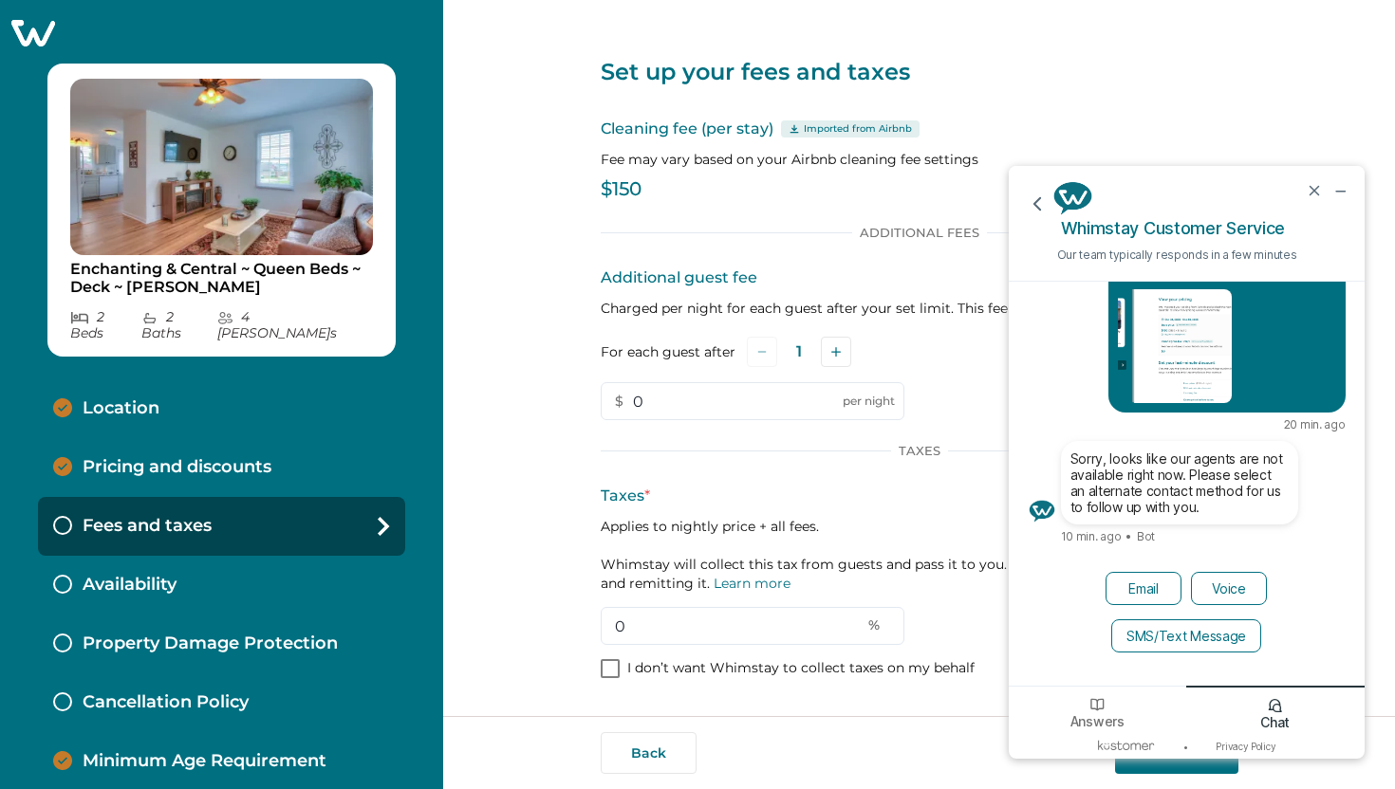
click at [190, 582] on div "Availability" at bounding box center [221, 585] width 367 height 59
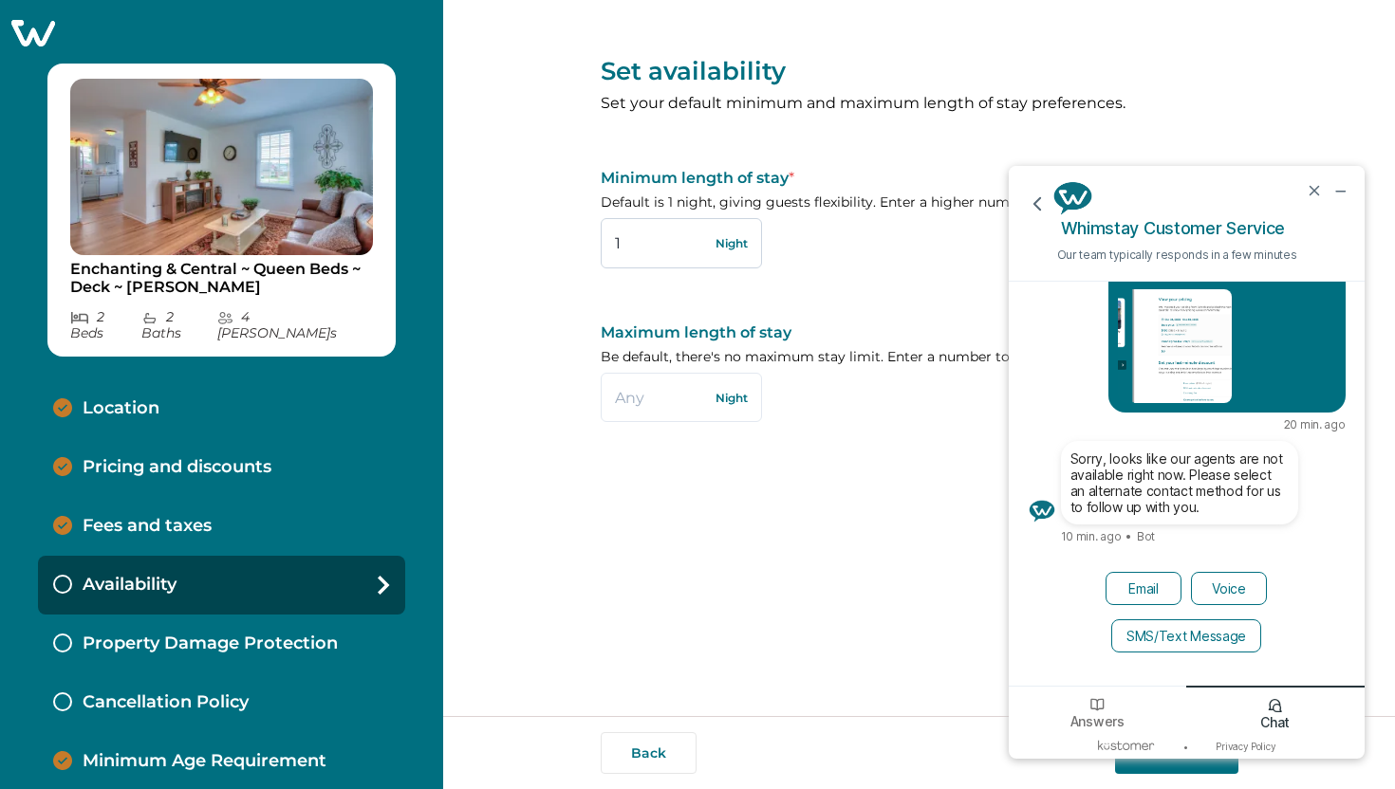
click at [651, 260] on input "1" at bounding box center [680, 242] width 161 height 49
type input "3"
click at [1346, 190] on icon "minimize chat widget" at bounding box center [1339, 190] width 17 height 17
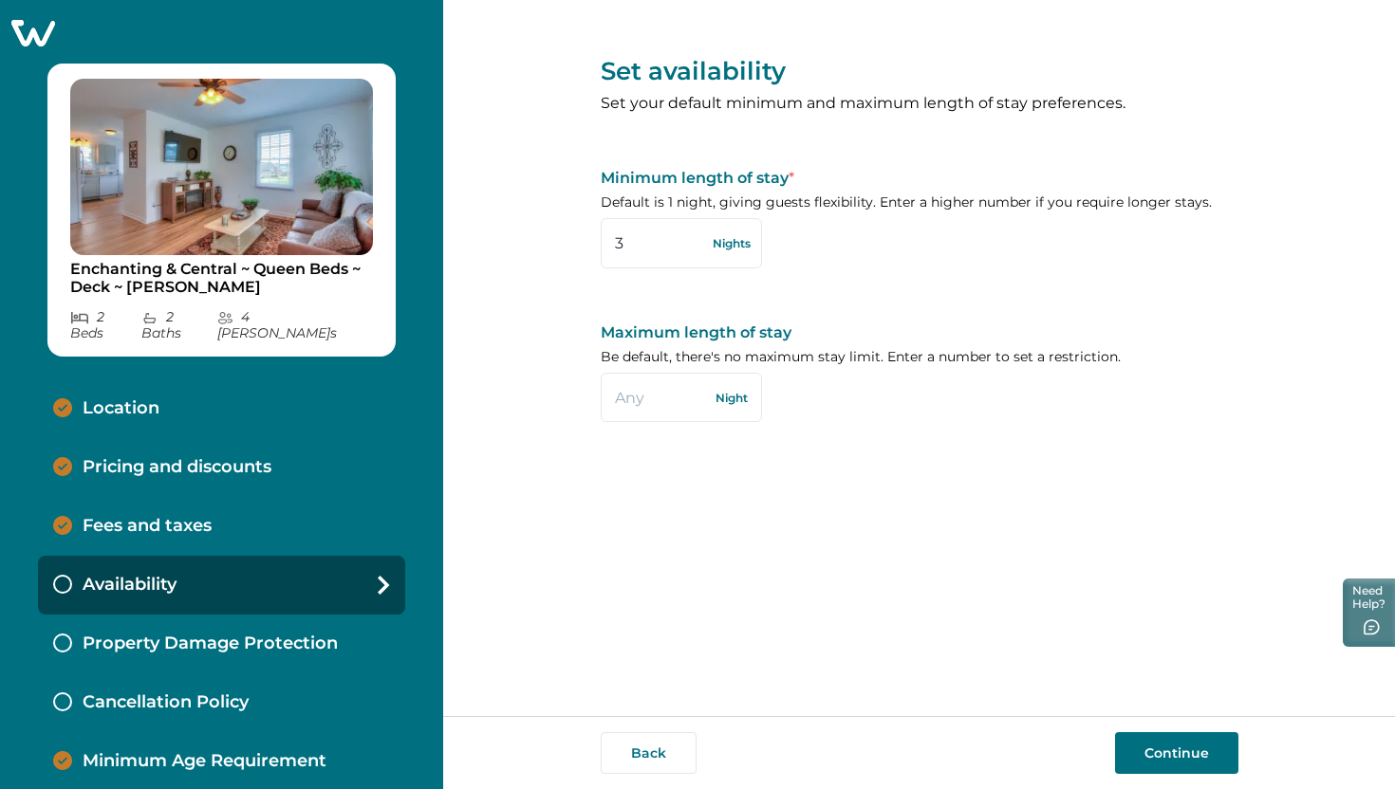
click at [255, 634] on p "Property Damage Protection" at bounding box center [210, 644] width 255 height 21
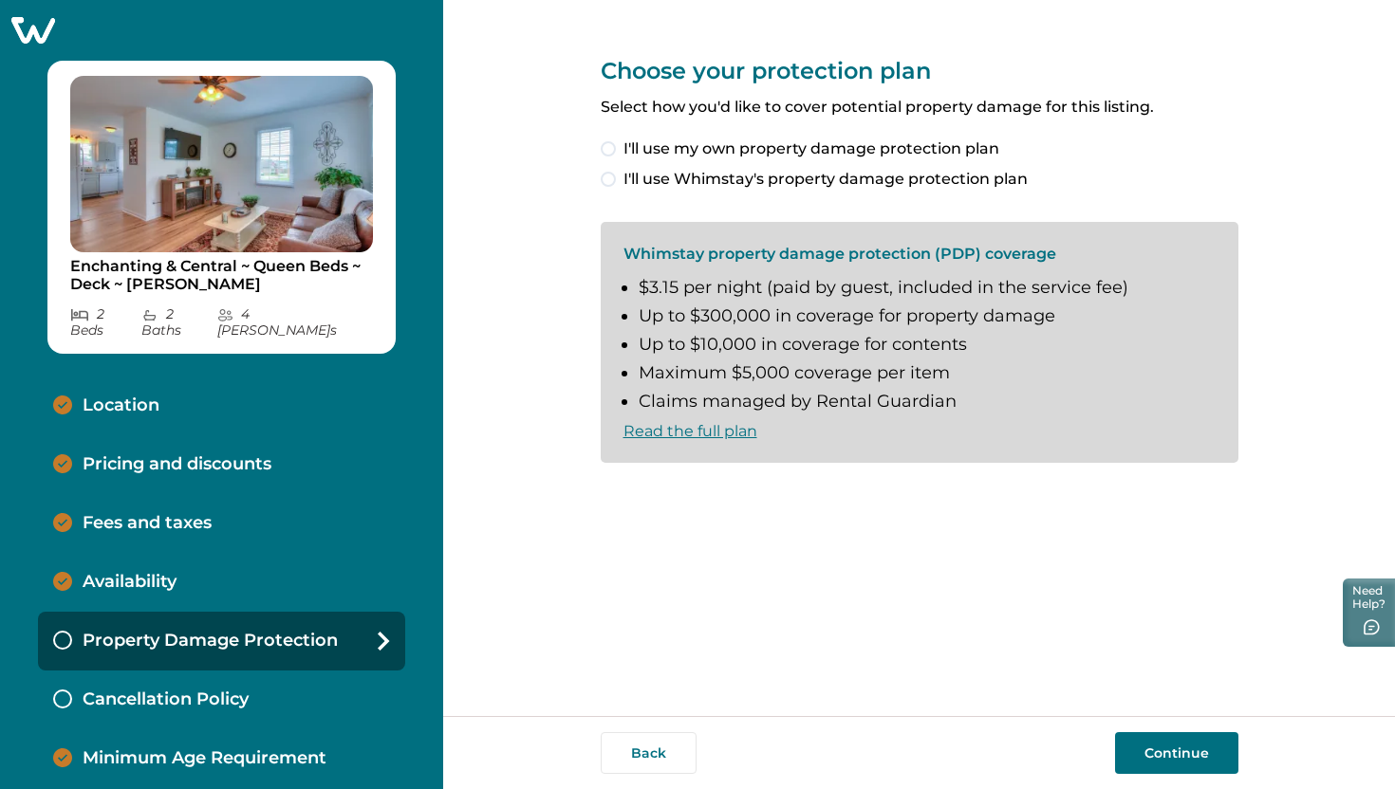
scroll to position [5, 0]
click at [119, 395] on p "Location" at bounding box center [121, 405] width 77 height 21
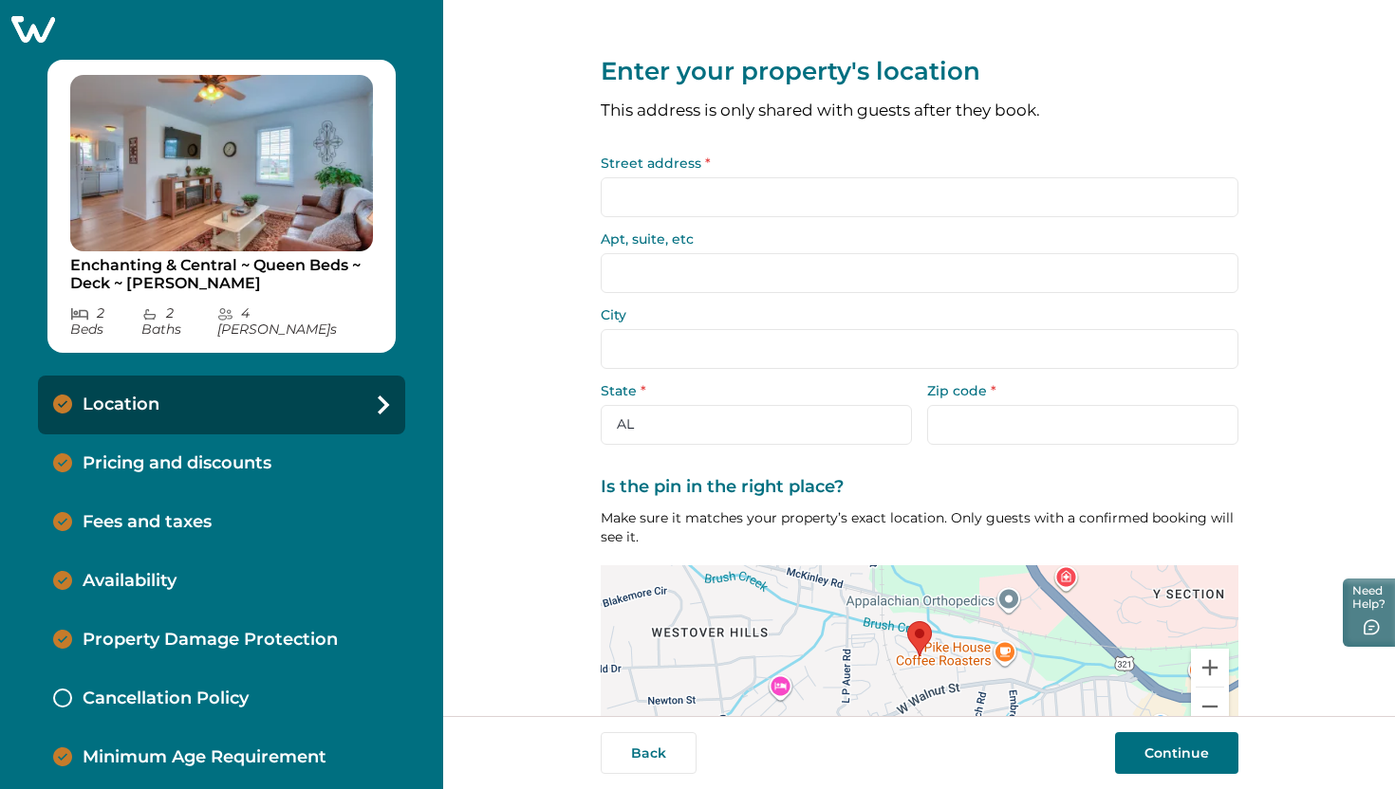
click at [686, 188] on input "Street address *" at bounding box center [918, 197] width 637 height 40
paste input "[STREET_ADDRESS]"
type input "[STREET_ADDRESS]"
click at [715, 336] on input "City" at bounding box center [918, 349] width 637 height 40
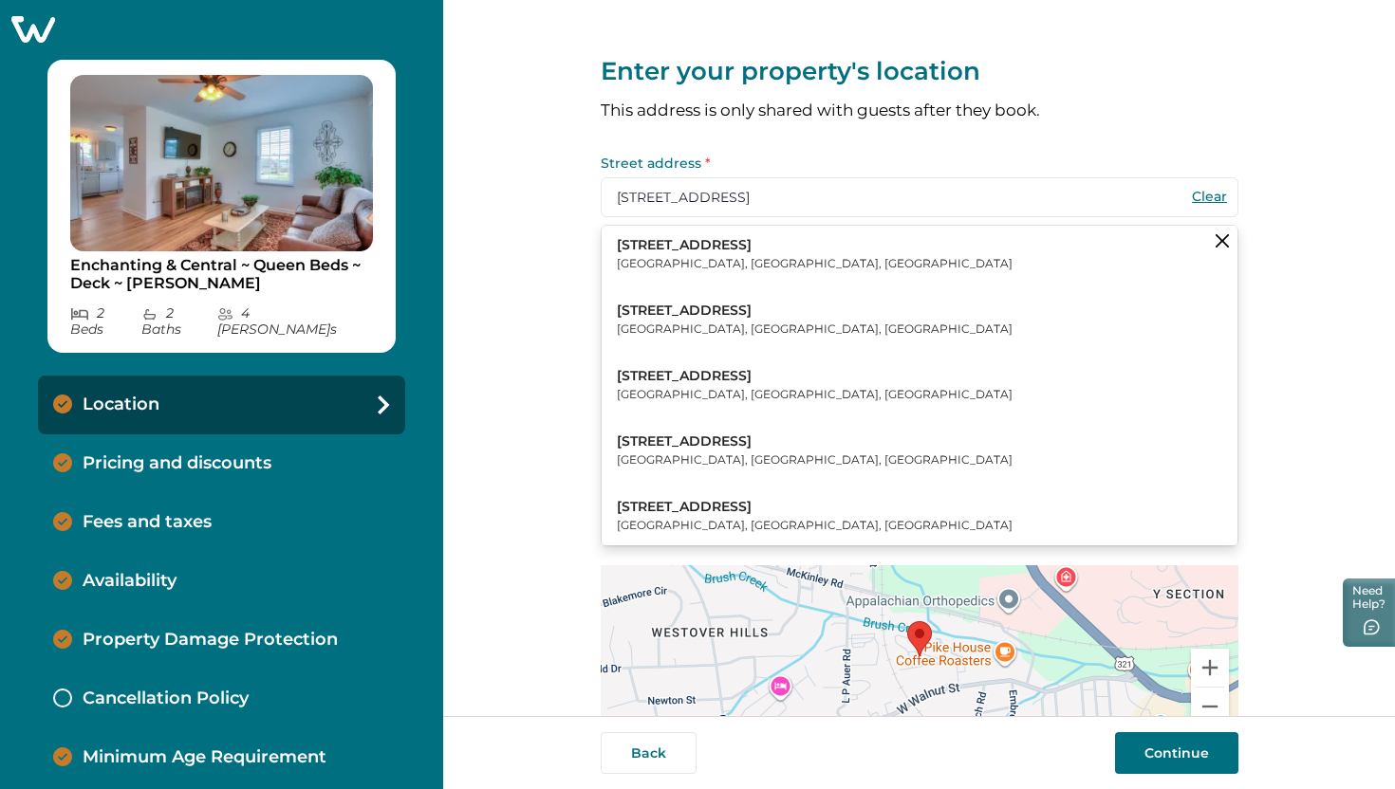
click at [835, 165] on label "Street address *" at bounding box center [913, 163] width 626 height 13
click at [835, 177] on input "[STREET_ADDRESS]" at bounding box center [918, 197] width 637 height 40
click at [691, 318] on p "[STREET_ADDRESS]" at bounding box center [815, 311] width 396 height 19
click at [735, 318] on button "[STREET_ADDRESS]" at bounding box center [919, 320] width 636 height 58
type input "[GEOGRAPHIC_DATA]"
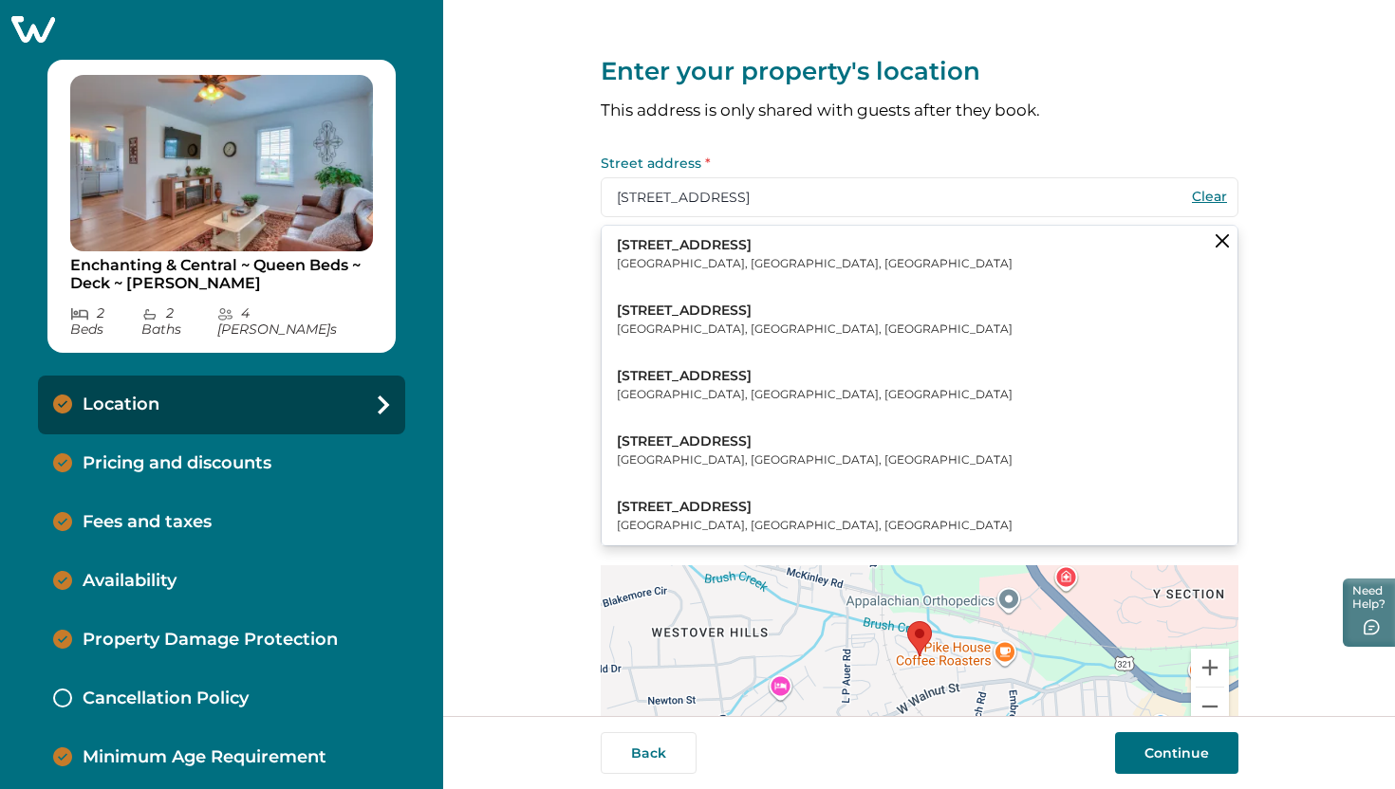
select select "TN"
type input "37604"
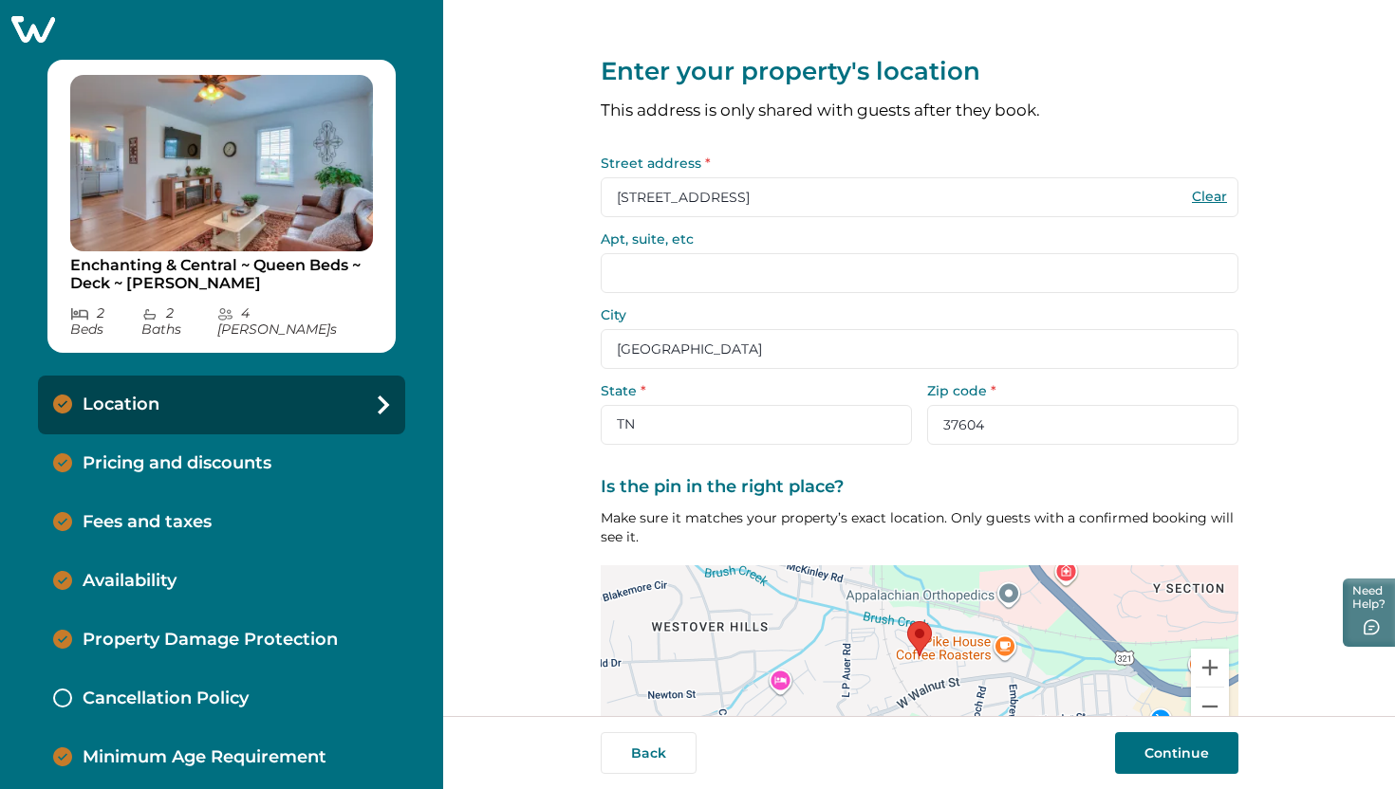
click at [680, 319] on label "City" at bounding box center [913, 314] width 626 height 13
click at [680, 329] on input "[GEOGRAPHIC_DATA]" at bounding box center [918, 349] width 637 height 40
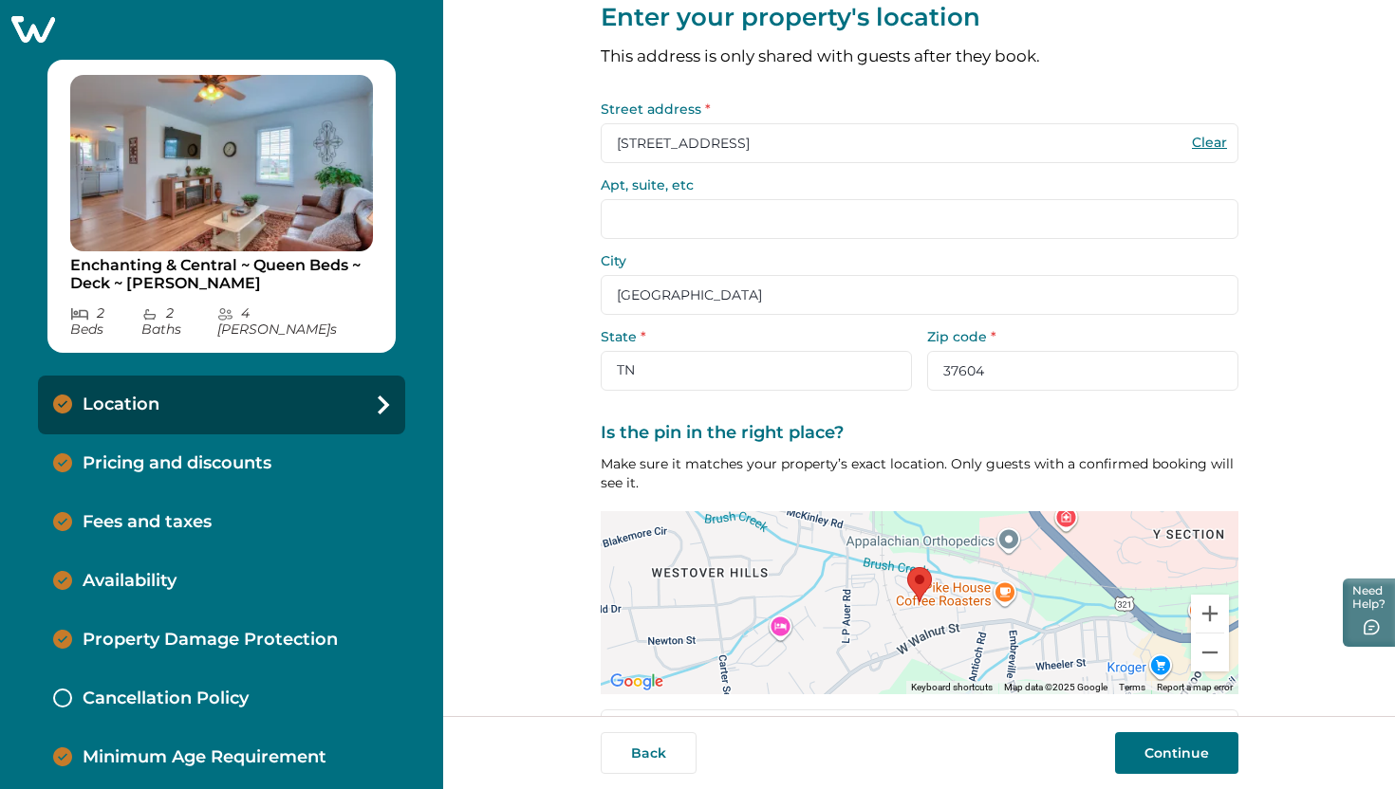
scroll to position [111, 0]
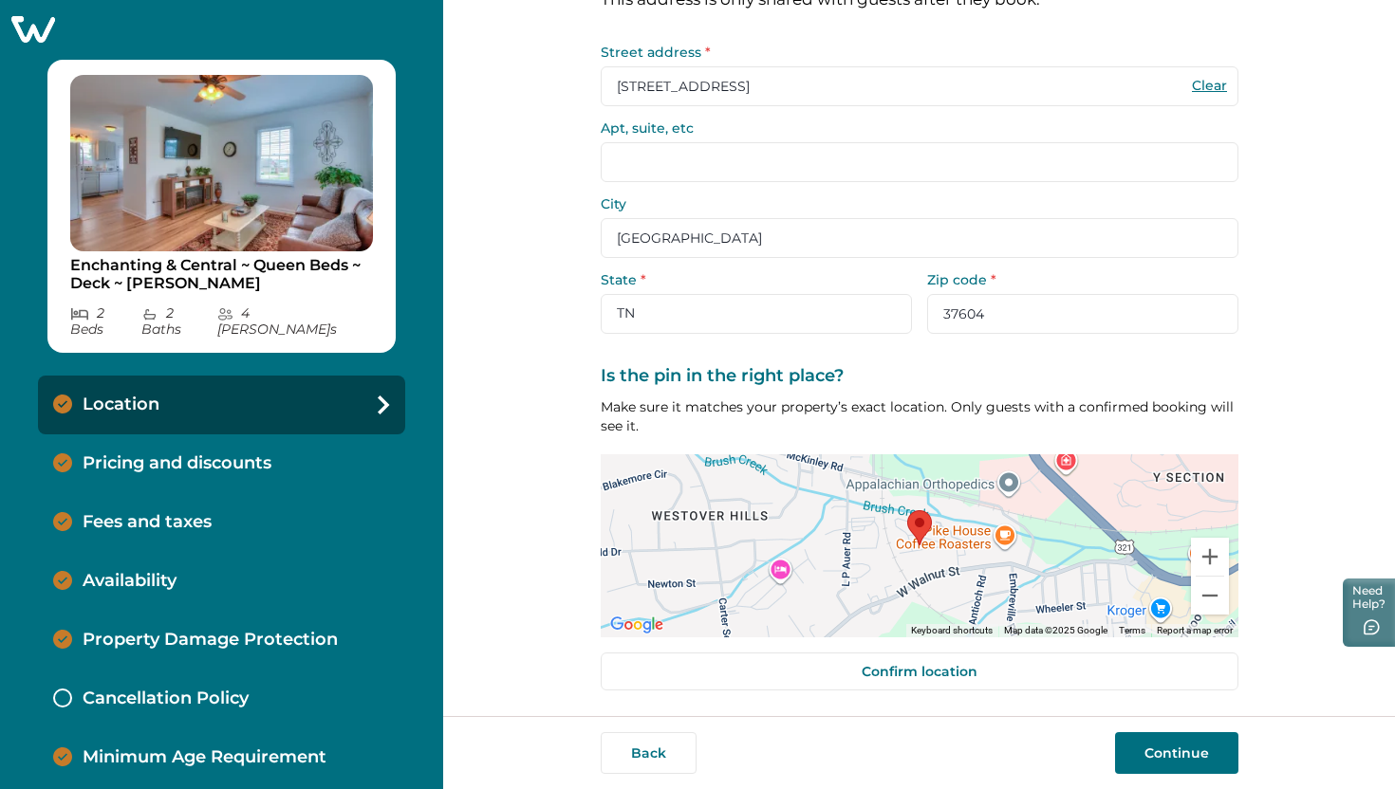
click at [1172, 748] on button "Continue" at bounding box center [1176, 753] width 123 height 42
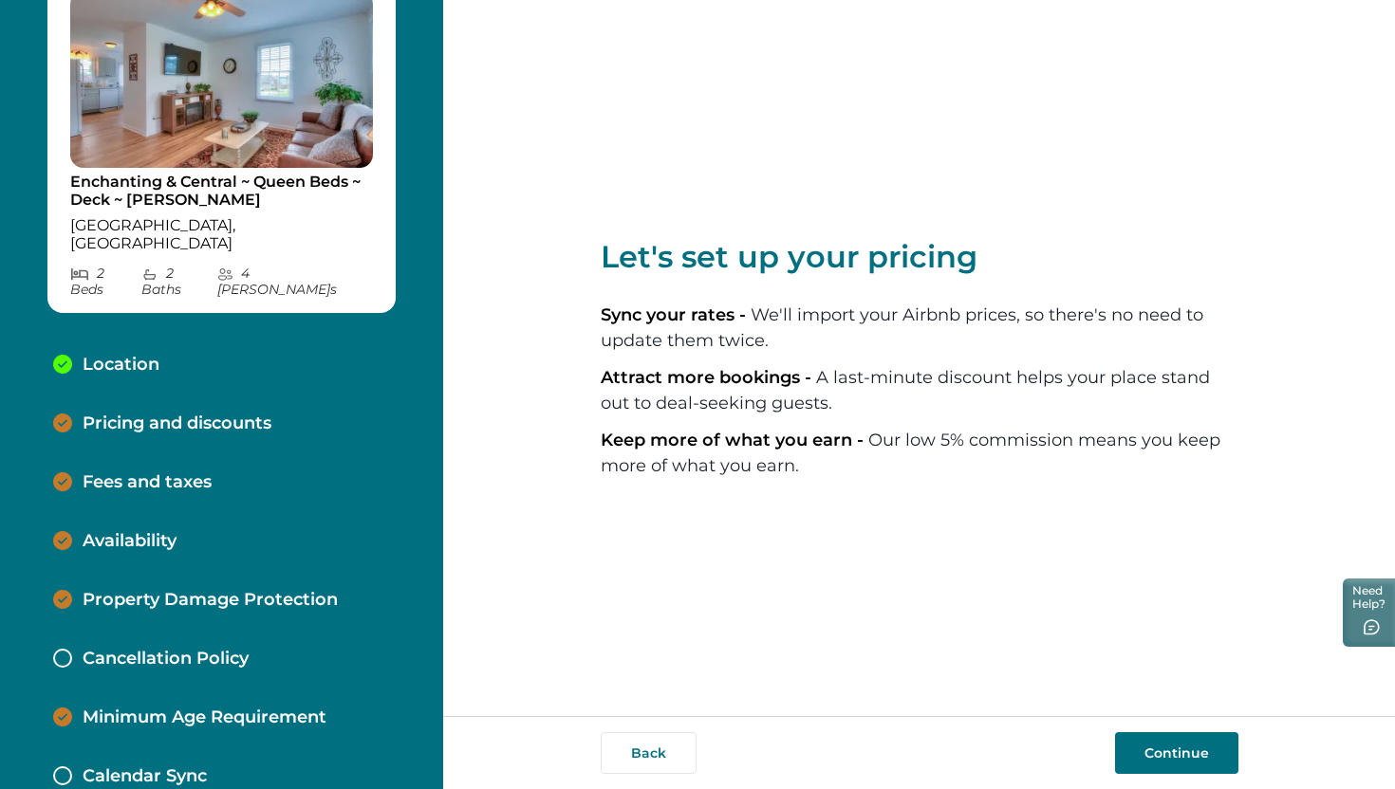
scroll to position [89, 0]
click at [114, 648] on p "Cancellation Policy" at bounding box center [166, 658] width 166 height 21
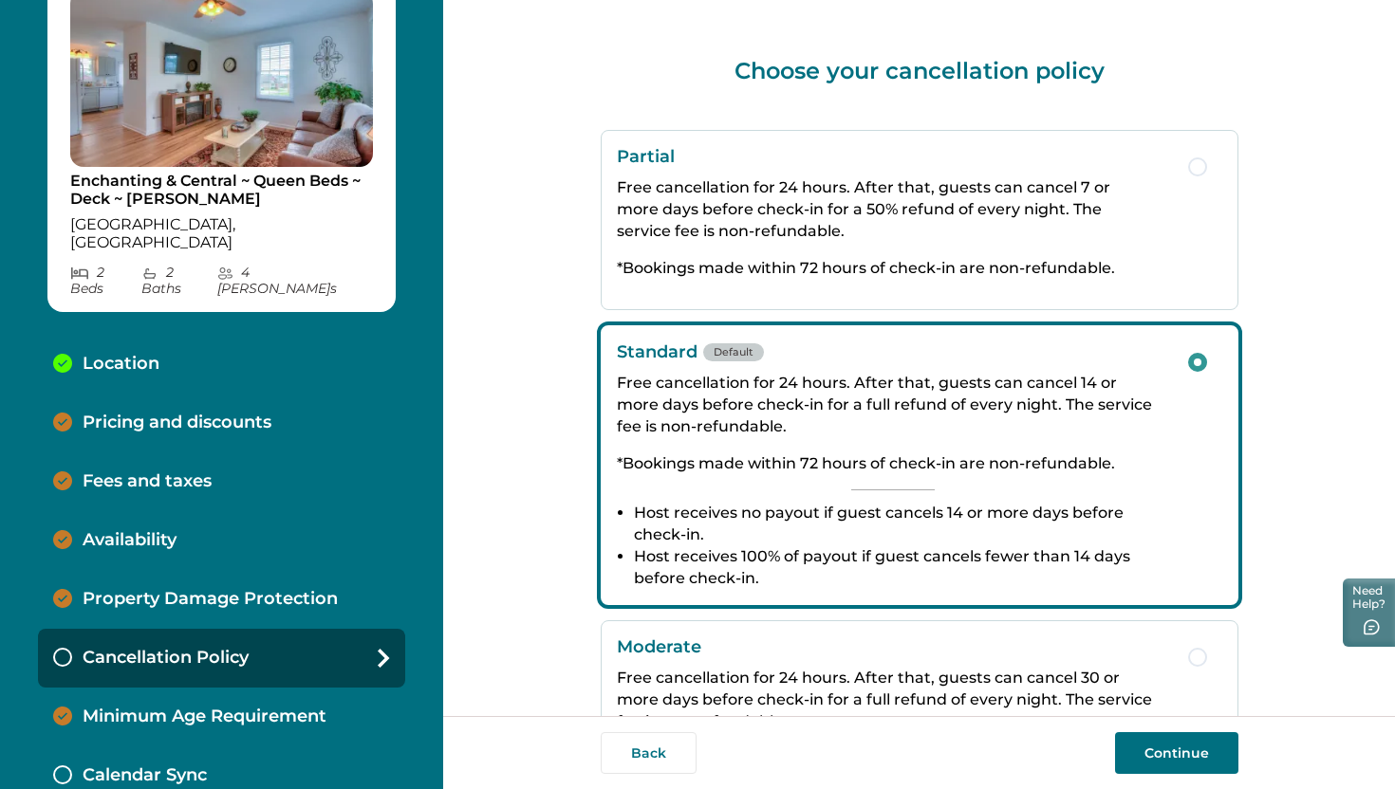
click at [188, 511] on div "Availability" at bounding box center [221, 540] width 367 height 59
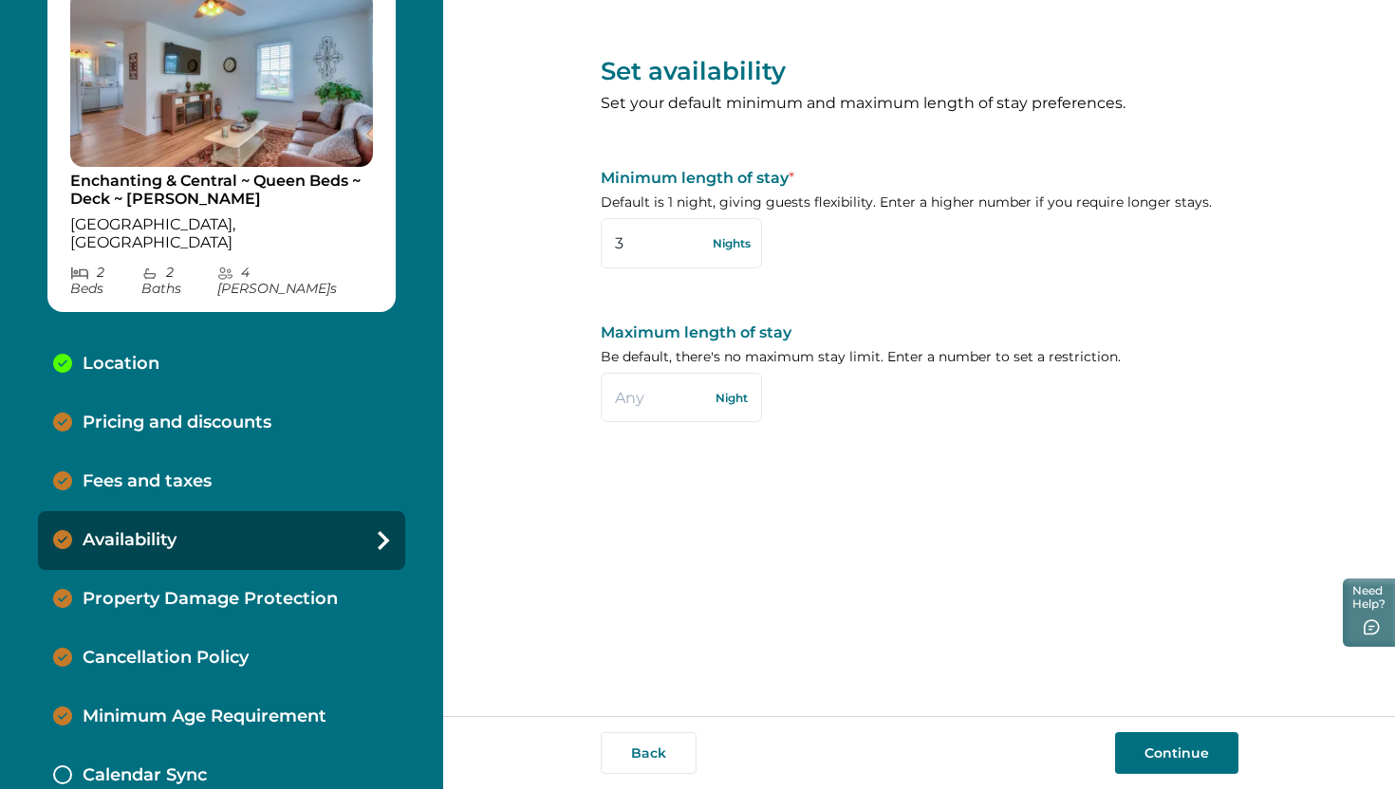
click at [158, 471] on p "Fees and taxes" at bounding box center [147, 481] width 129 height 21
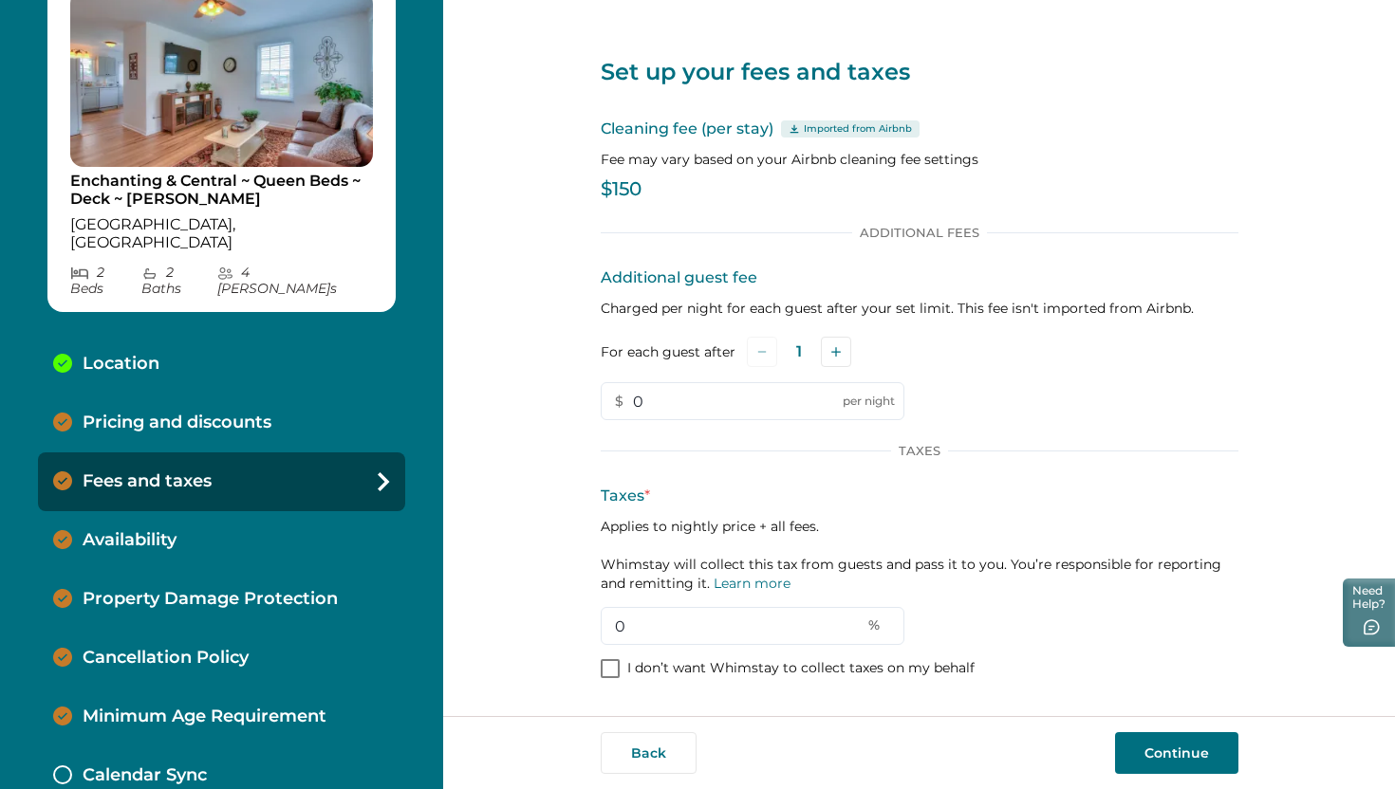
click at [161, 530] on p "Availability" at bounding box center [130, 540] width 94 height 21
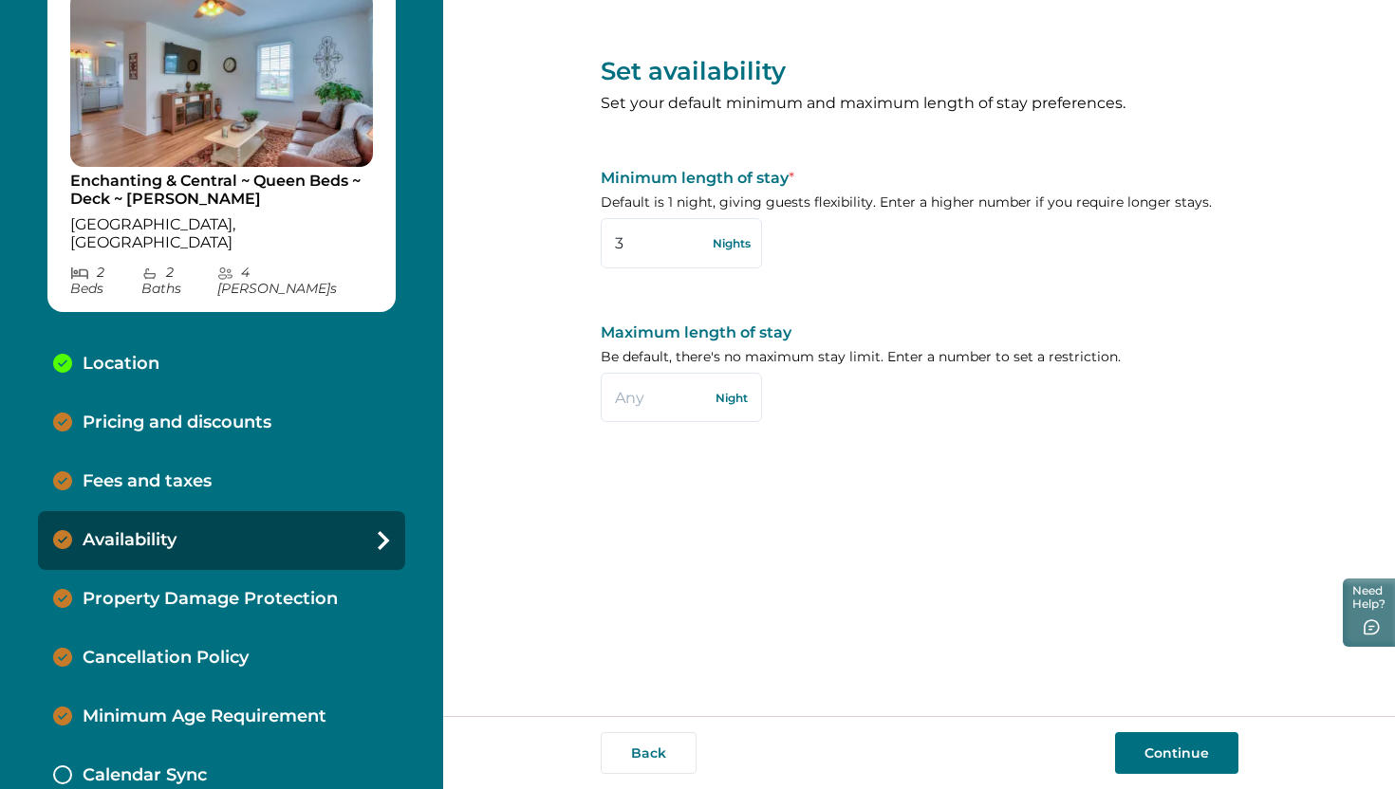
click at [163, 589] on p "Property Damage Protection" at bounding box center [210, 599] width 255 height 21
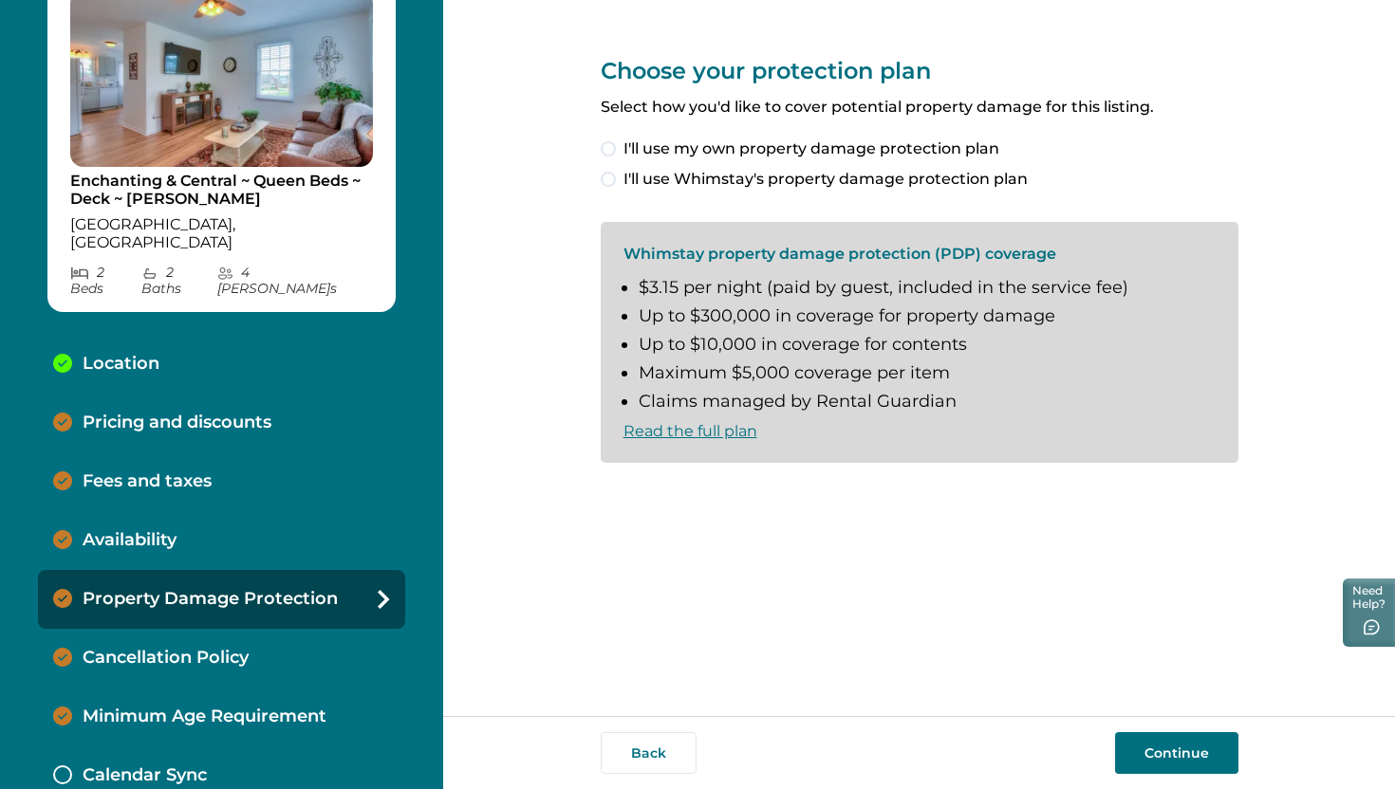
click at [174, 646] on div "Cancellation Policy" at bounding box center [221, 658] width 367 height 59
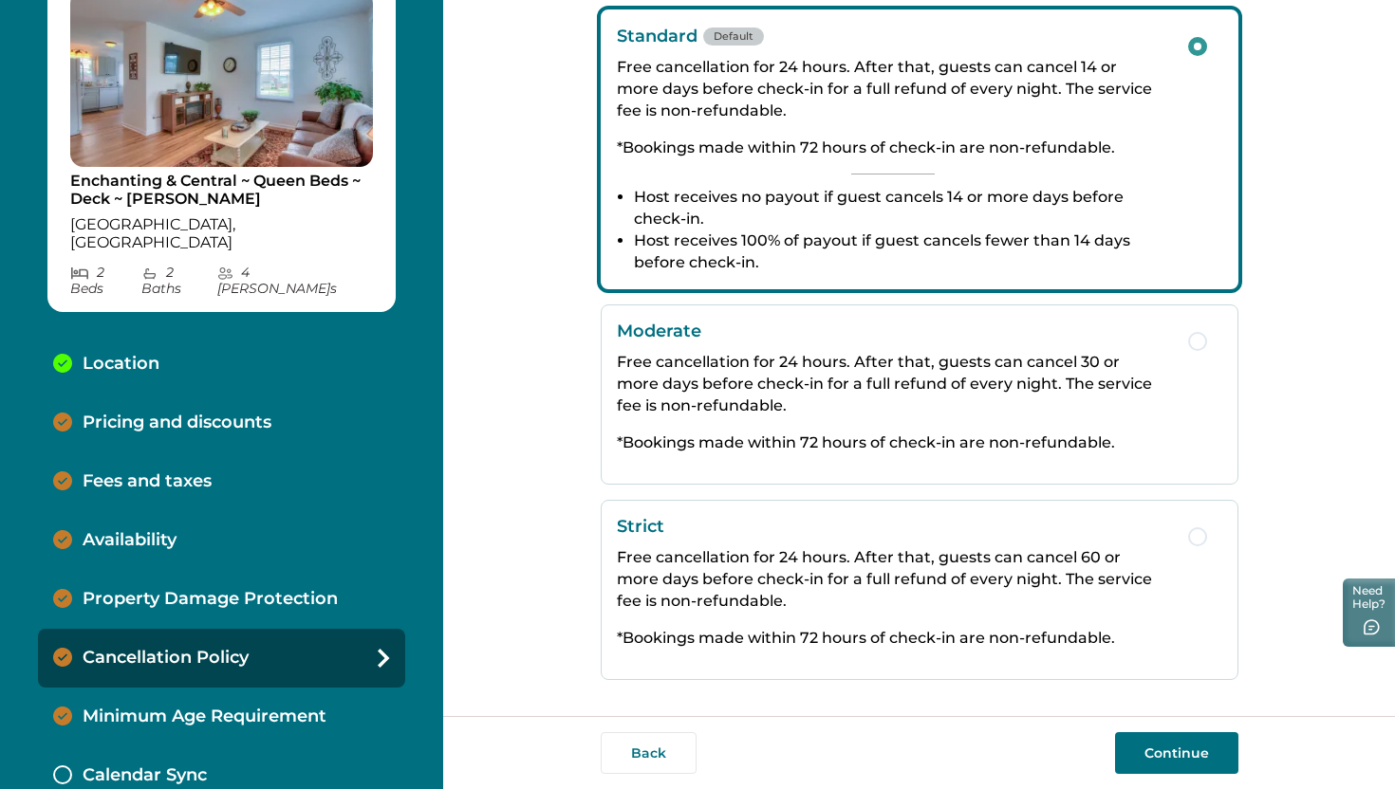
scroll to position [322, 0]
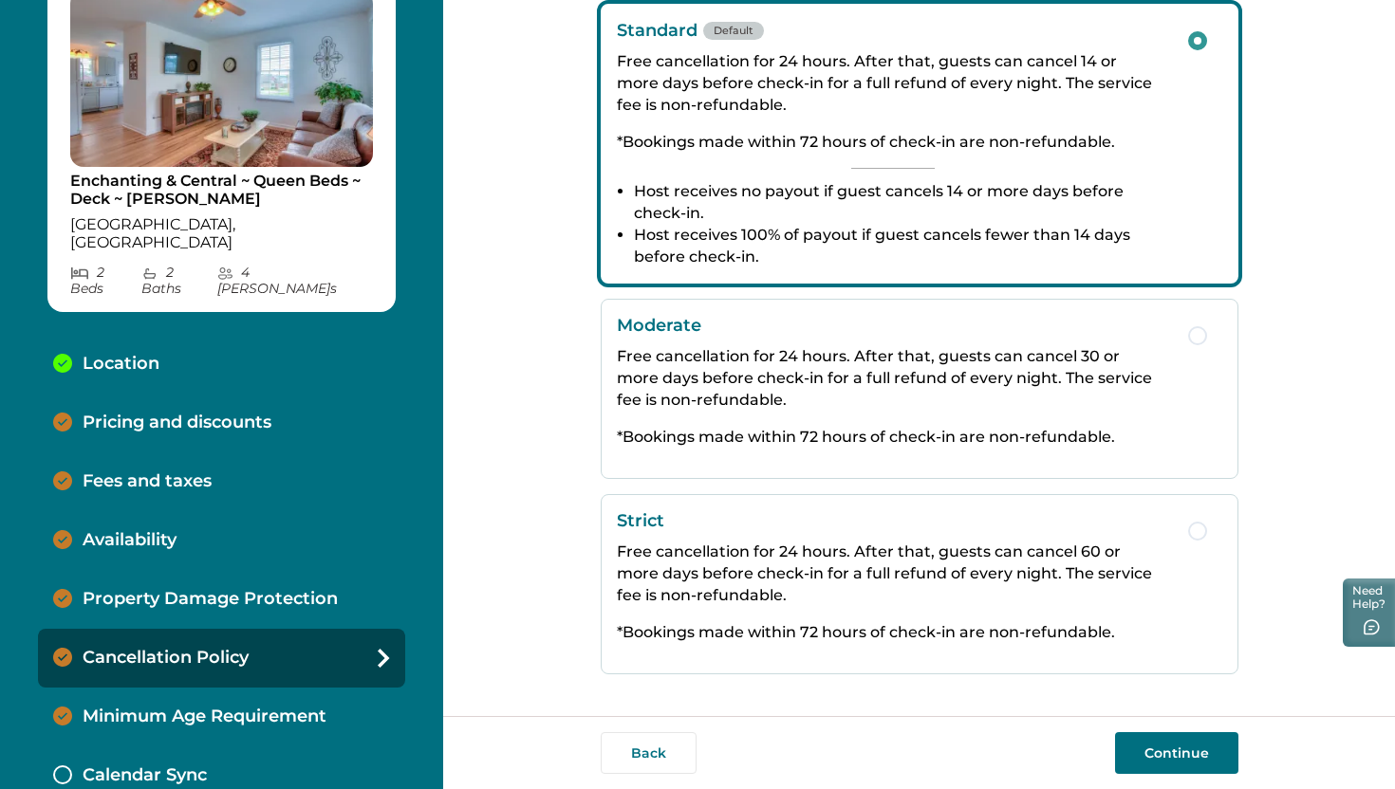
click at [262, 707] on p "Minimum Age Requirement" at bounding box center [205, 717] width 244 height 21
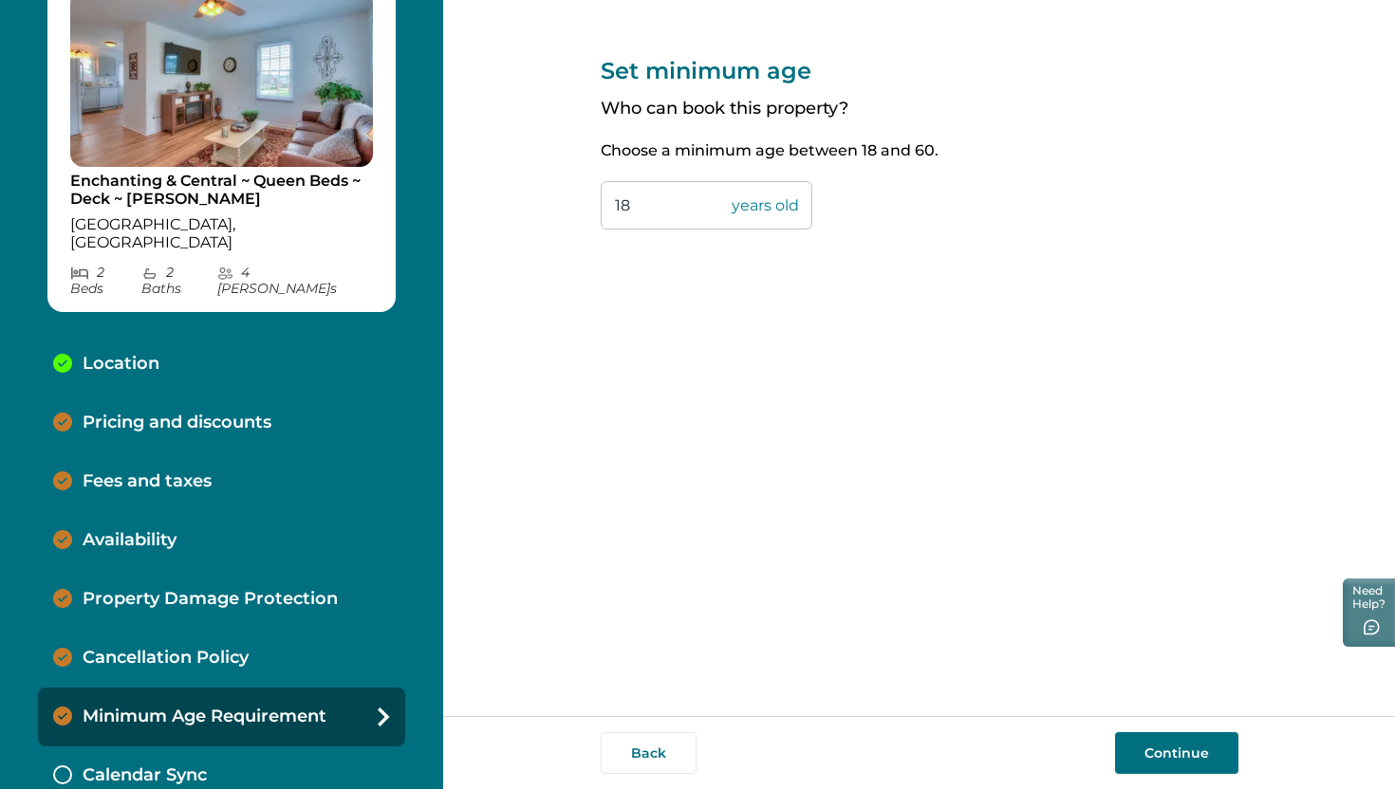
click at [205, 511] on div "Availability" at bounding box center [221, 540] width 367 height 59
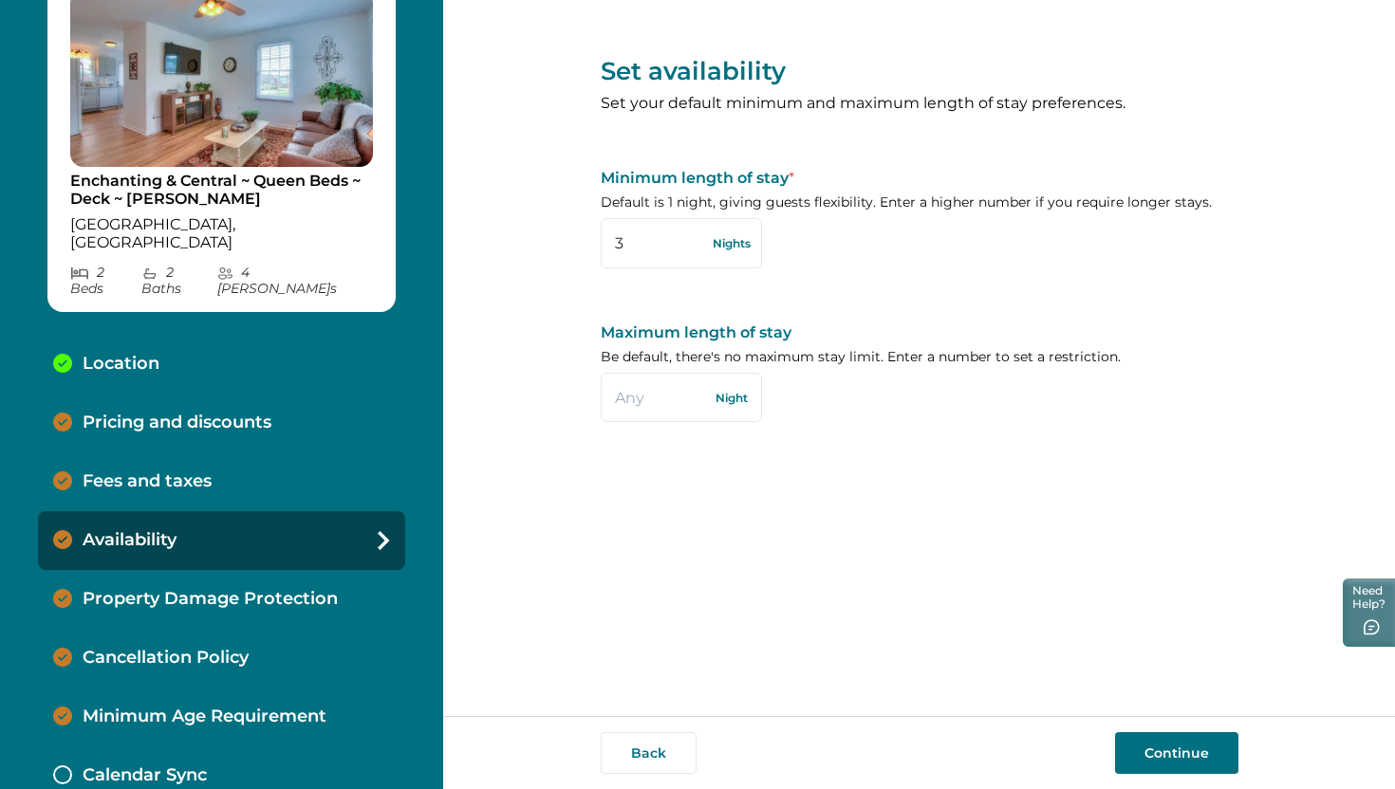
click at [220, 453] on div "Fees and taxes" at bounding box center [221, 482] width 367 height 59
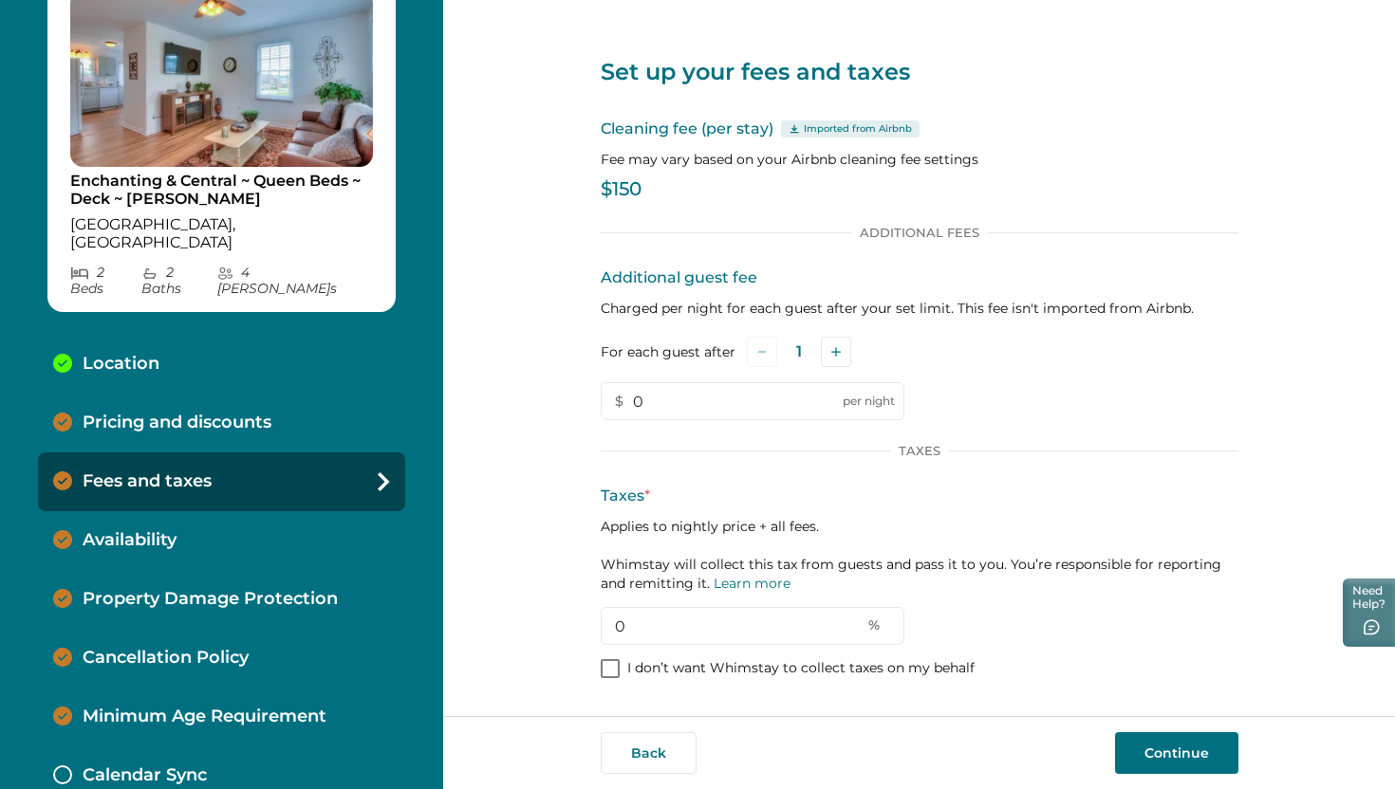
click at [197, 521] on div "Availability" at bounding box center [221, 540] width 367 height 59
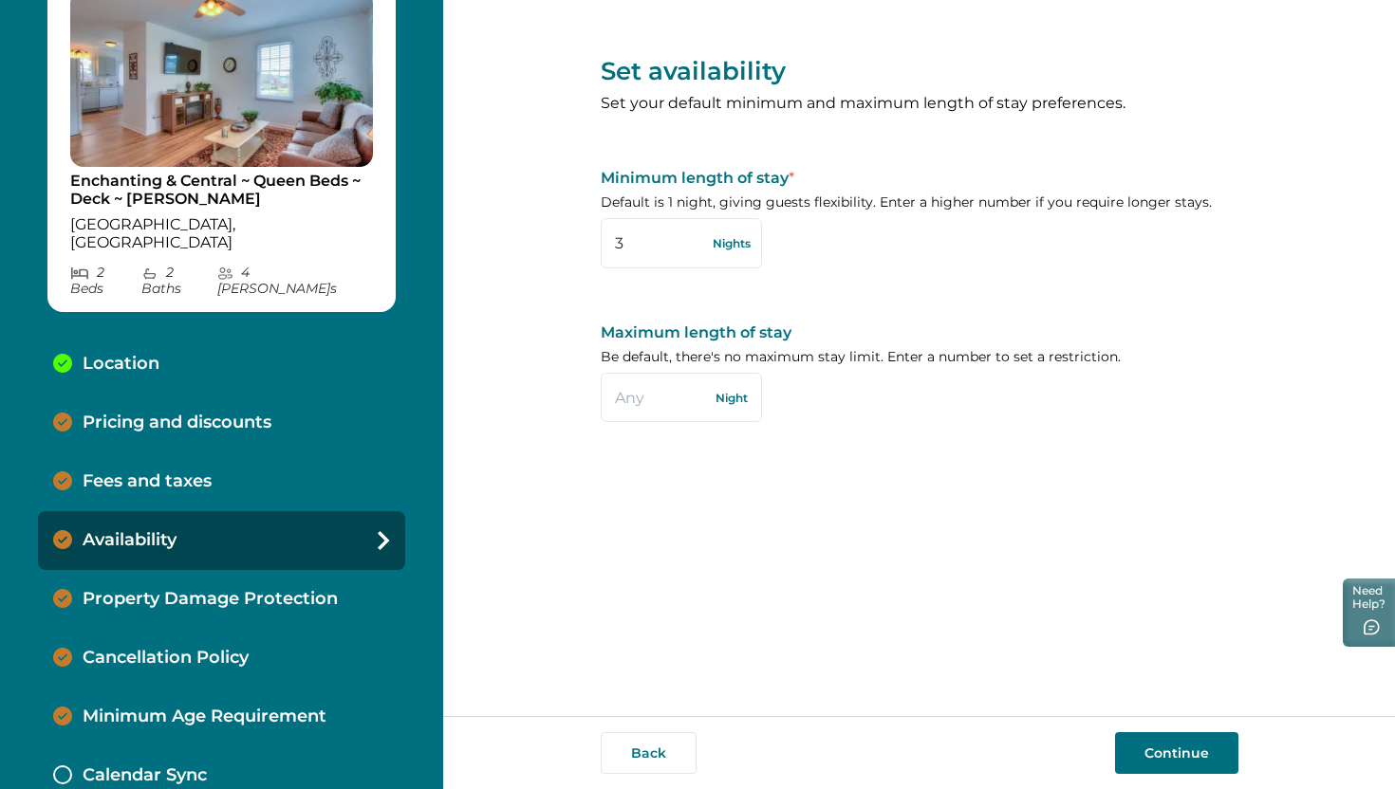
click at [207, 589] on p "Property Damage Protection" at bounding box center [210, 599] width 255 height 21
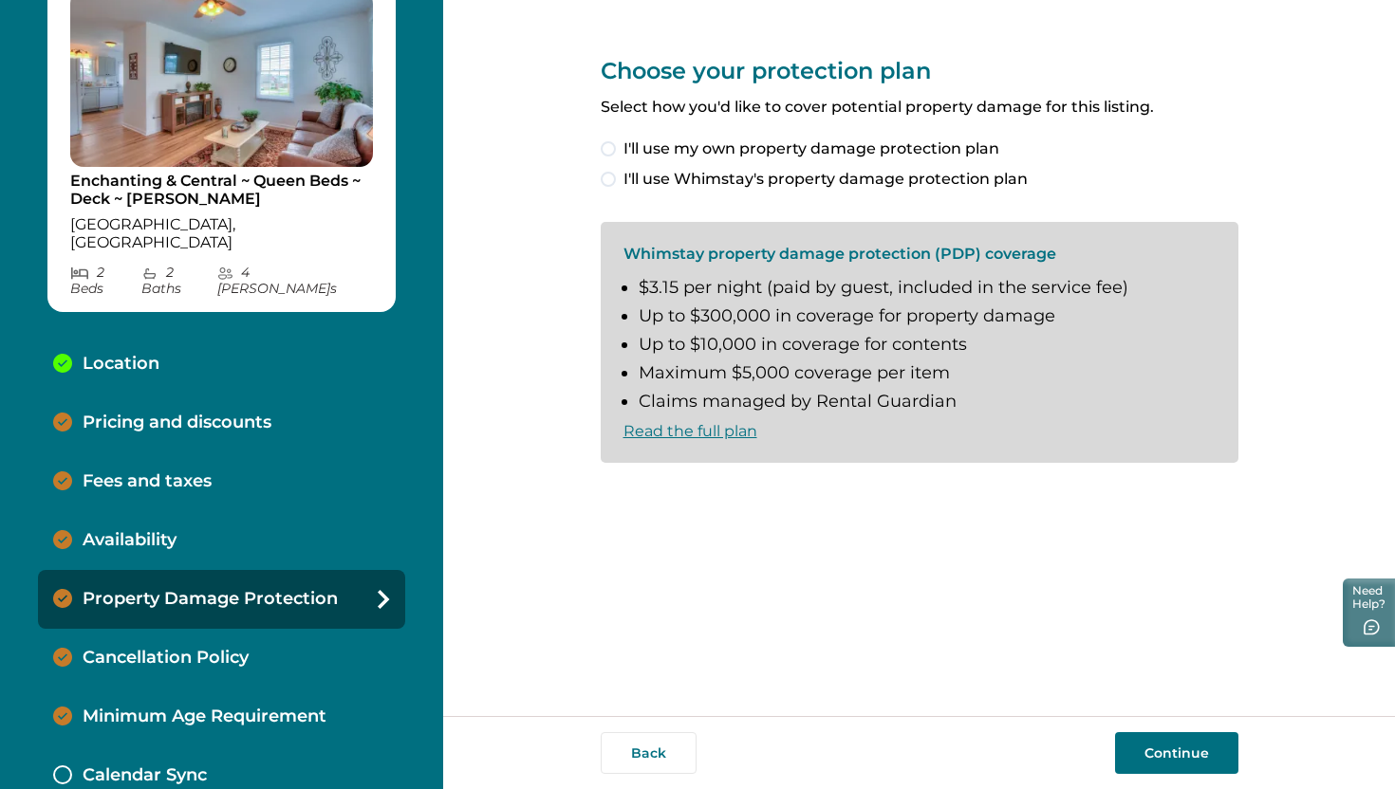
click at [610, 594] on div "Choose your protection plan Select how you'd like to cover potential property d…" at bounding box center [918, 358] width 637 height 716
drag, startPoint x: 481, startPoint y: 406, endPoint x: 499, endPoint y: 412, distance: 18.9
click at [482, 406] on div "Choose your protection plan Select how you'd like to cover potential property d…" at bounding box center [918, 358] width 951 height 716
click at [250, 634] on div "Cancellation Policy" at bounding box center [221, 658] width 367 height 59
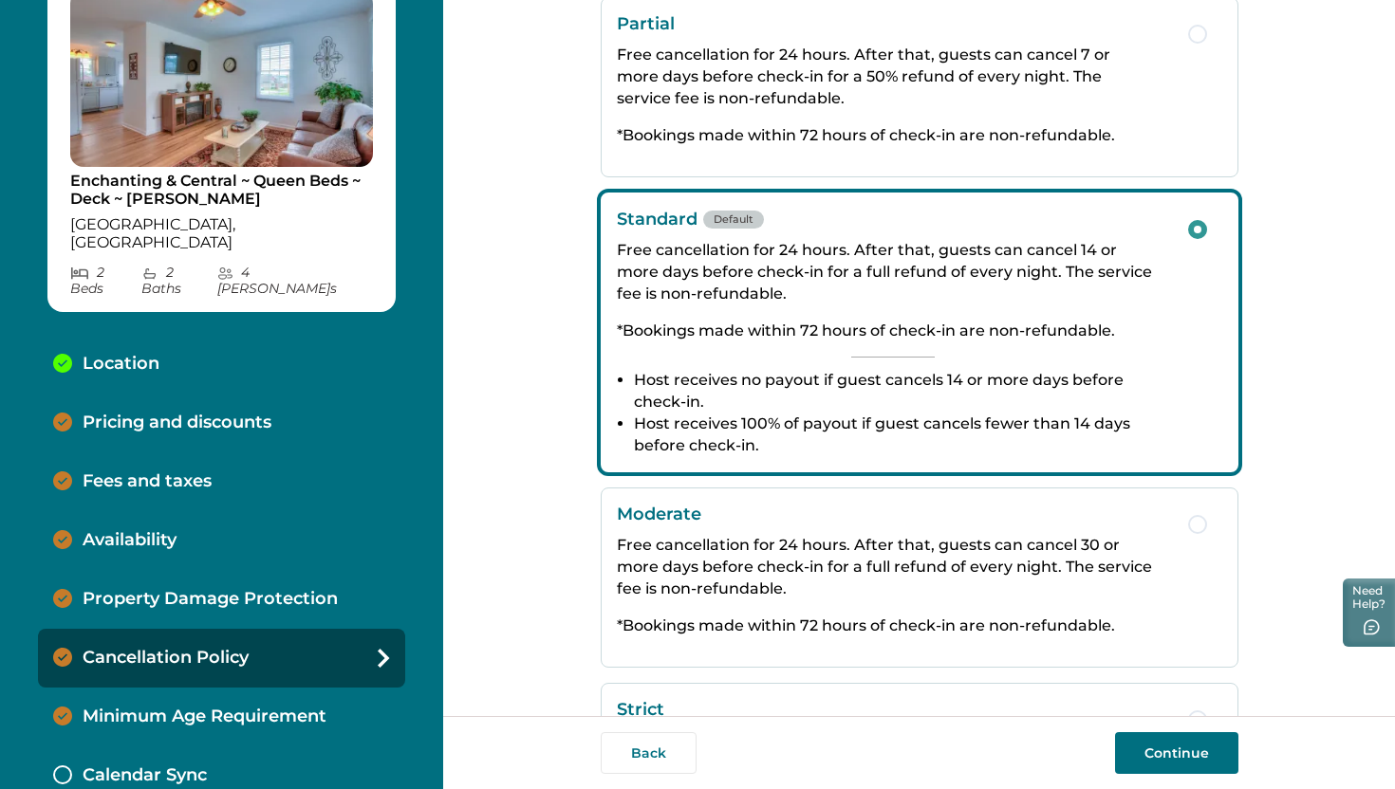
scroll to position [151, 0]
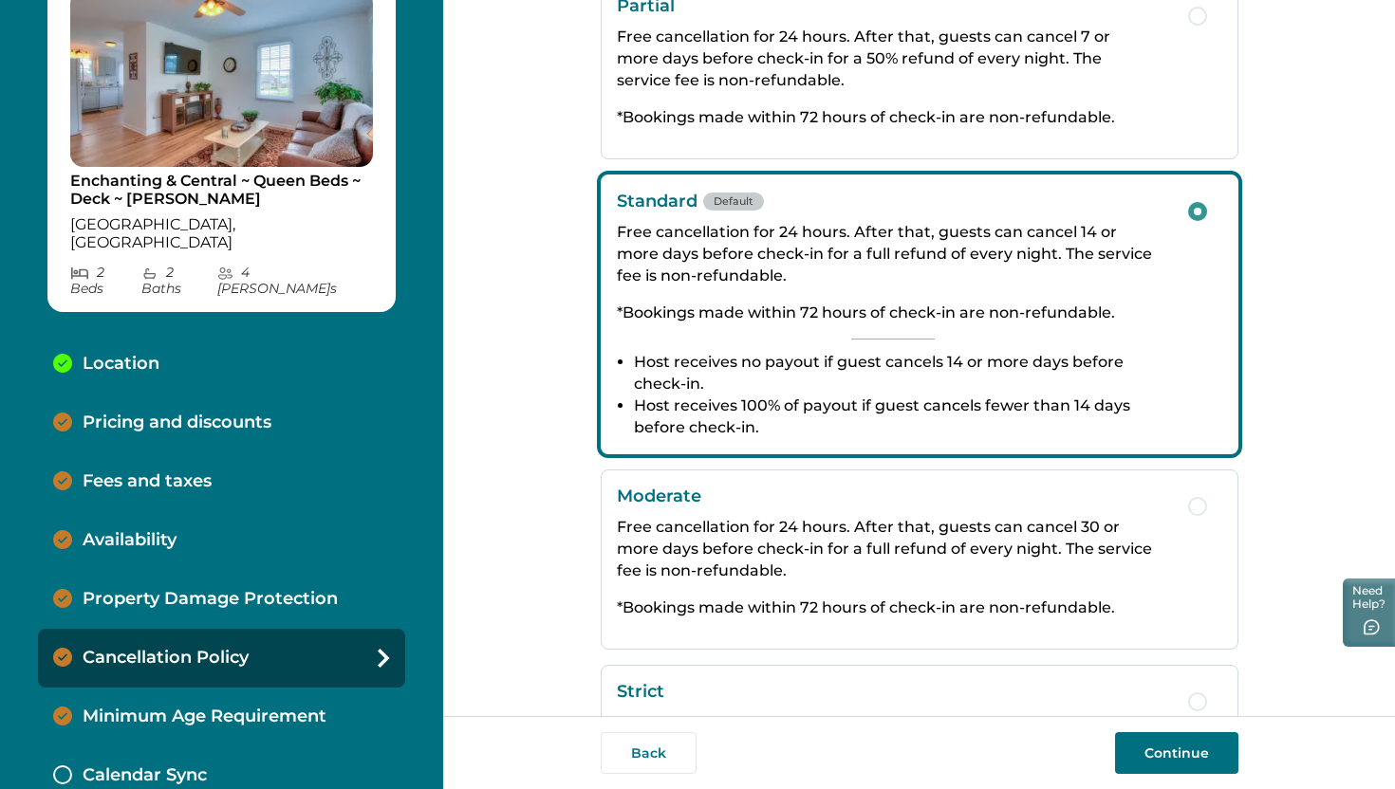
click at [190, 766] on p "Calendar Sync" at bounding box center [145, 776] width 124 height 21
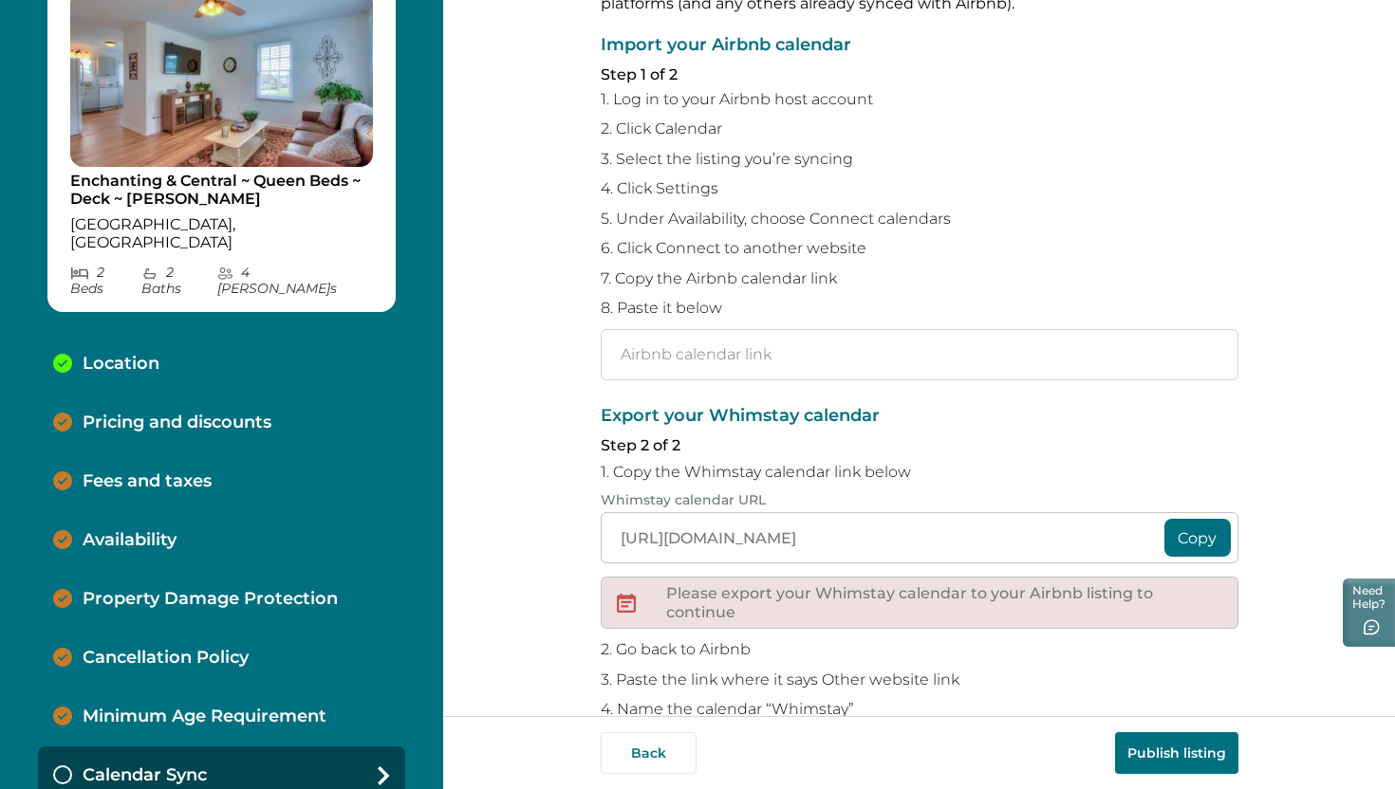
scroll to position [132, 0]
click at [820, 359] on input "text" at bounding box center [918, 356] width 637 height 51
click at [215, 589] on p "Property Damage Protection" at bounding box center [210, 599] width 255 height 21
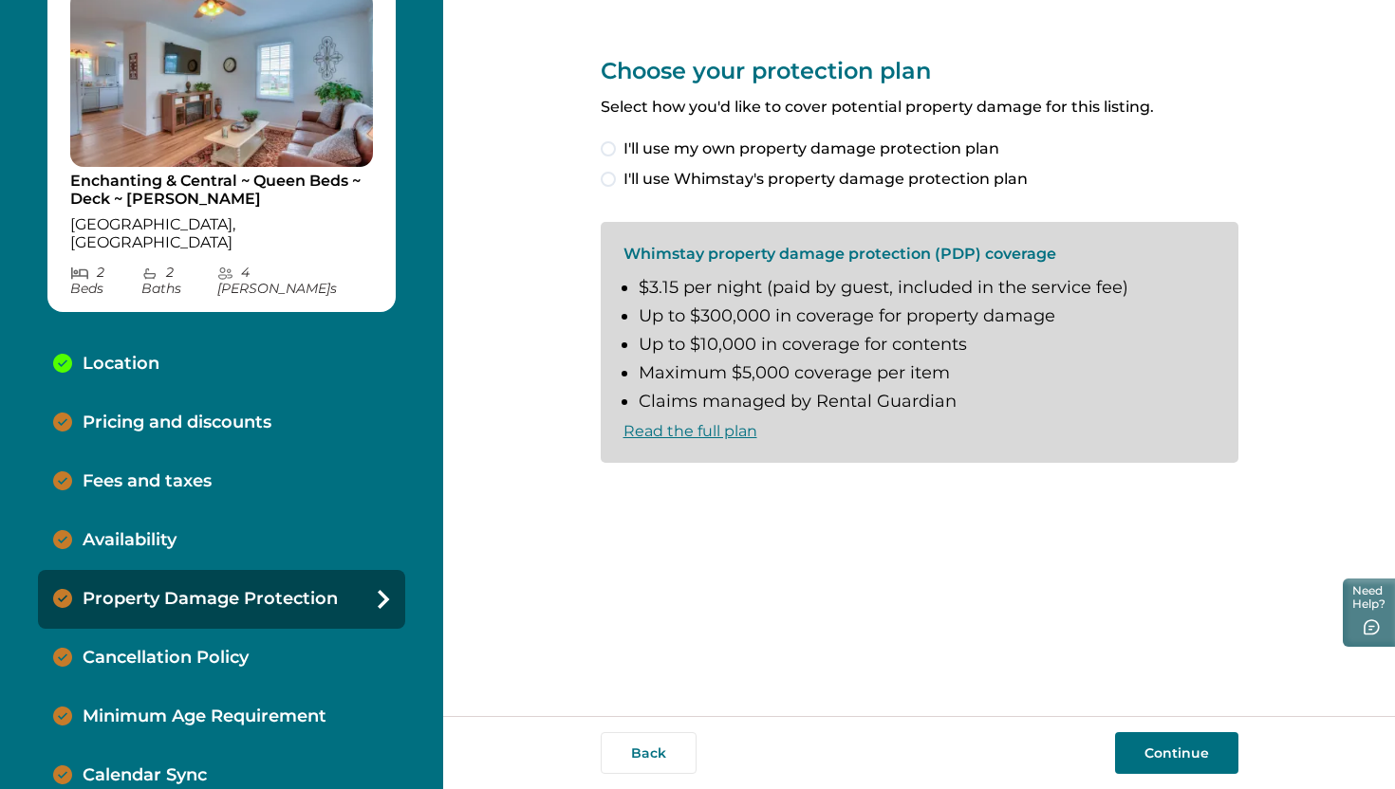
click at [175, 648] on p "Cancellation Policy" at bounding box center [166, 658] width 166 height 21
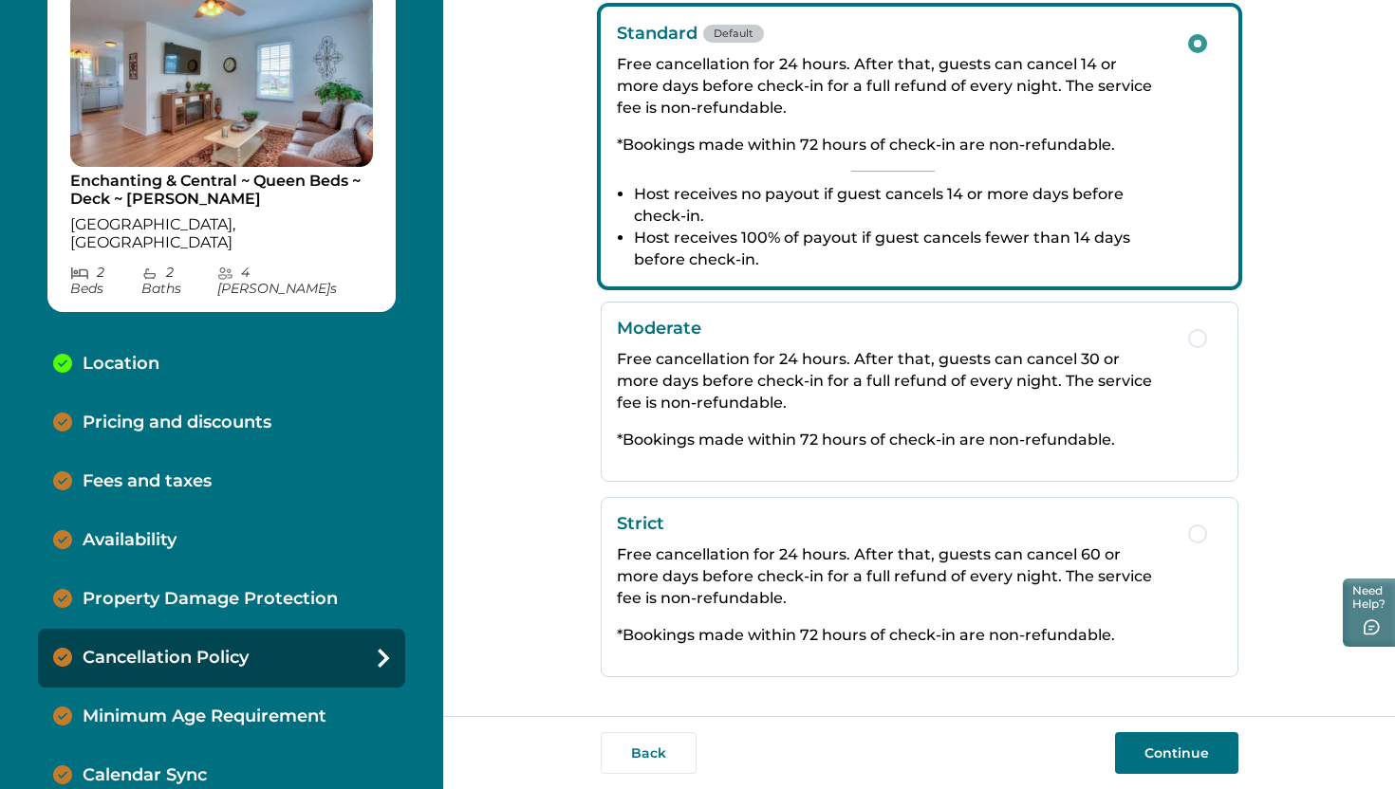
scroll to position [322, 0]
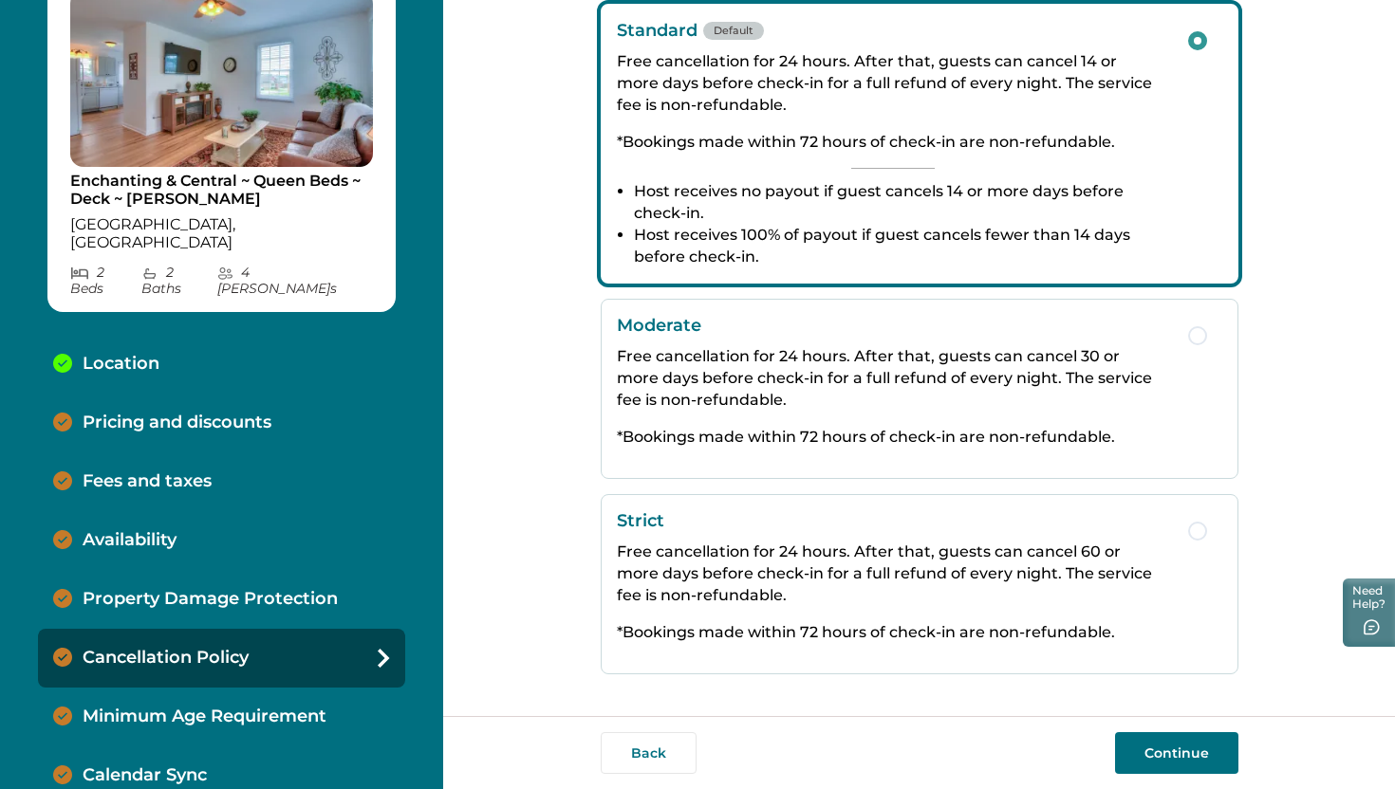
click at [319, 707] on p "Minimum Age Requirement" at bounding box center [205, 717] width 244 height 21
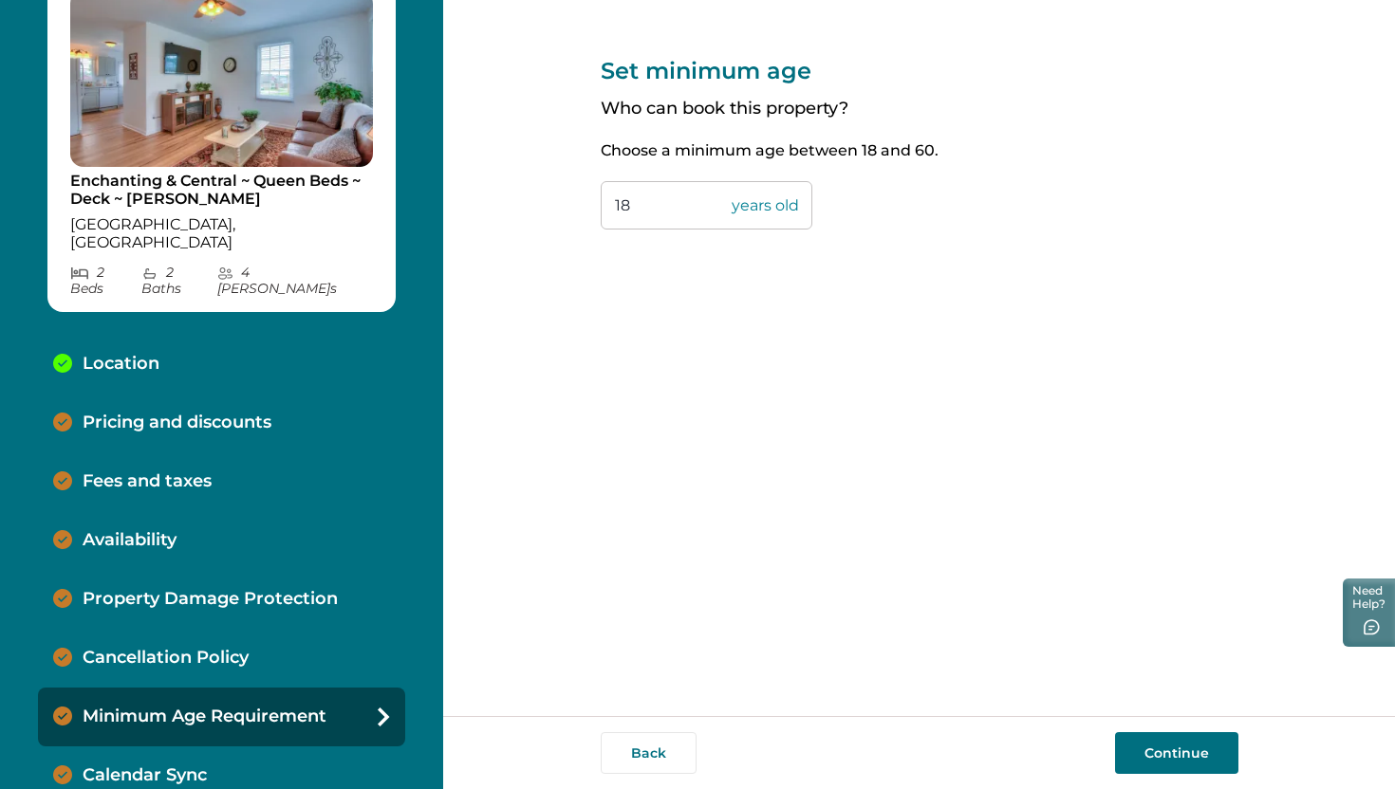
click at [245, 747] on div "Calendar Sync" at bounding box center [221, 776] width 367 height 59
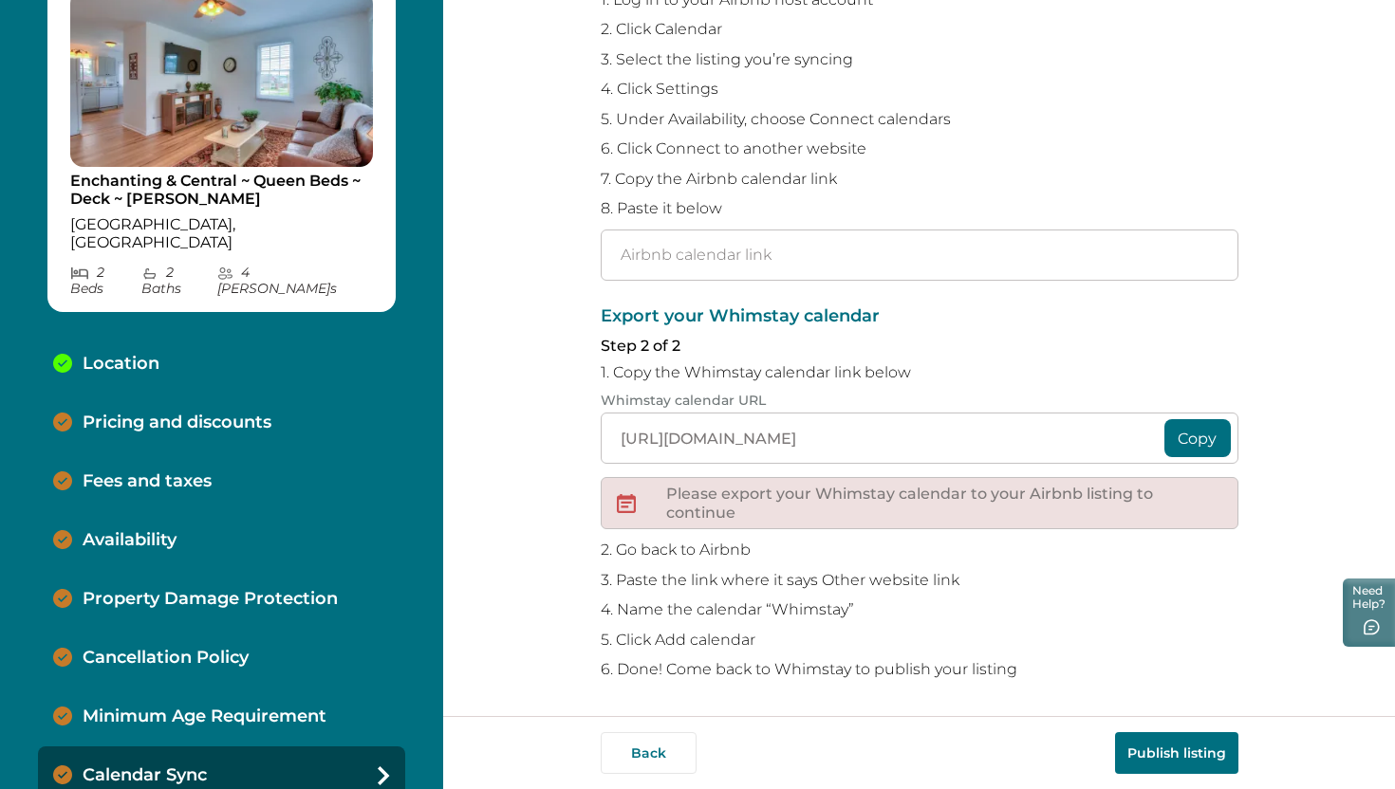
scroll to position [234, 0]
click at [1356, 602] on button "Need Help?" at bounding box center [1366, 611] width 57 height 71
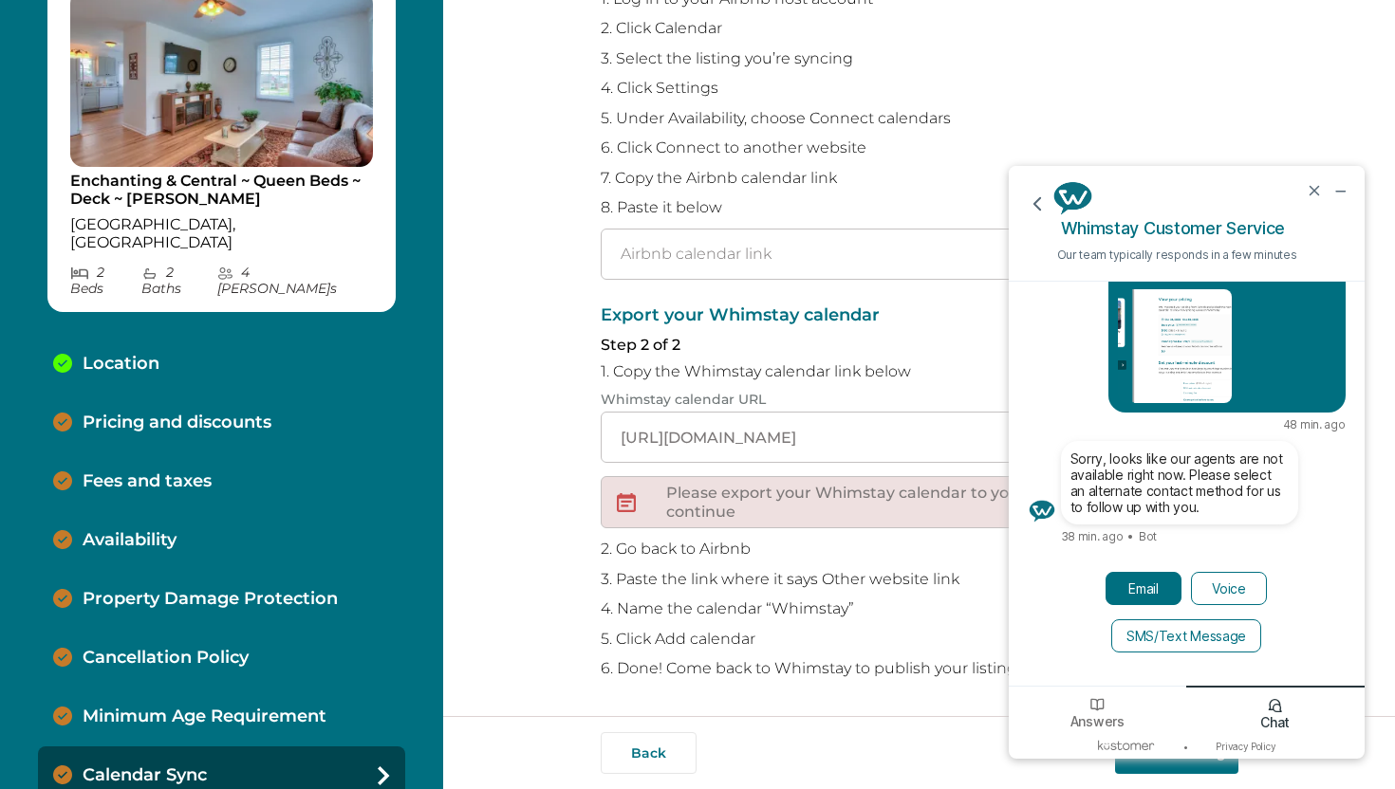
click at [1141, 588] on button "Email" at bounding box center [1143, 588] width 76 height 33
